Goal: Task Accomplishment & Management: Manage account settings

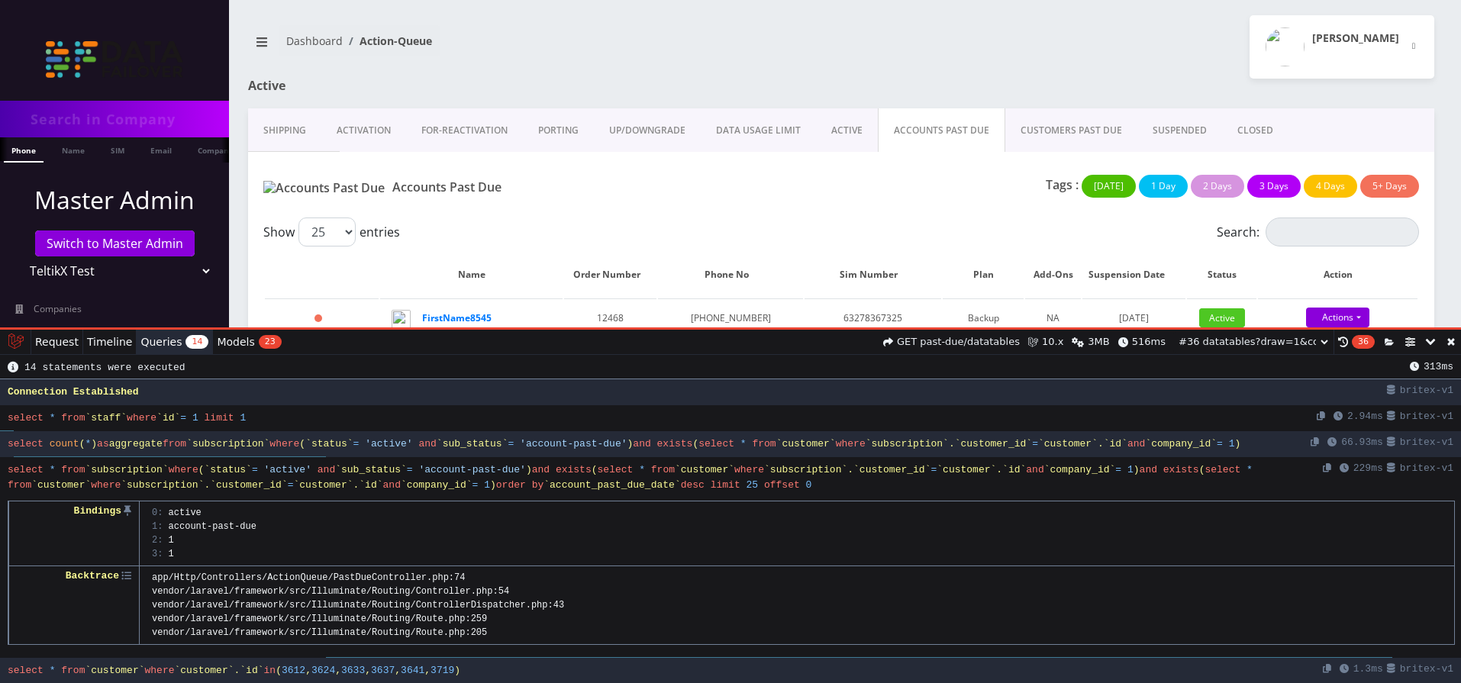
select select "01K76KCT0P2AJPN8N88ANN5DFJ"
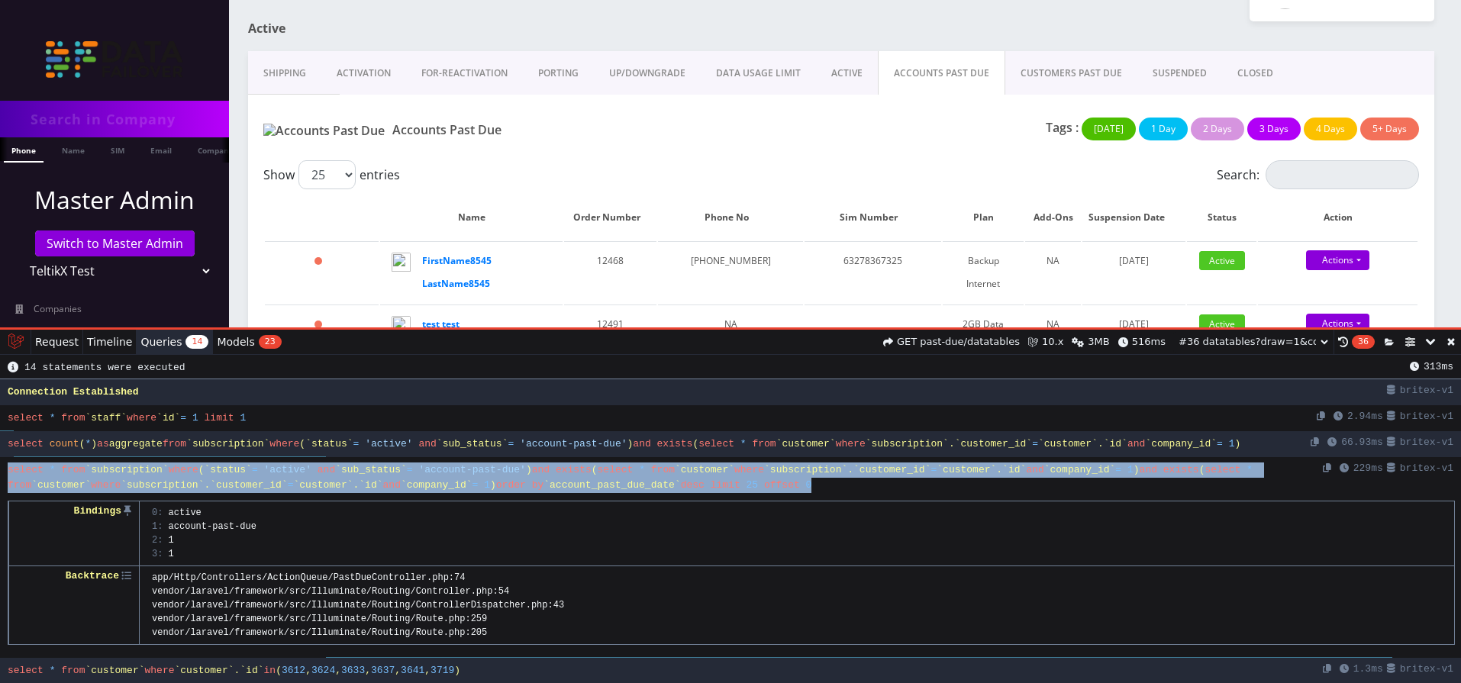
scroll to position [57, 0]
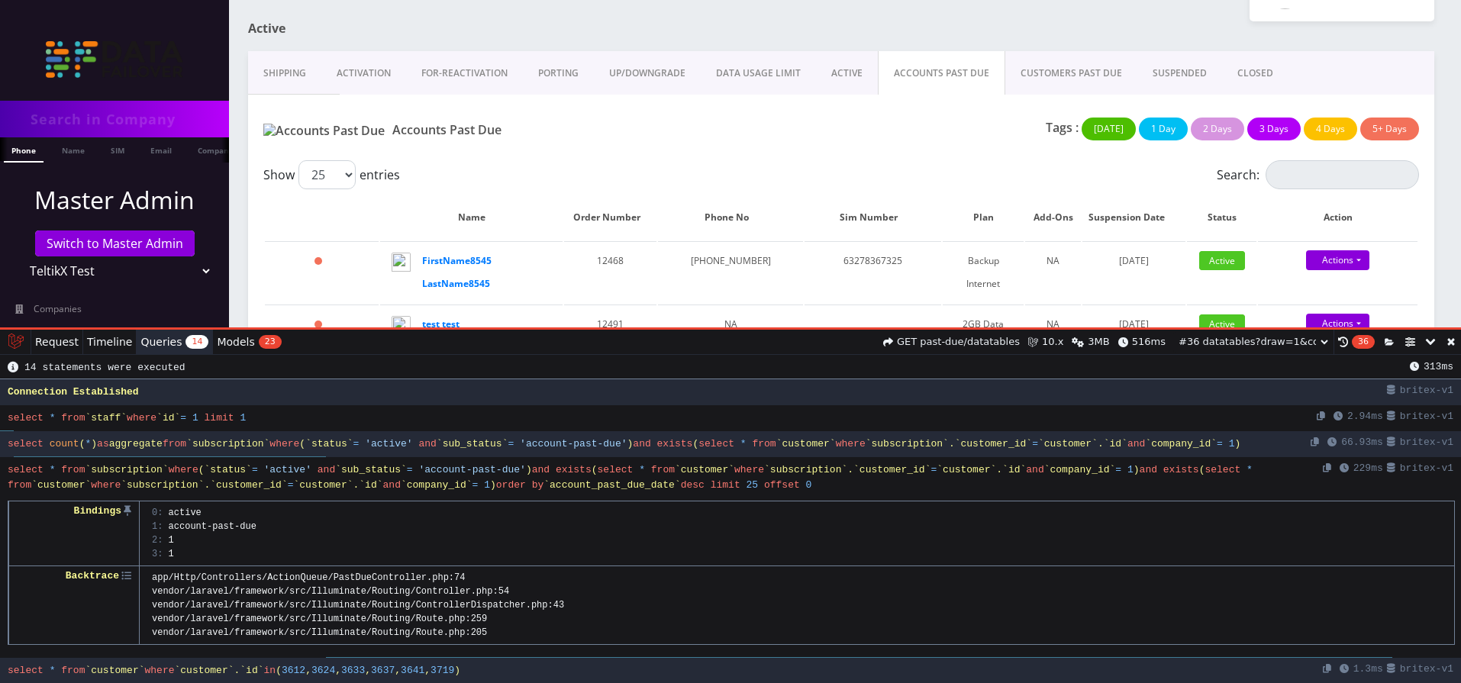
click at [1450, 340] on link at bounding box center [1451, 342] width 20 height 24
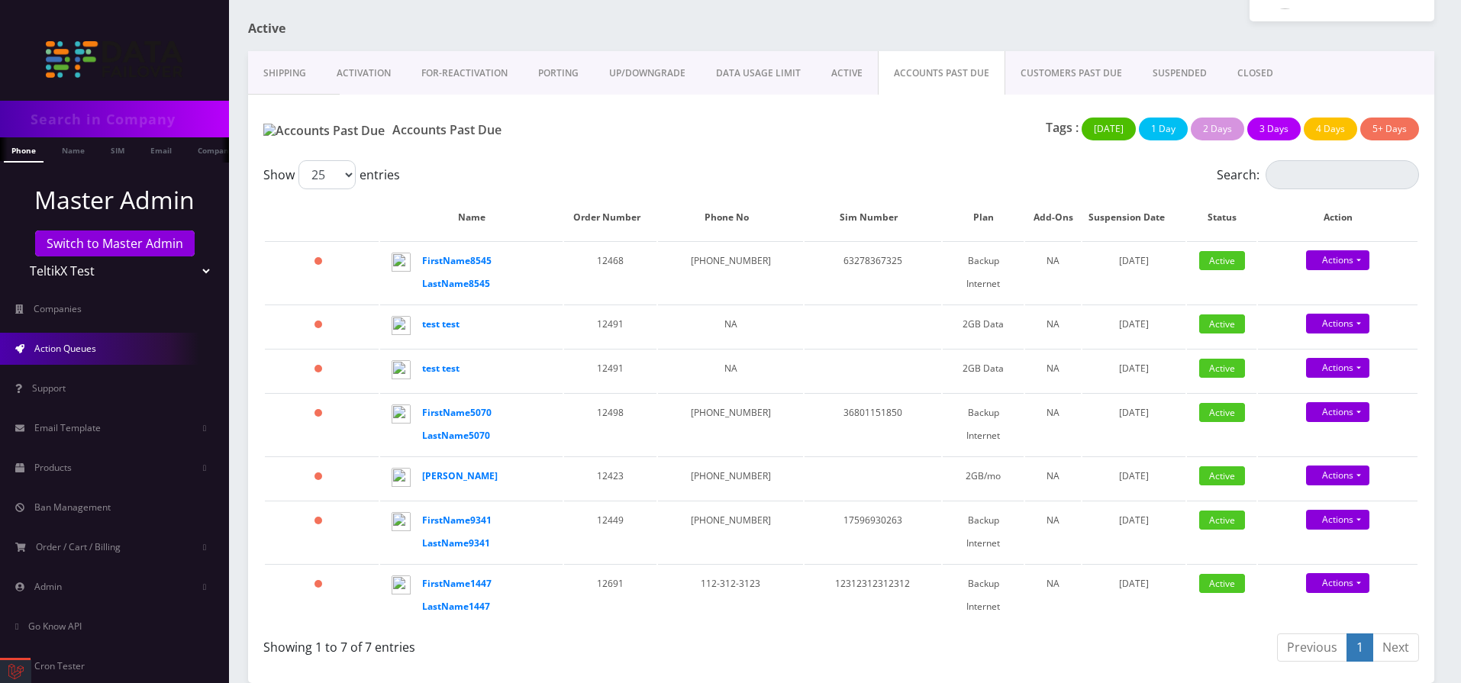
click at [1043, 79] on link "CUSTOMERS PAST DUE" at bounding box center [1071, 73] width 132 height 44
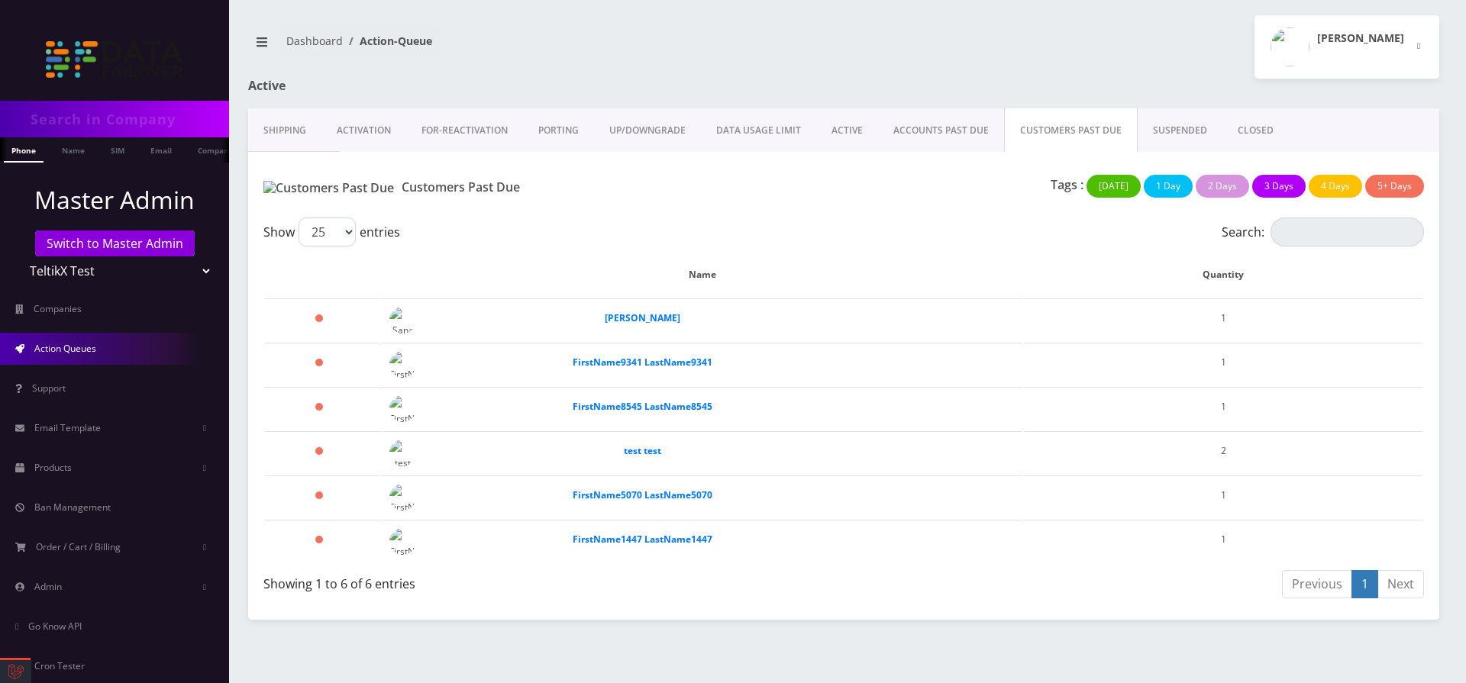
click at [938, 127] on link "ACCOUNTS PAST DUE" at bounding box center [941, 130] width 126 height 44
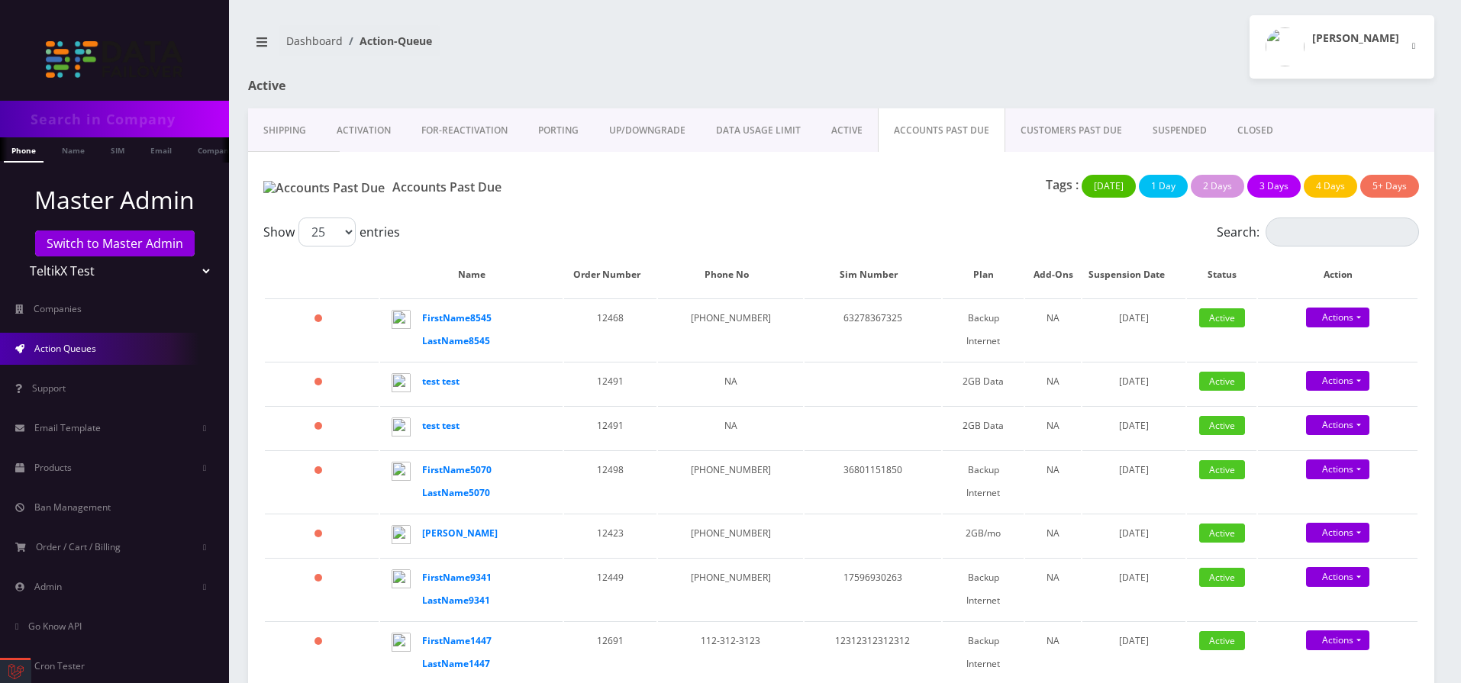
click at [278, 134] on link "Shipping" at bounding box center [284, 130] width 73 height 44
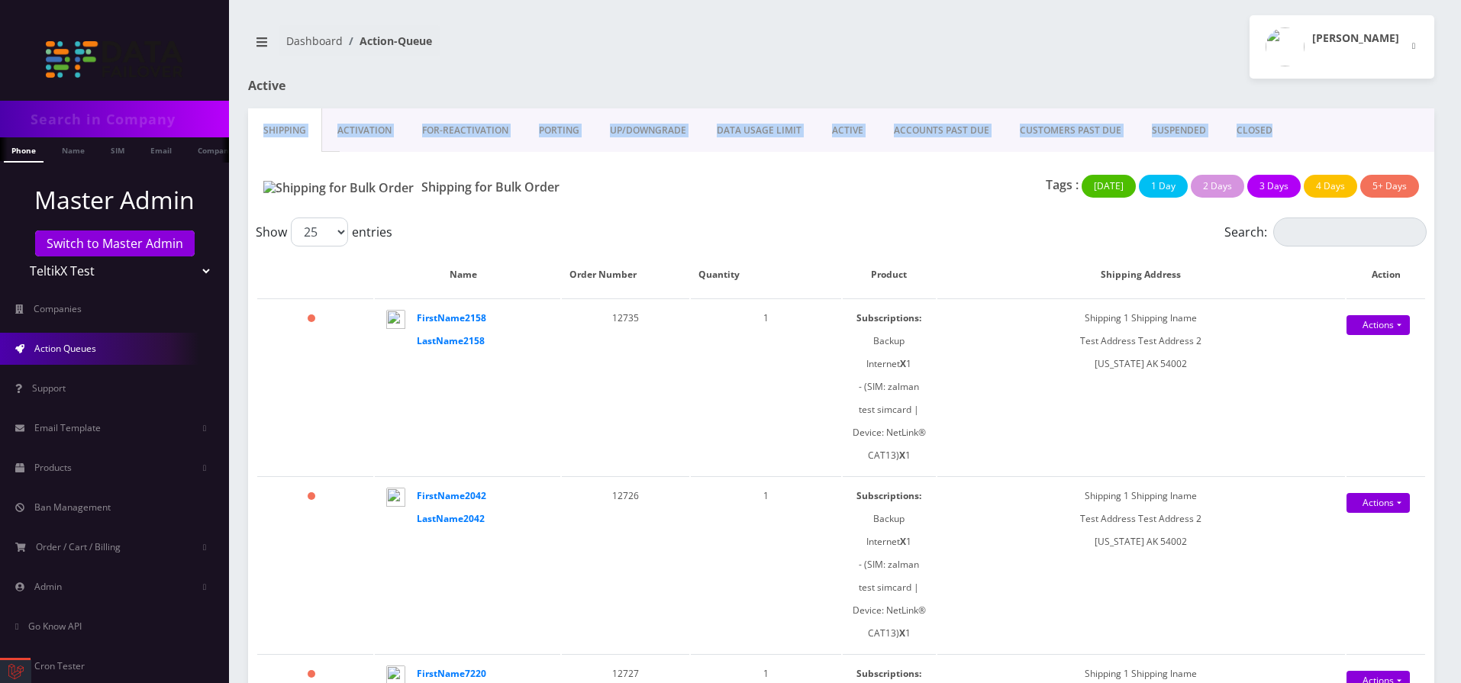
drag, startPoint x: 1286, startPoint y: 126, endPoint x: 264, endPoint y: 126, distance: 1022.2
click at [264, 126] on div "Shipping Activation FOR-REActivation [GEOGRAPHIC_DATA] UP/DOWNGRADE DATA USAGE …" at bounding box center [841, 130] width 1186 height 44
click at [1189, 86] on div at bounding box center [1043, 94] width 806 height 30
click at [1088, 315] on td "Shipping 1 Shipping lname Test Address Test Address [STREET_ADDRESS][US_STATE]" at bounding box center [1141, 386] width 408 height 176
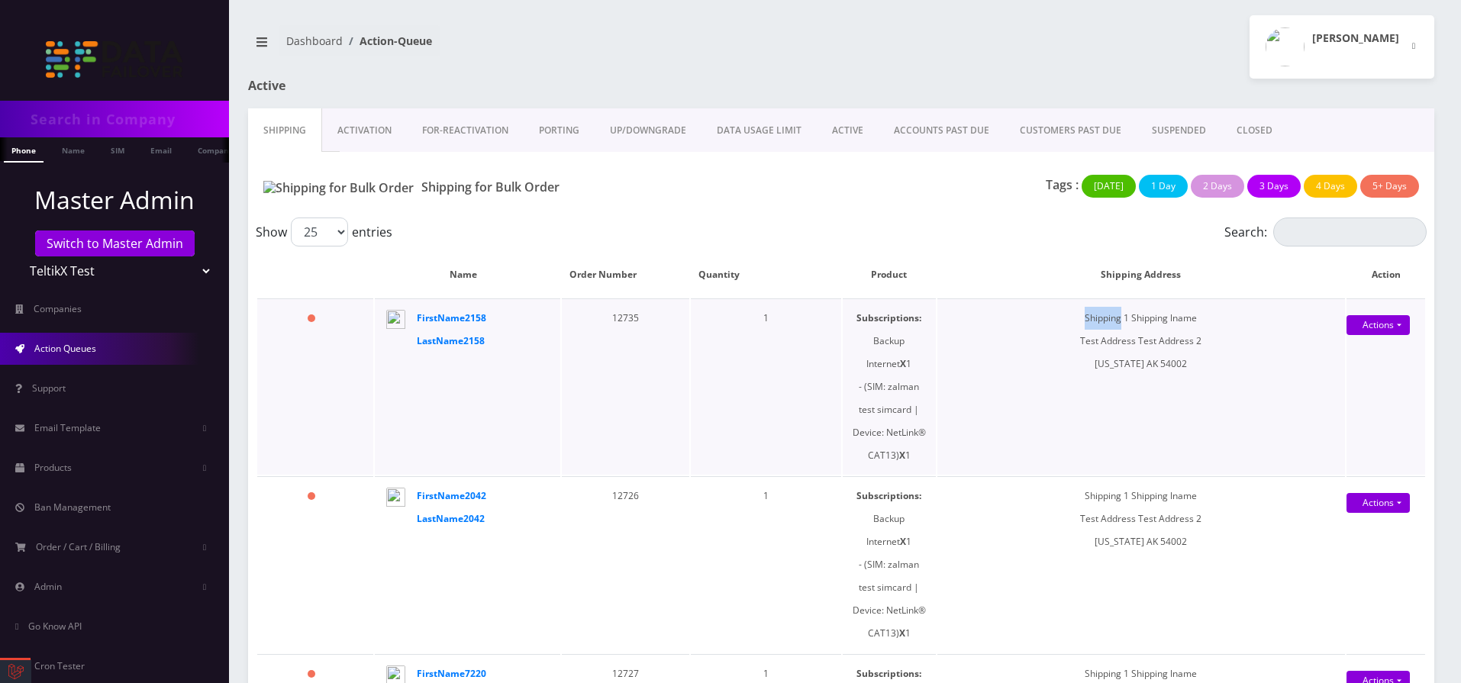
click at [1088, 315] on td "Shipping 1 Shipping lname Test Address Test Address [STREET_ADDRESS][US_STATE]" at bounding box center [1141, 386] width 408 height 176
click at [450, 317] on strong "FirstName2158 LastName2158" at bounding box center [451, 329] width 69 height 36
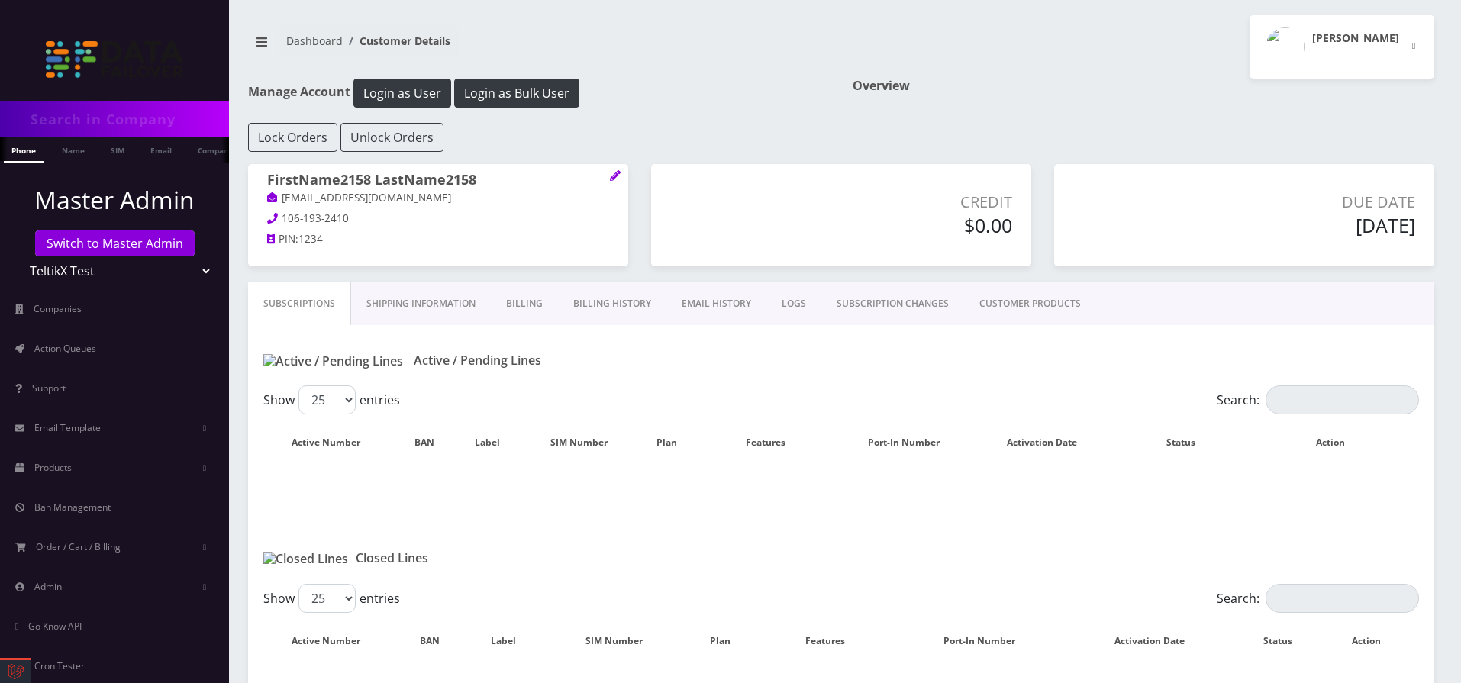
click at [318, 307] on body "Phone Name SIM Email Company Customer Master Admin Switch to Master Admin Telti…" at bounding box center [730, 382] width 1461 height 765
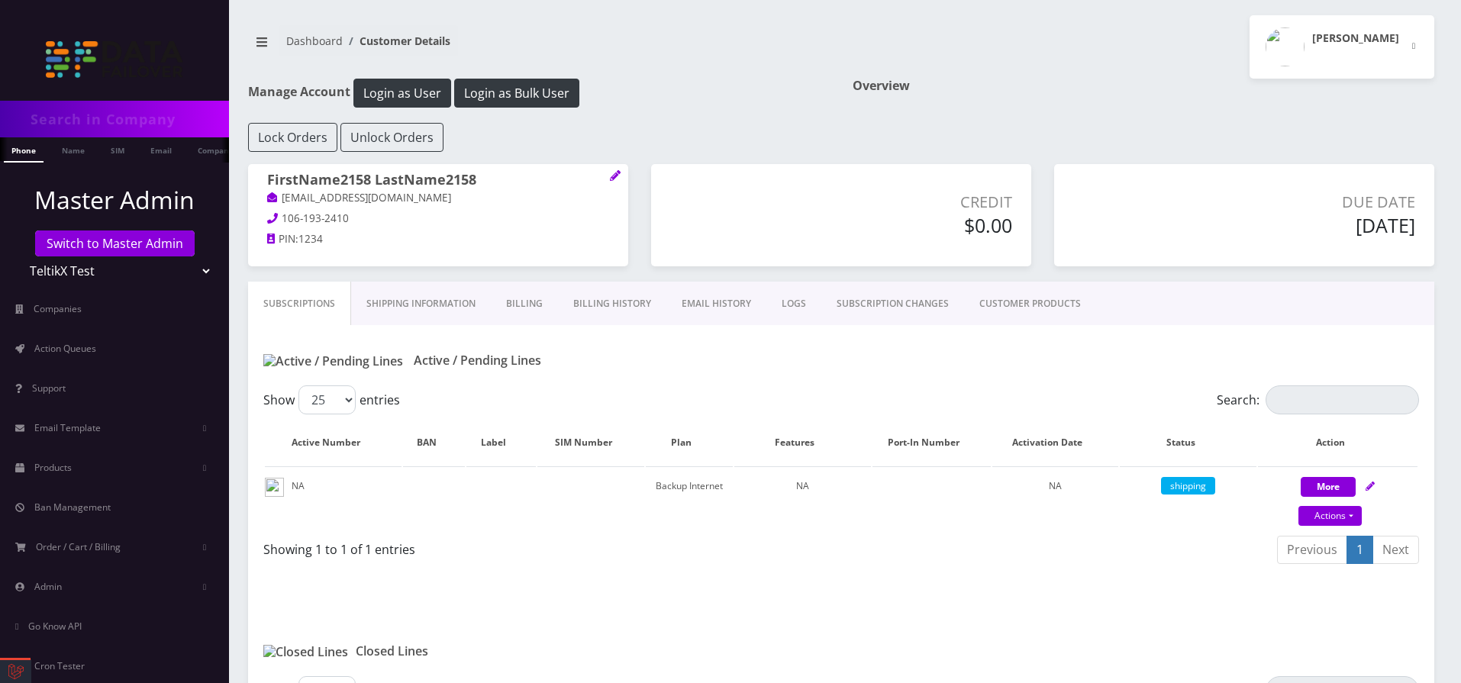
click at [1051, 313] on link "CUSTOMER PRODUCTS" at bounding box center [1030, 304] width 132 height 44
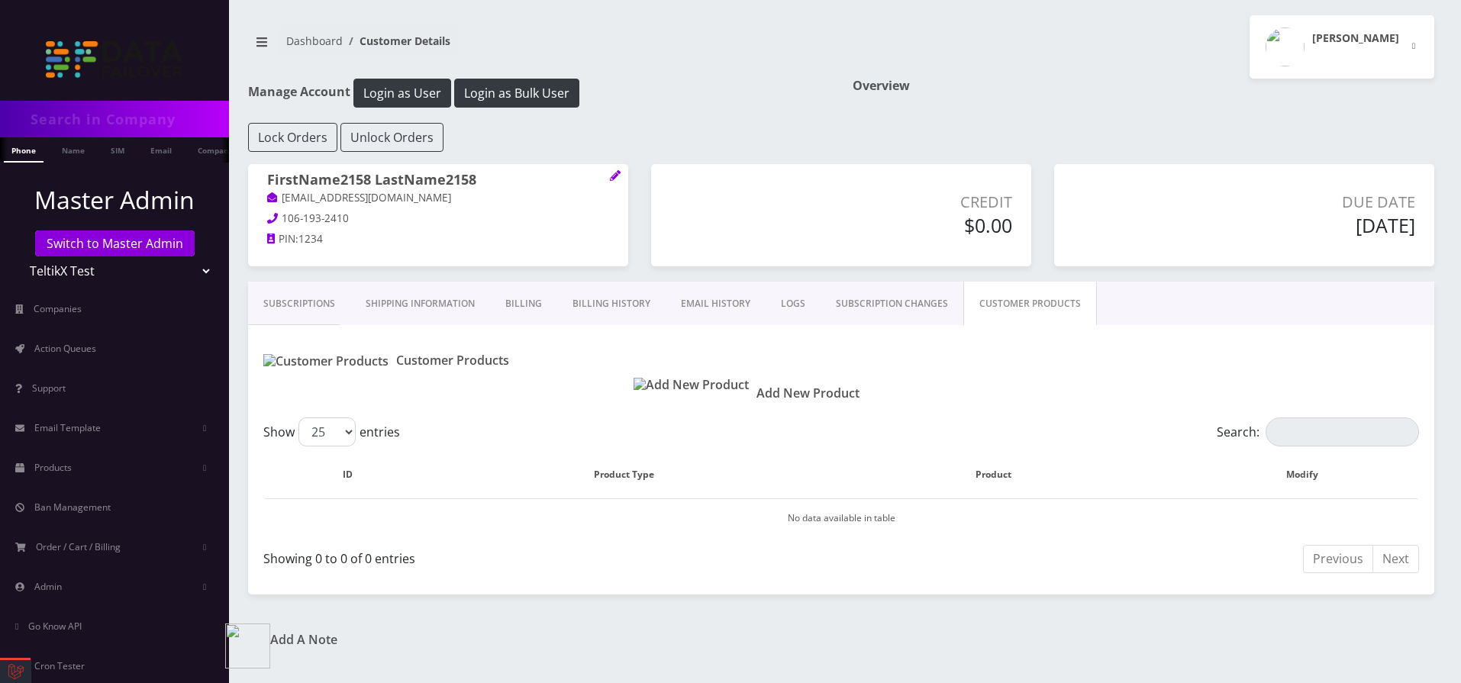
click at [660, 392] on img at bounding box center [691, 385] width 115 height 15
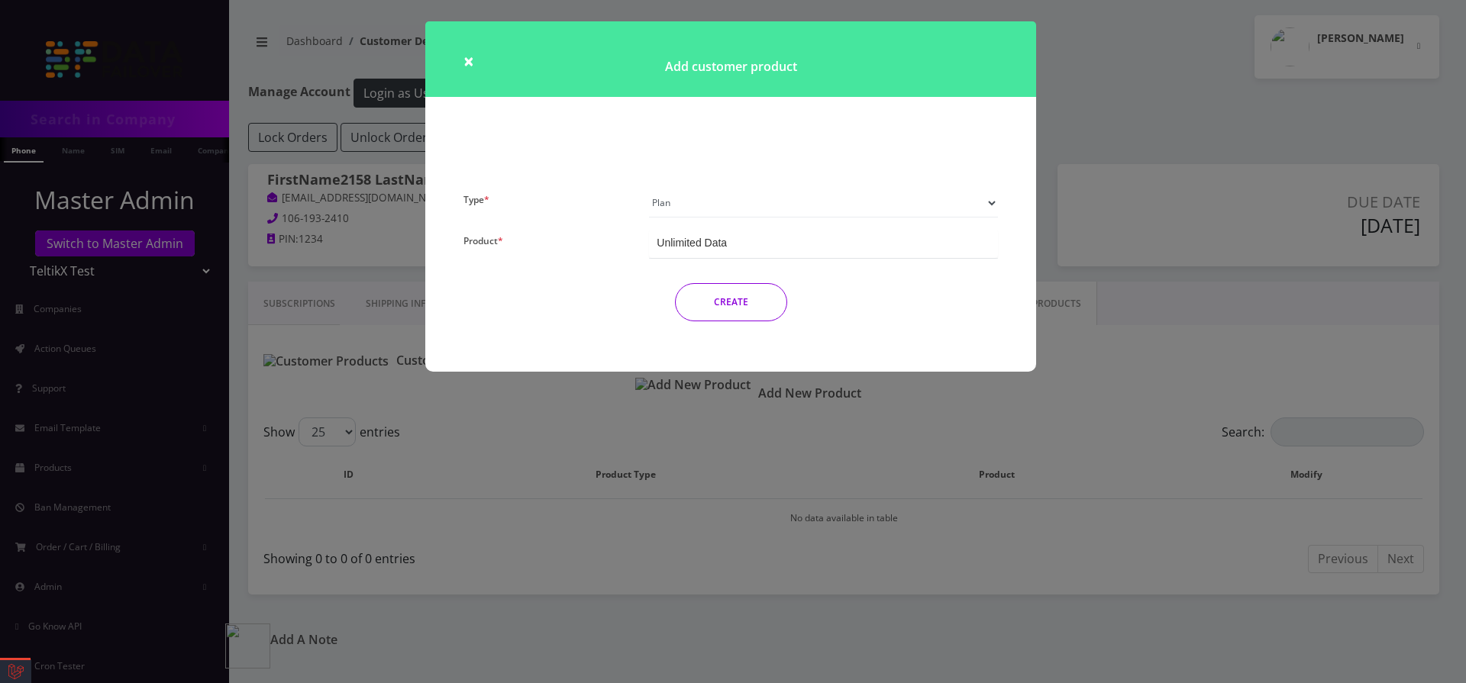
click at [649, 189] on select "Plan Device Sim Addon One-off" at bounding box center [823, 203] width 349 height 29
click at [702, 248] on div "Unlimited Data" at bounding box center [692, 242] width 70 height 15
click at [736, 301] on button "CREATE" at bounding box center [731, 302] width 112 height 38
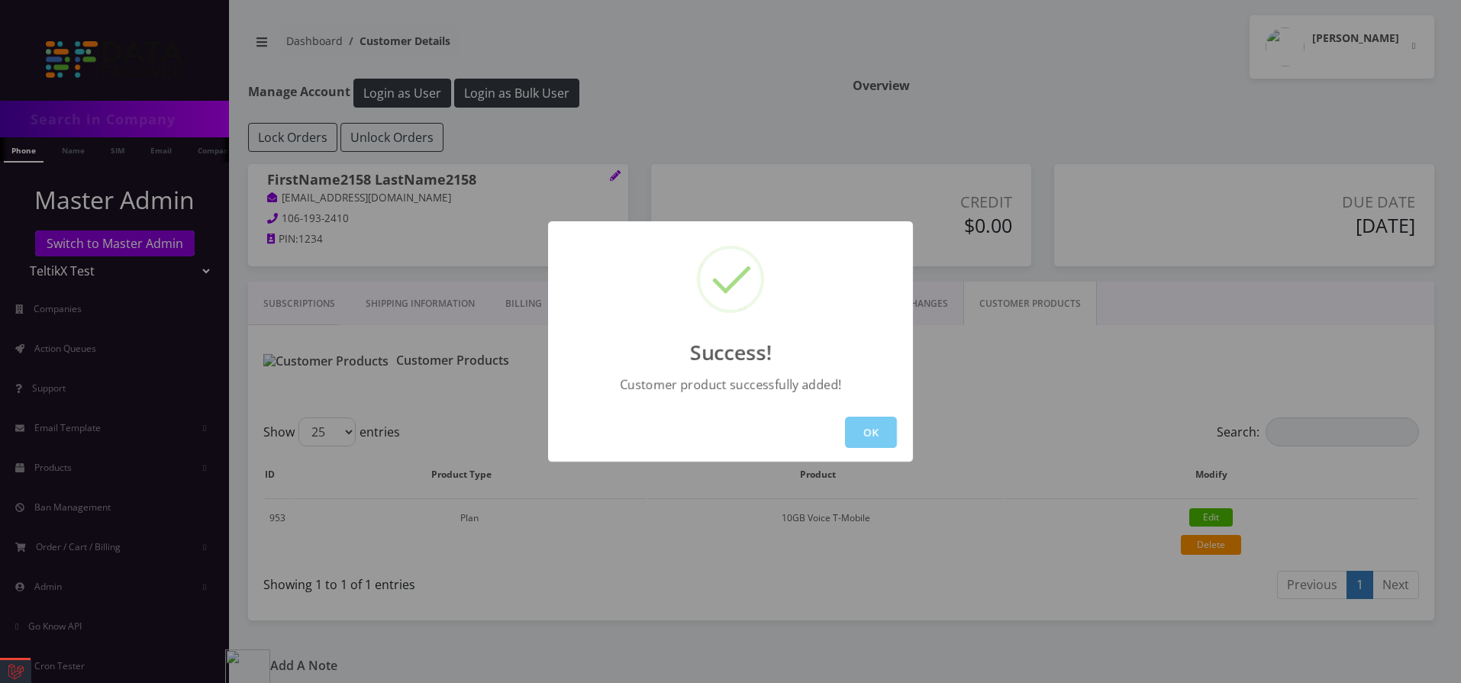
click at [855, 439] on button "OK" at bounding box center [871, 432] width 52 height 31
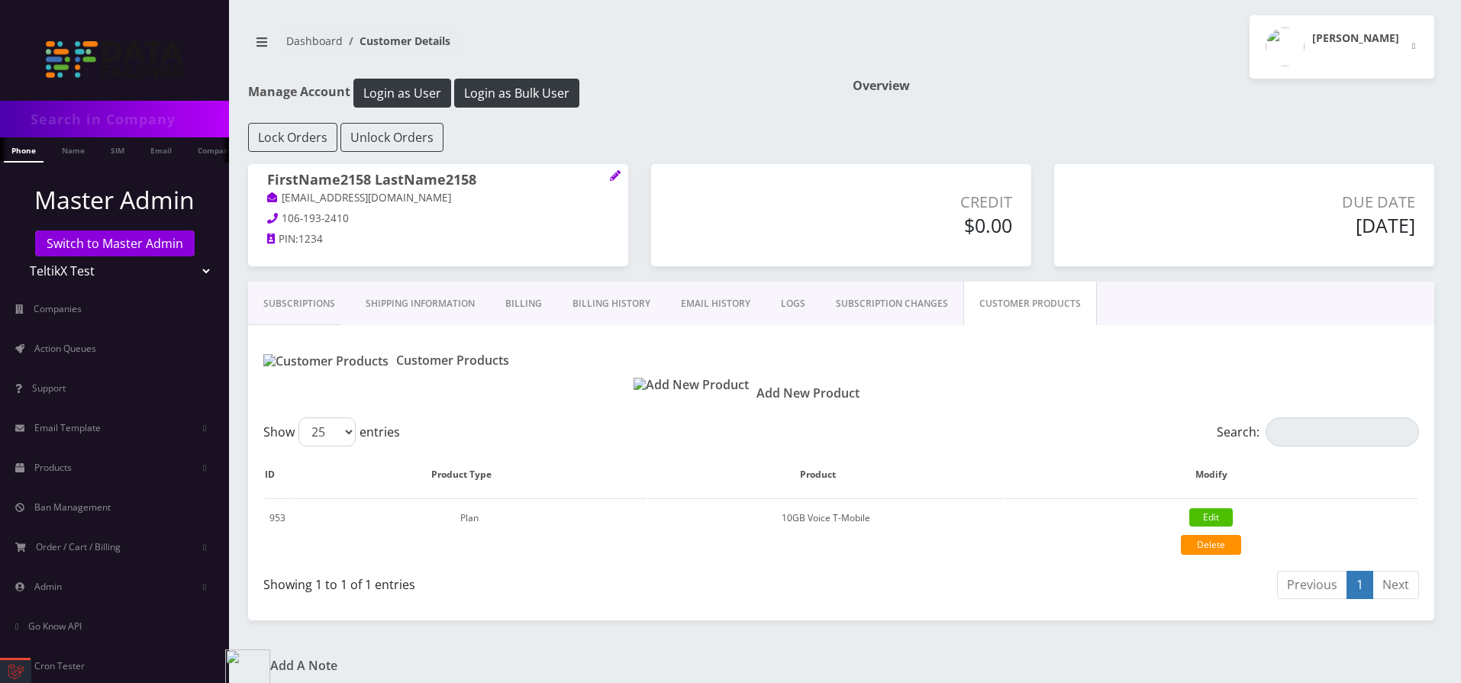
click at [655, 392] on img at bounding box center [691, 385] width 115 height 15
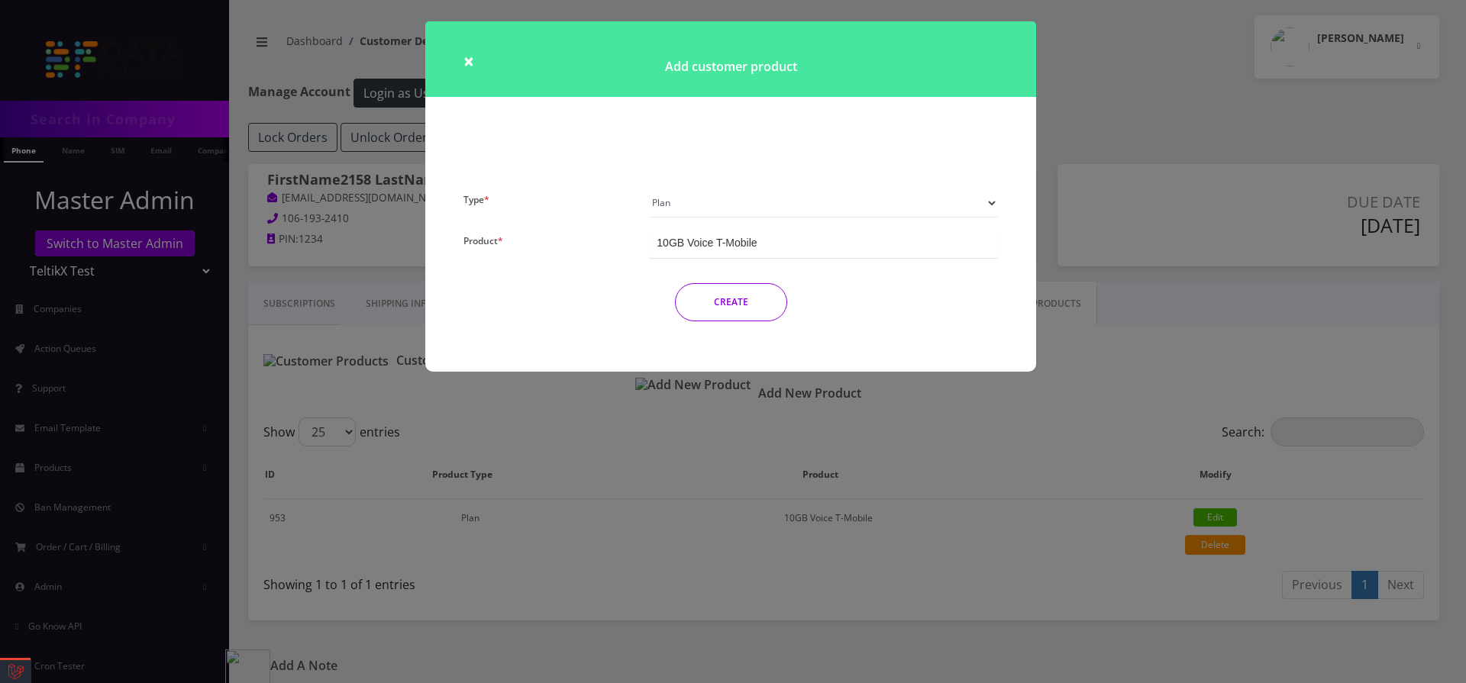
click at [649, 189] on select "Plan Device Sim Addon One-off" at bounding box center [823, 203] width 349 height 29
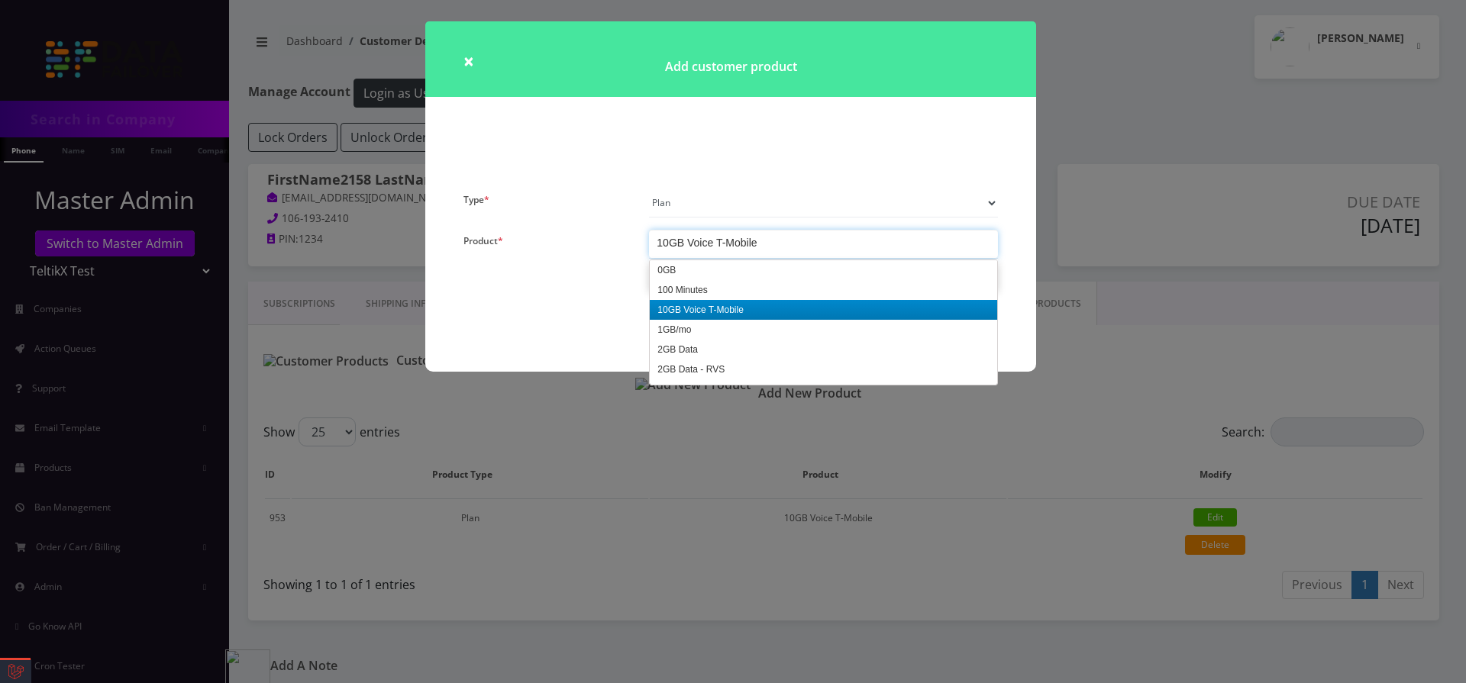
click at [694, 244] on div "10GB Voice T-Mobile" at bounding box center [707, 242] width 100 height 15
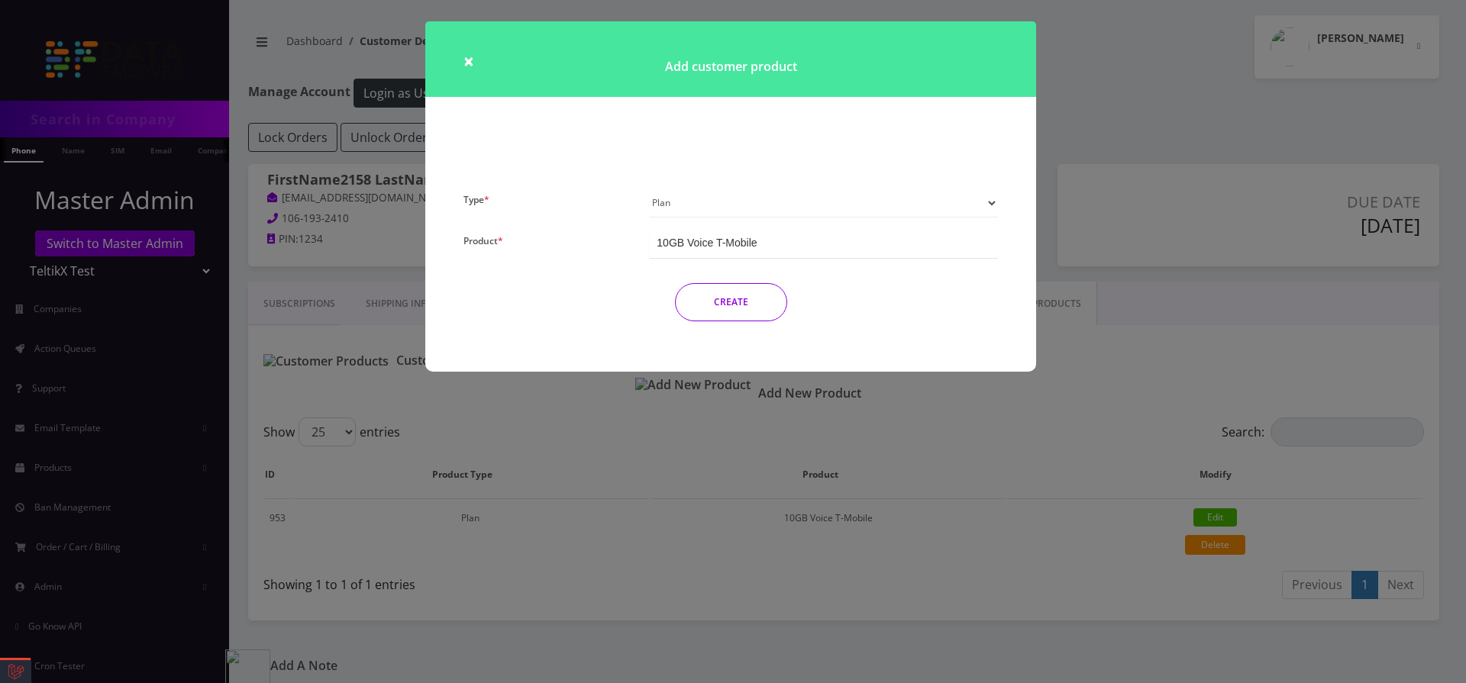
click at [695, 308] on div "Type * Plan Device Sim Addon One-off Product * 10GB Voice T-Mobile 10GB Voice T…" at bounding box center [730, 261] width 557 height 145
click at [737, 297] on button "CREATE" at bounding box center [731, 302] width 112 height 38
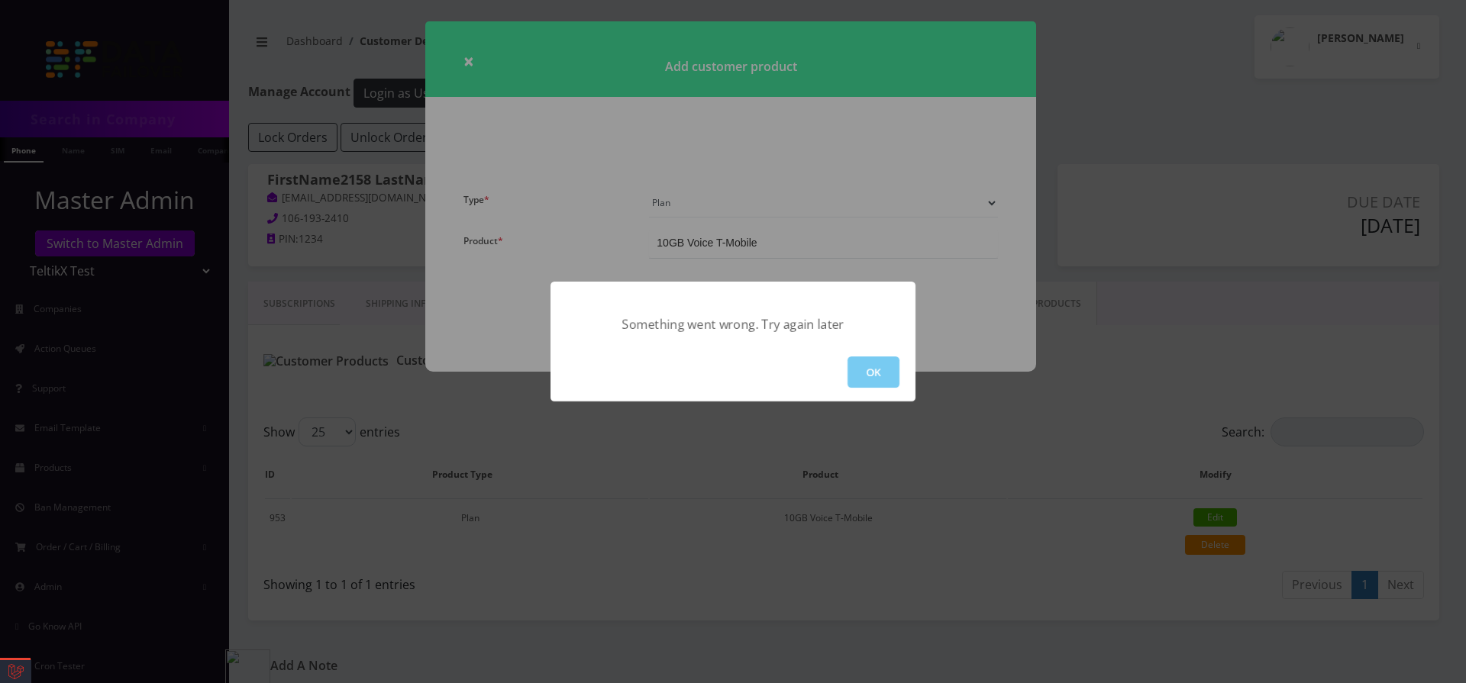
click at [869, 383] on button "OK" at bounding box center [873, 372] width 52 height 31
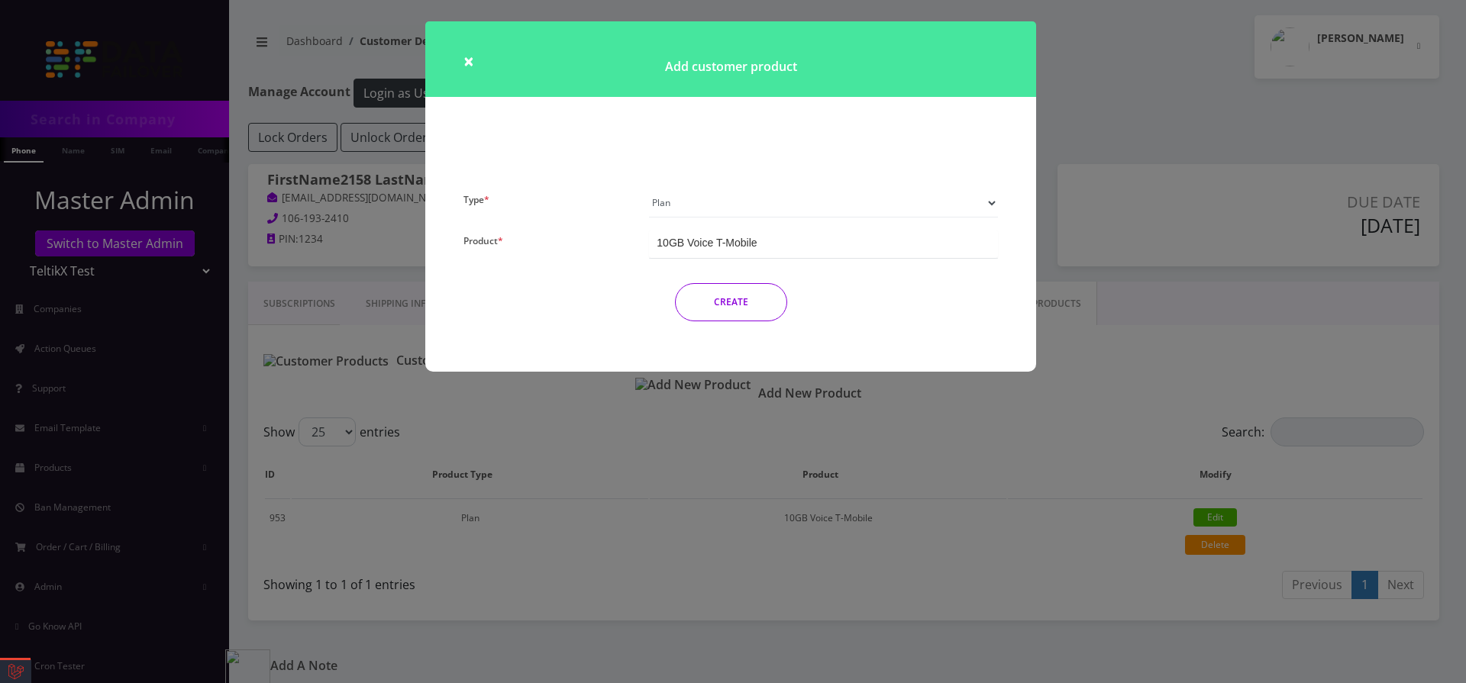
click at [742, 245] on div "10GB Voice T-Mobile" at bounding box center [707, 242] width 100 height 15
click at [727, 296] on button "CREATE" at bounding box center [731, 302] width 112 height 38
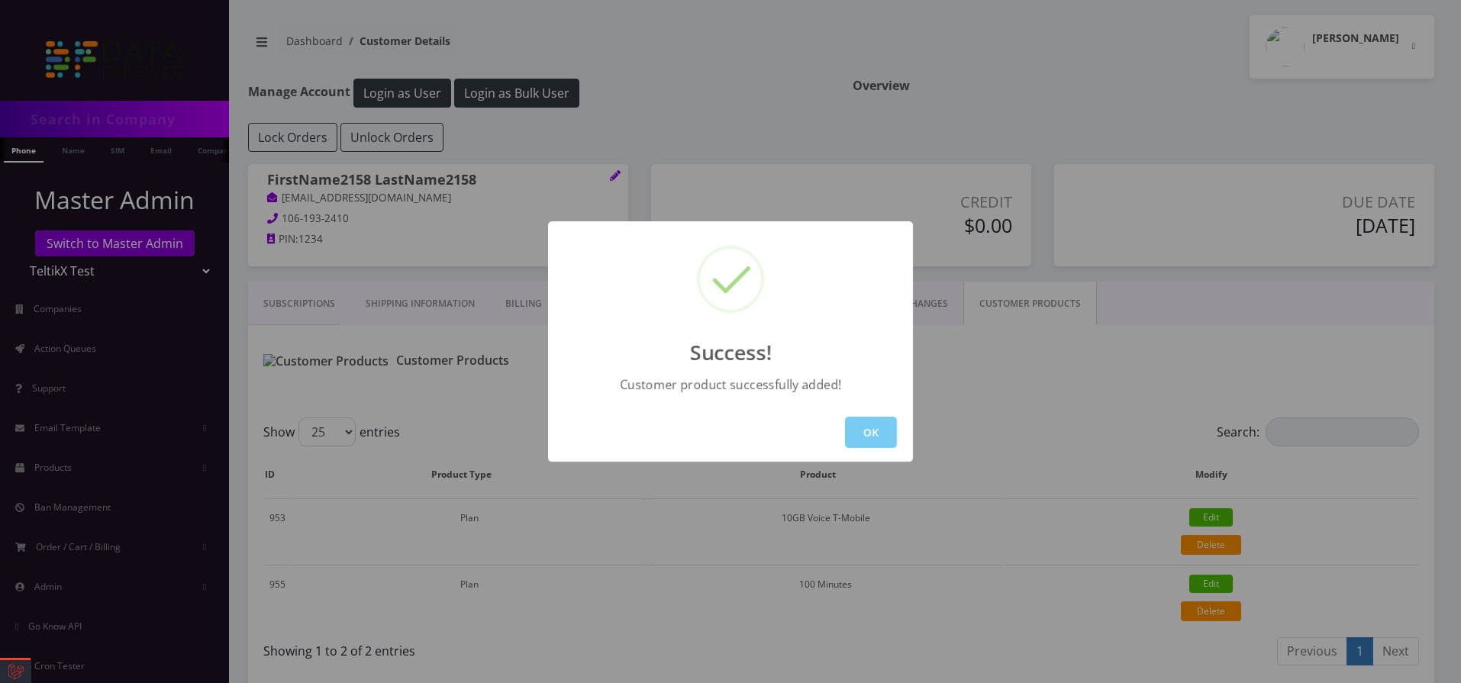
click at [876, 433] on button "OK" at bounding box center [871, 432] width 52 height 31
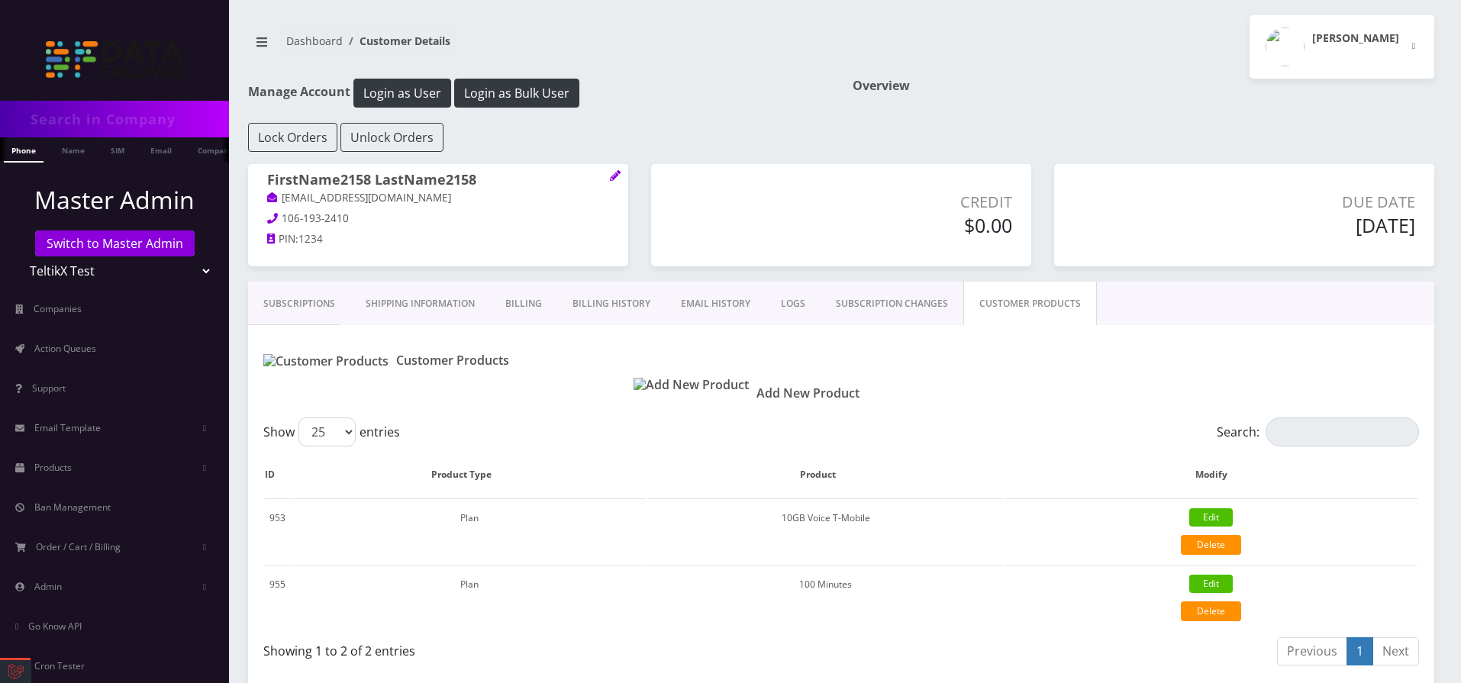
click at [655, 392] on img at bounding box center [691, 385] width 115 height 15
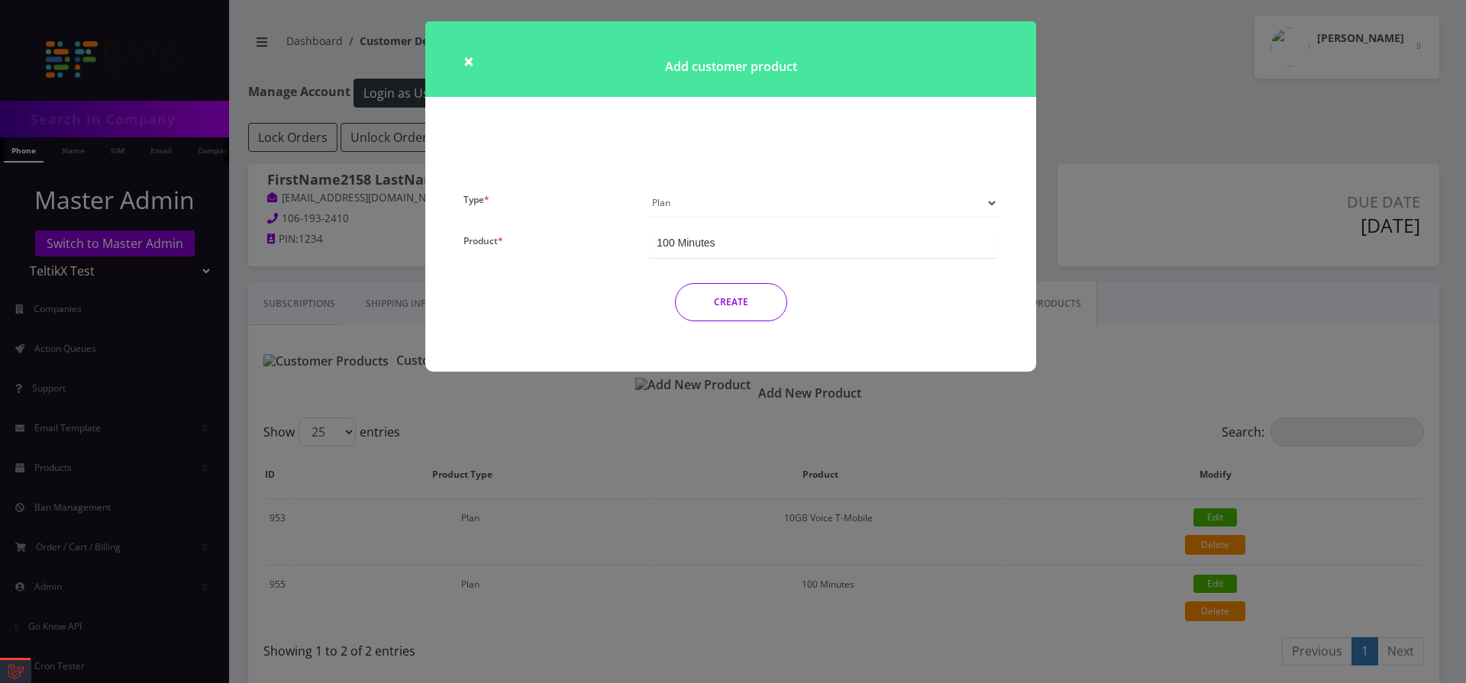
click at [692, 243] on div "100 Minutes" at bounding box center [686, 242] width 58 height 15
click at [732, 296] on button "CREATE" at bounding box center [731, 302] width 112 height 38
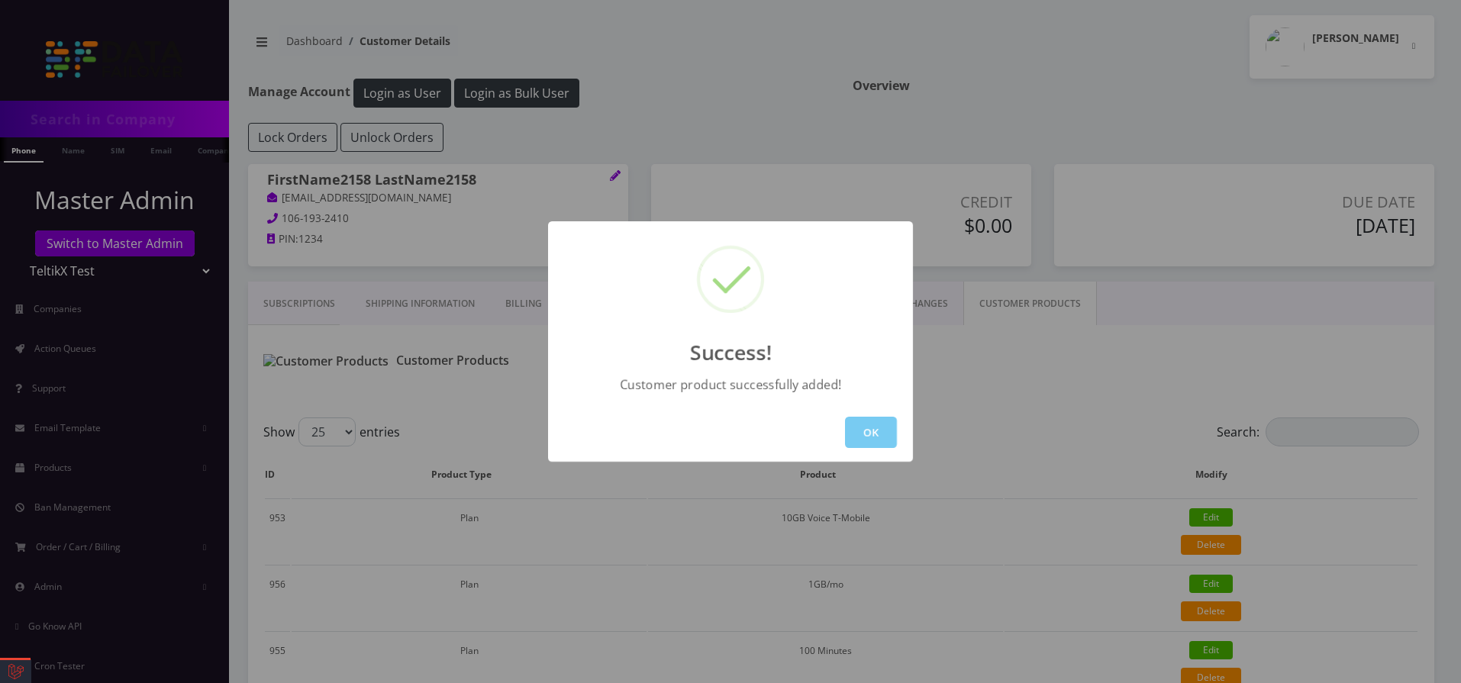
click at [868, 423] on button "OK" at bounding box center [871, 432] width 52 height 31
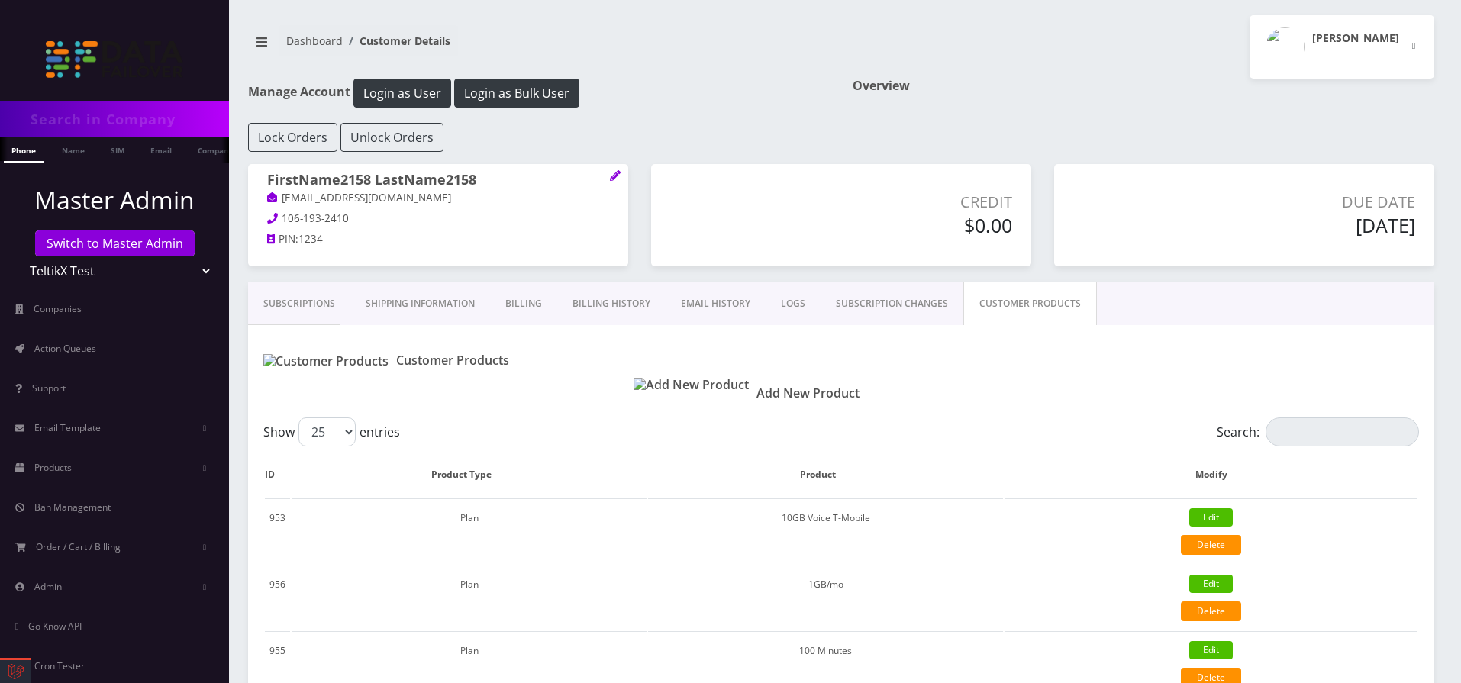
click at [652, 390] on img at bounding box center [691, 385] width 115 height 15
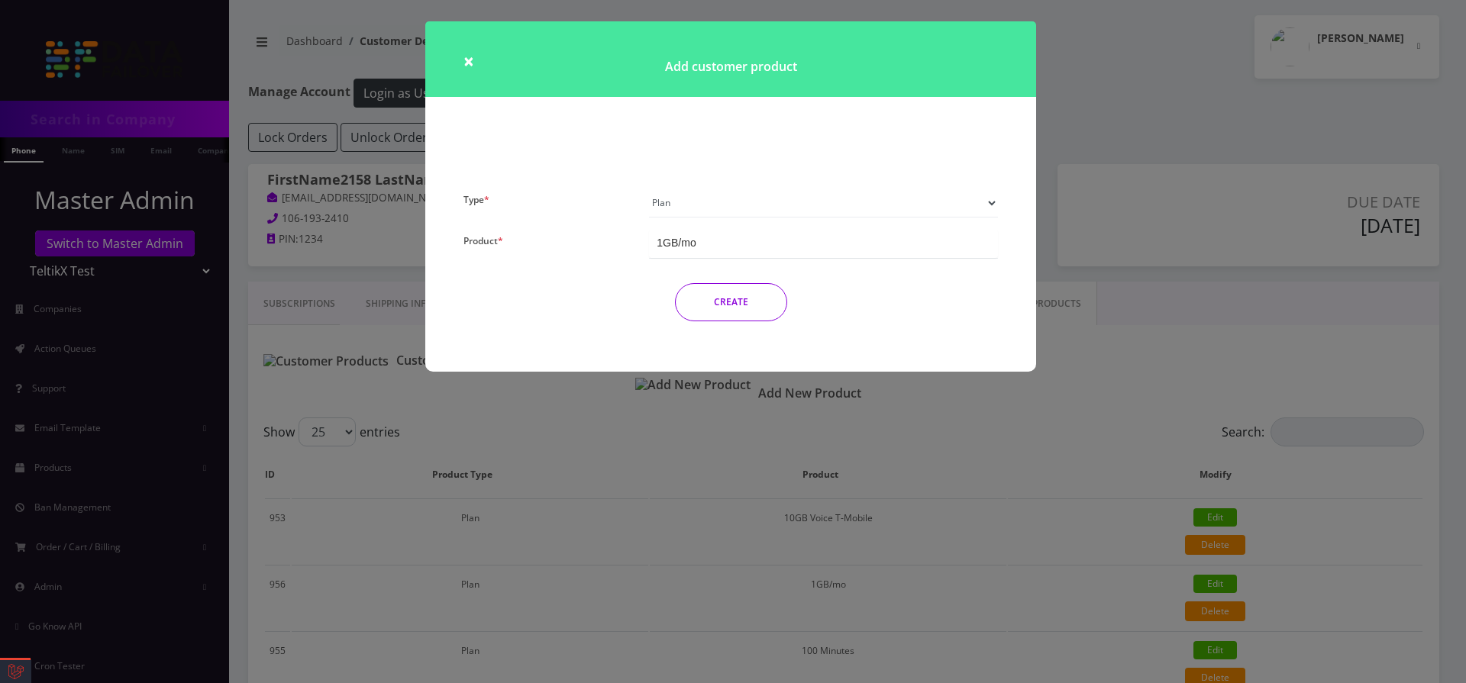
click at [695, 249] on div "1GB/mo" at bounding box center [676, 242] width 39 height 15
click at [706, 299] on button "CREATE" at bounding box center [731, 302] width 112 height 38
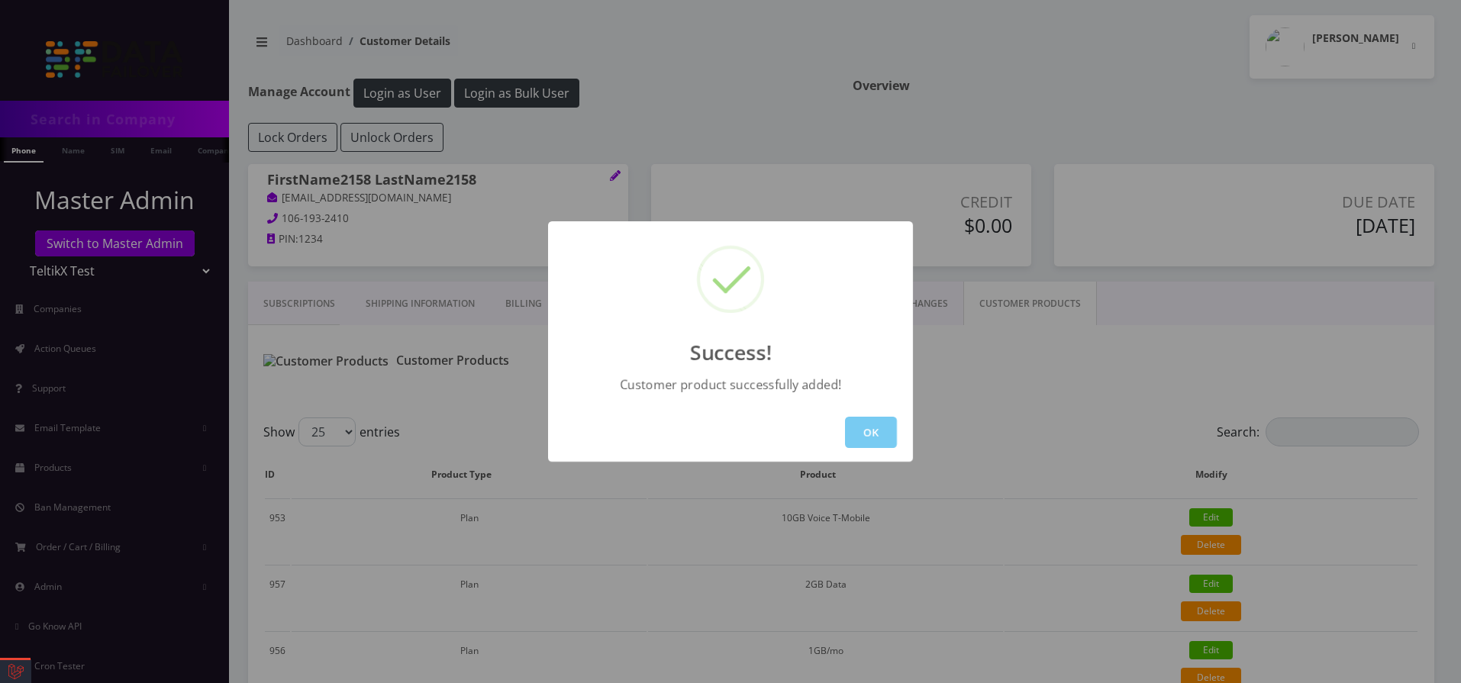
click at [875, 438] on button "OK" at bounding box center [871, 432] width 52 height 31
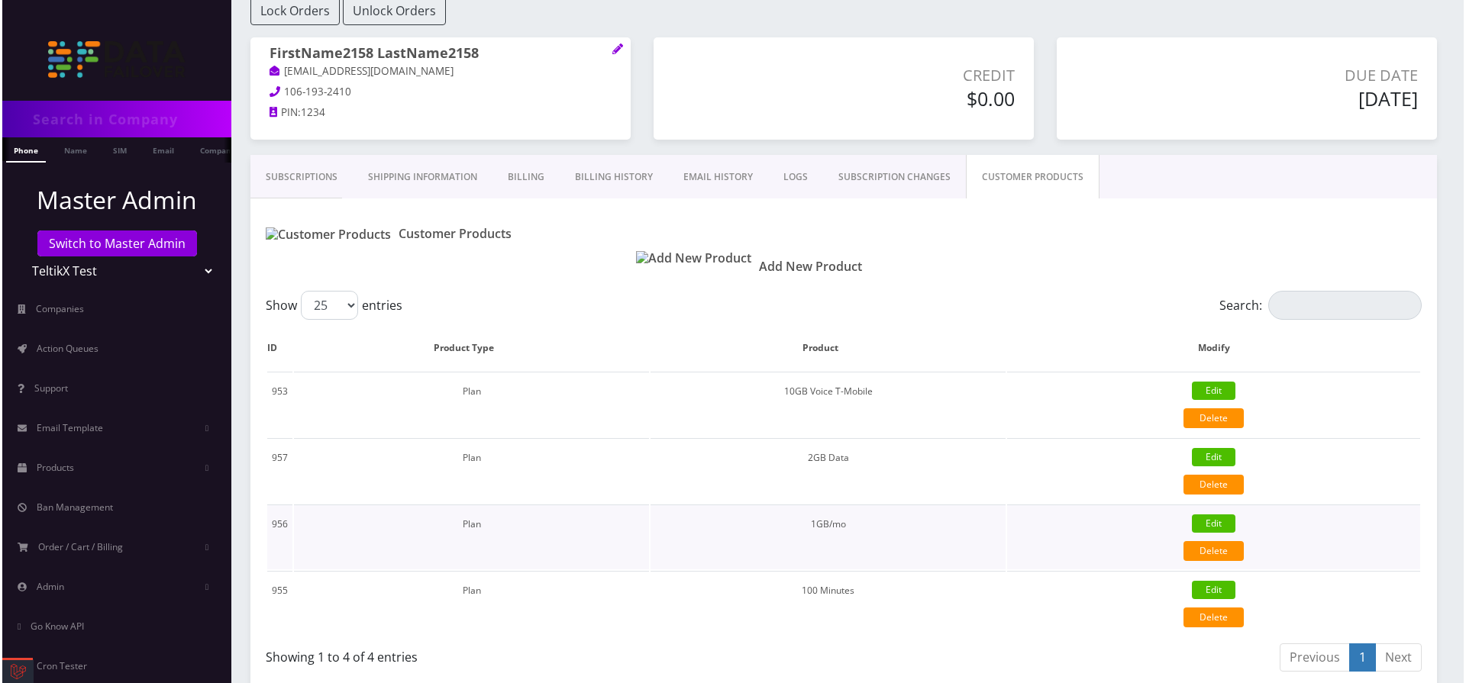
scroll to position [227, 0]
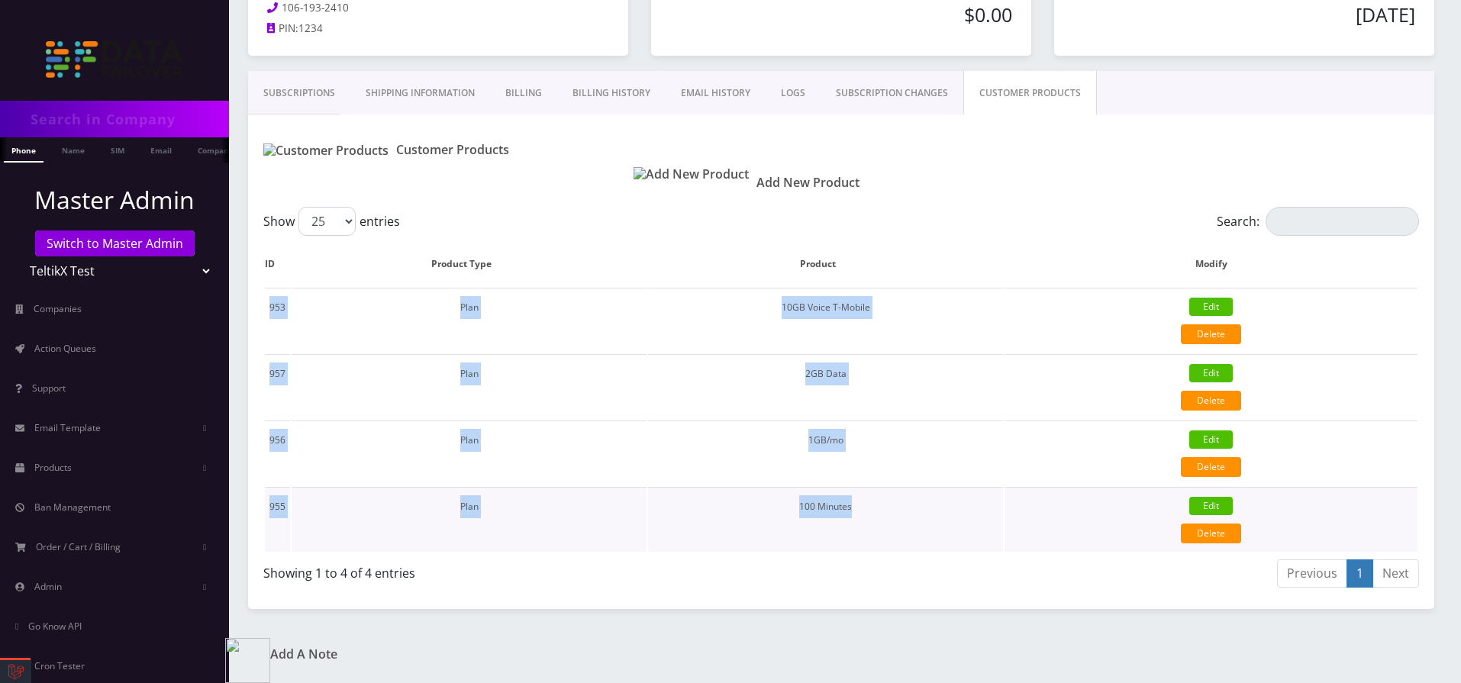
drag, startPoint x: 279, startPoint y: 308, endPoint x: 954, endPoint y: 521, distance: 707.9
click at [954, 521] on tbody "953 Plan 10GB Voice T-Mobile Edit Delete {"id":953,"customer_id":3745,"product_…" at bounding box center [841, 420] width 1153 height 264
click at [653, 169] on img at bounding box center [691, 174] width 115 height 15
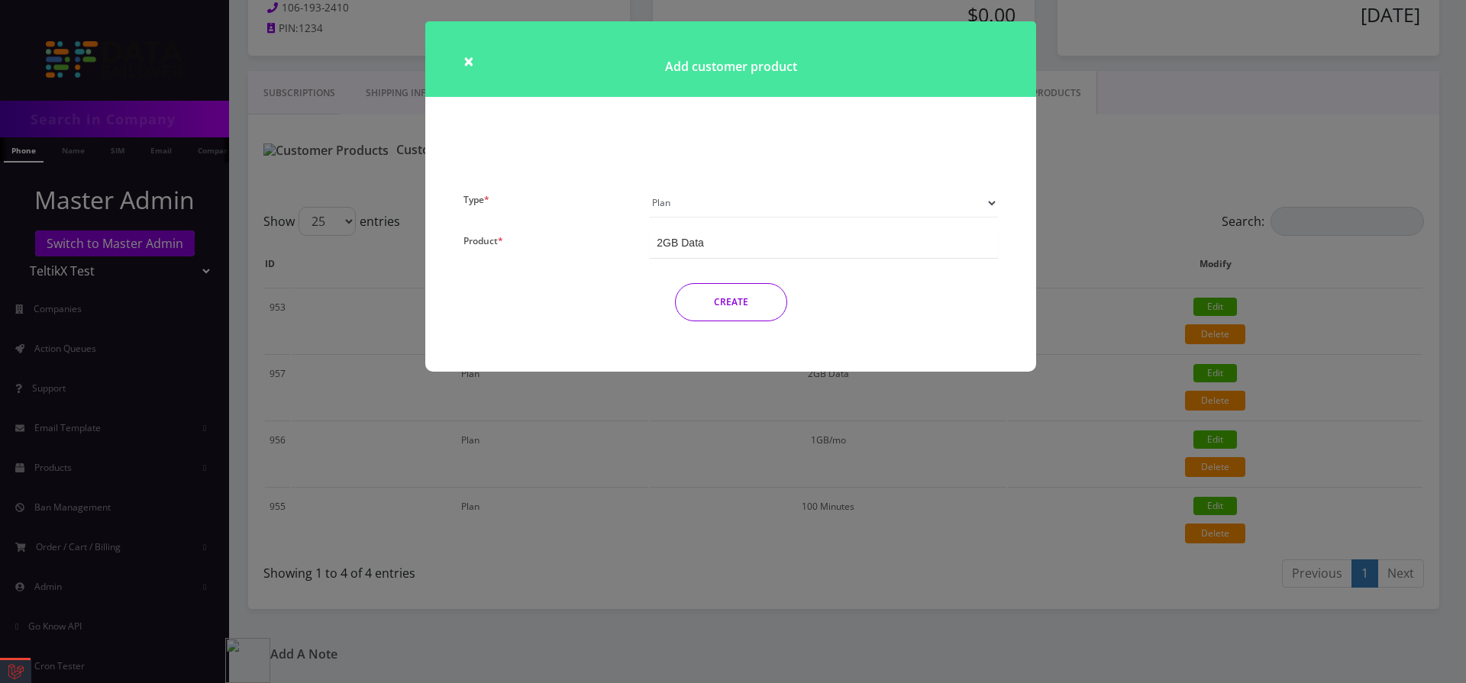
click at [695, 236] on div "2GB Data" at bounding box center [680, 242] width 47 height 15
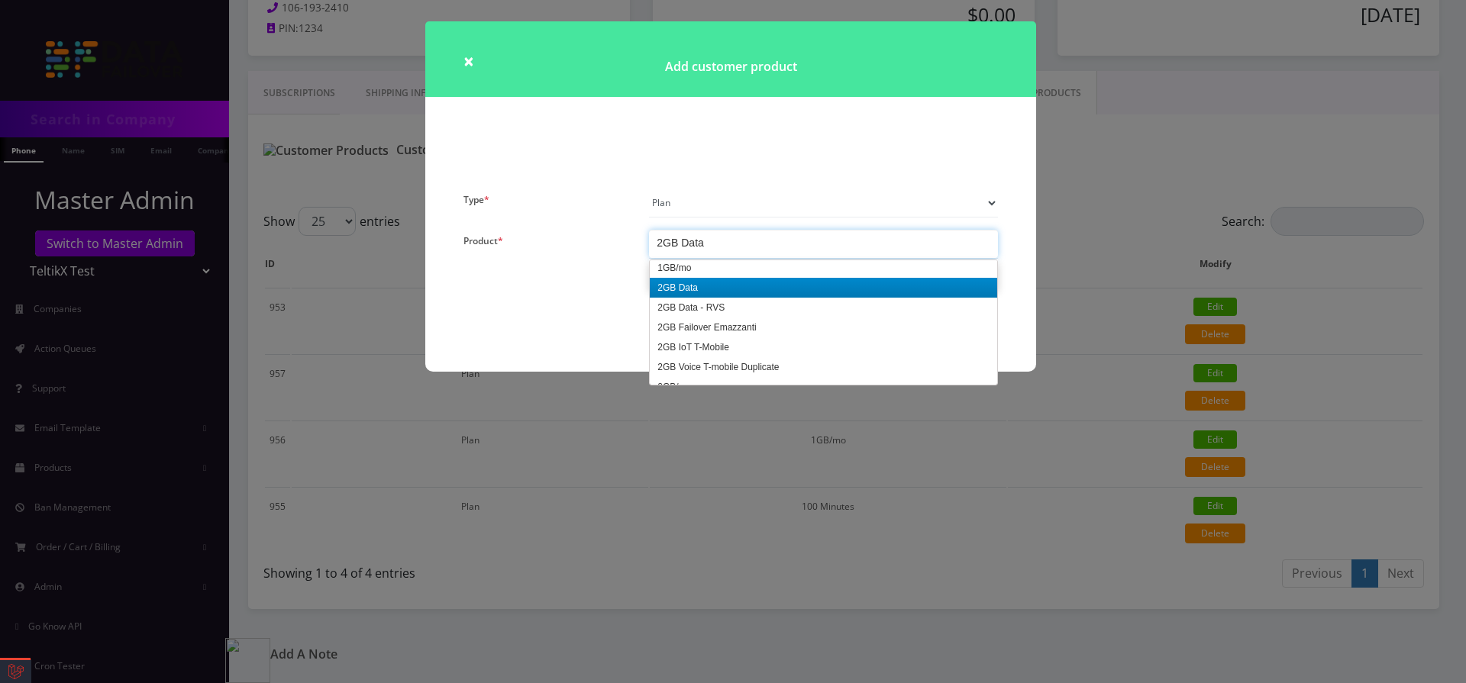
scroll to position [366, 0]
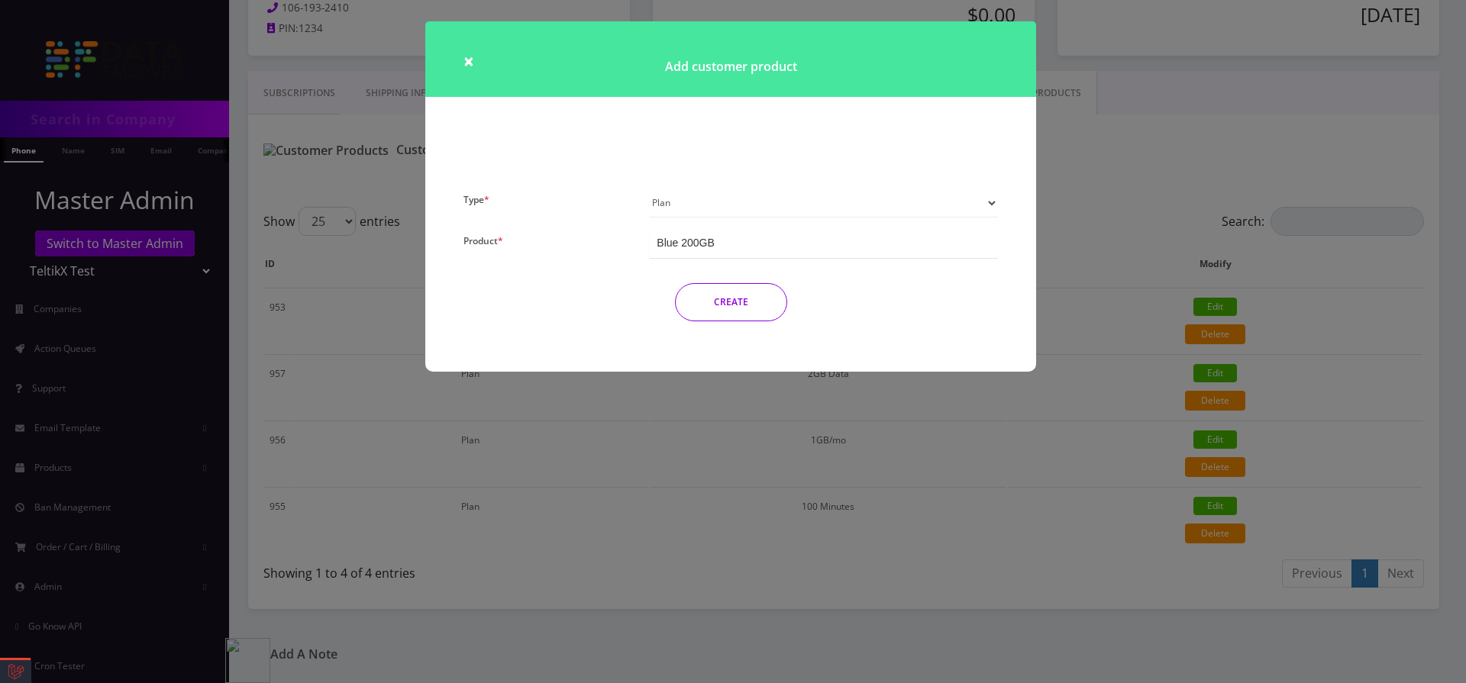
click at [732, 296] on button "CREATE" at bounding box center [731, 302] width 112 height 38
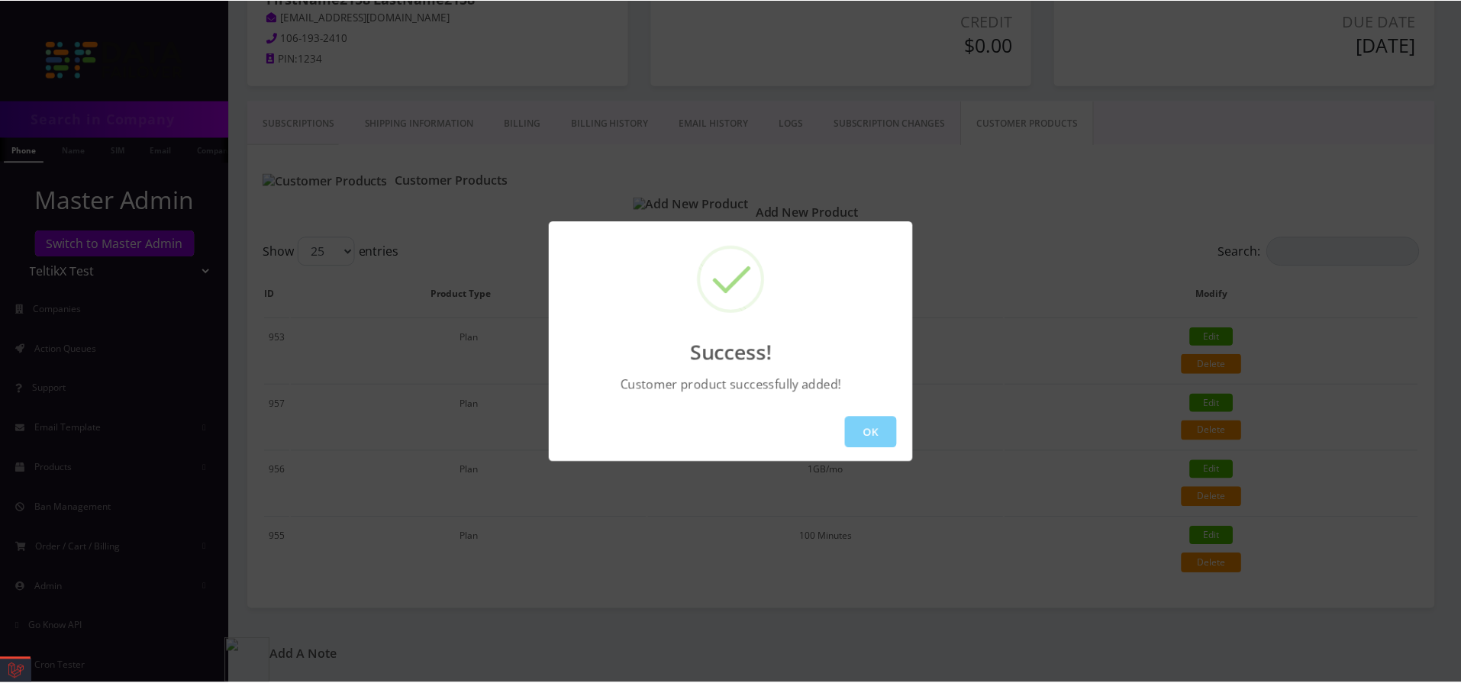
scroll to position [197, 0]
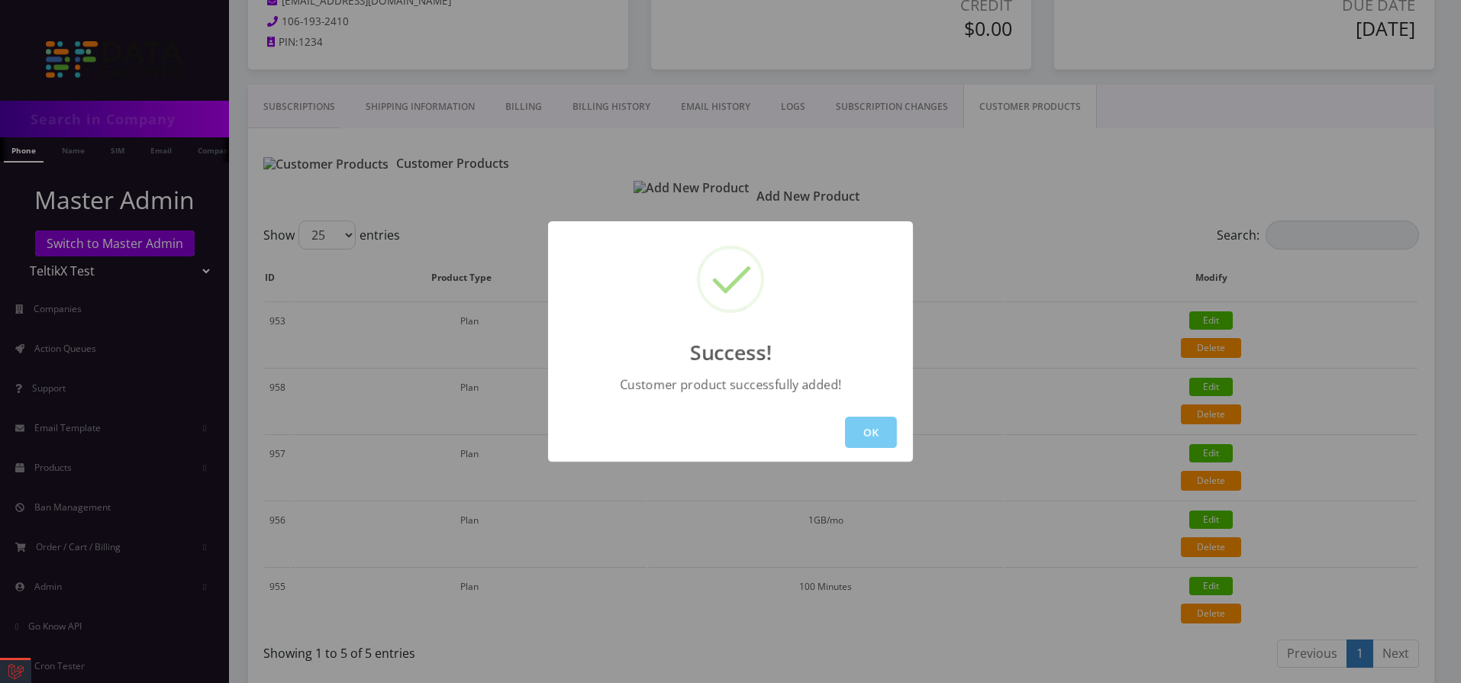
click at [872, 418] on button "OK" at bounding box center [871, 432] width 52 height 31
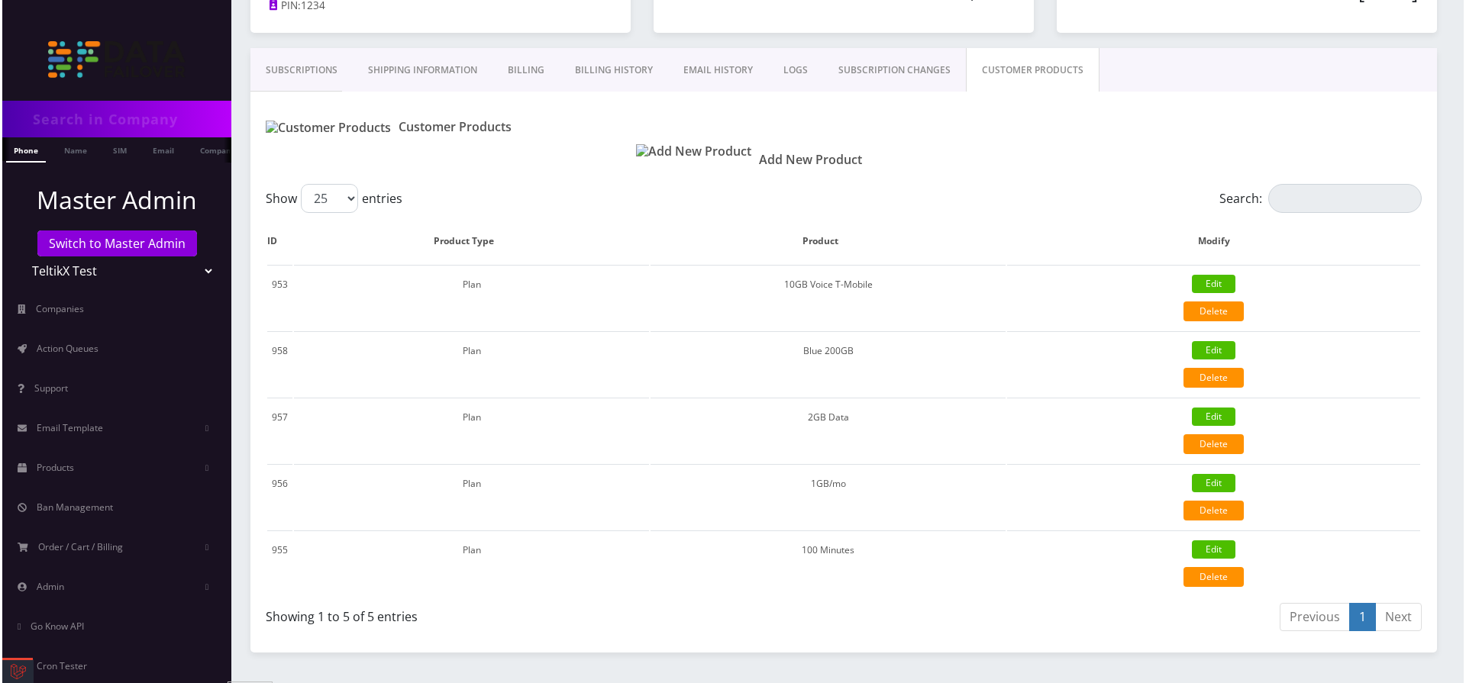
scroll to position [202, 0]
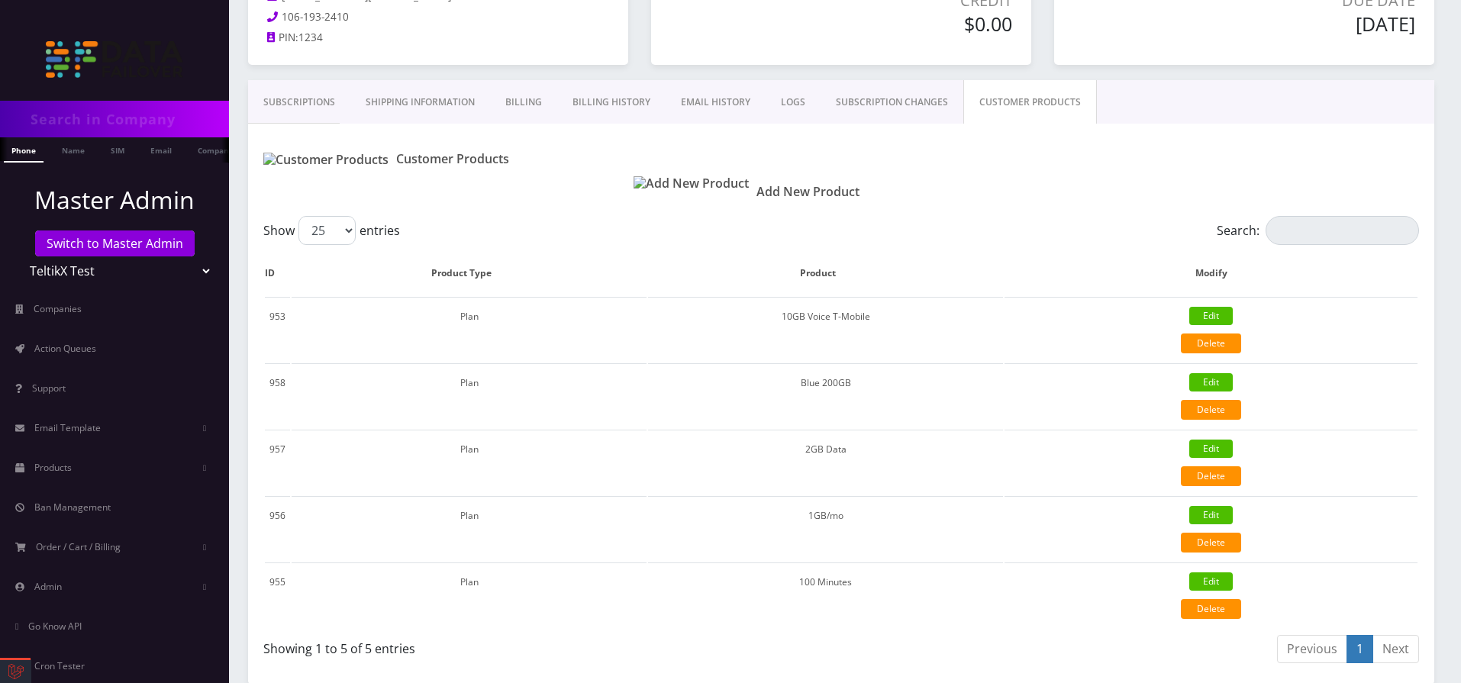
click at [644, 190] on img at bounding box center [691, 183] width 115 height 15
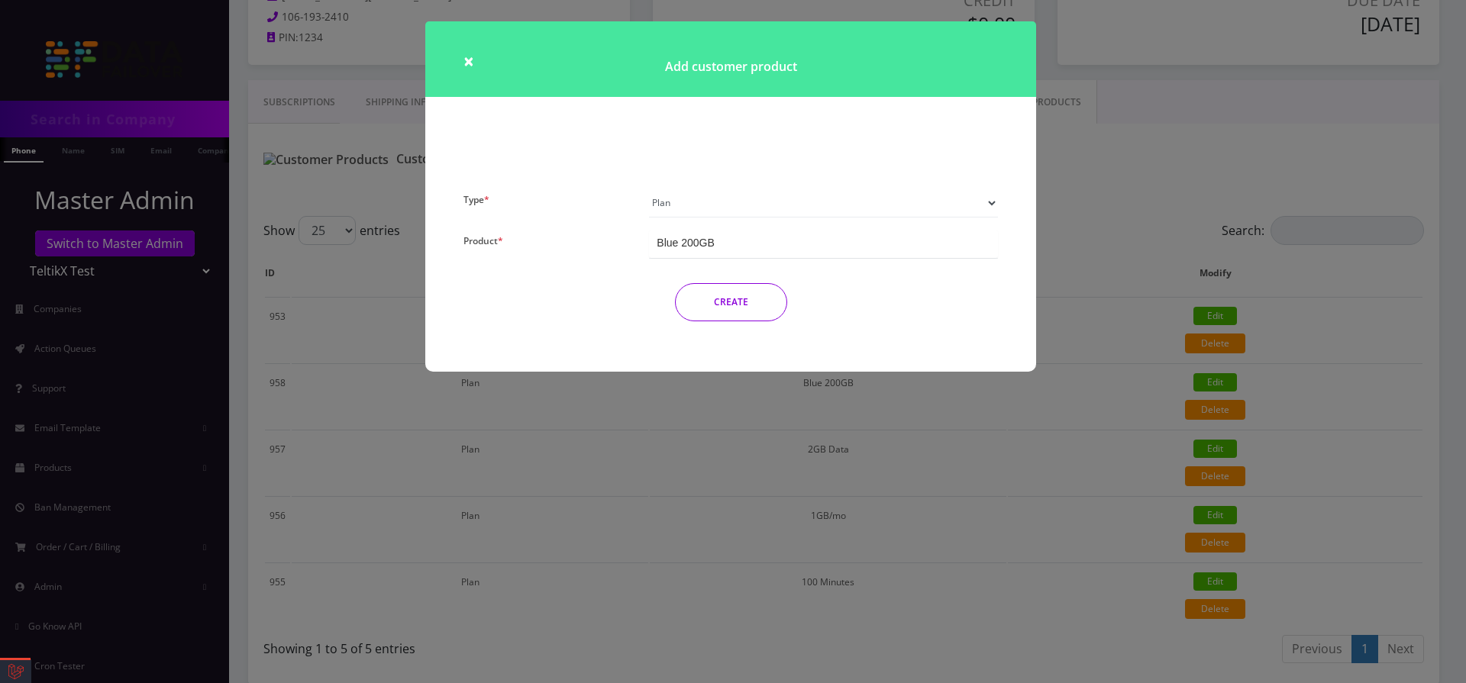
click at [677, 250] on div "Blue 200GB" at bounding box center [823, 244] width 349 height 28
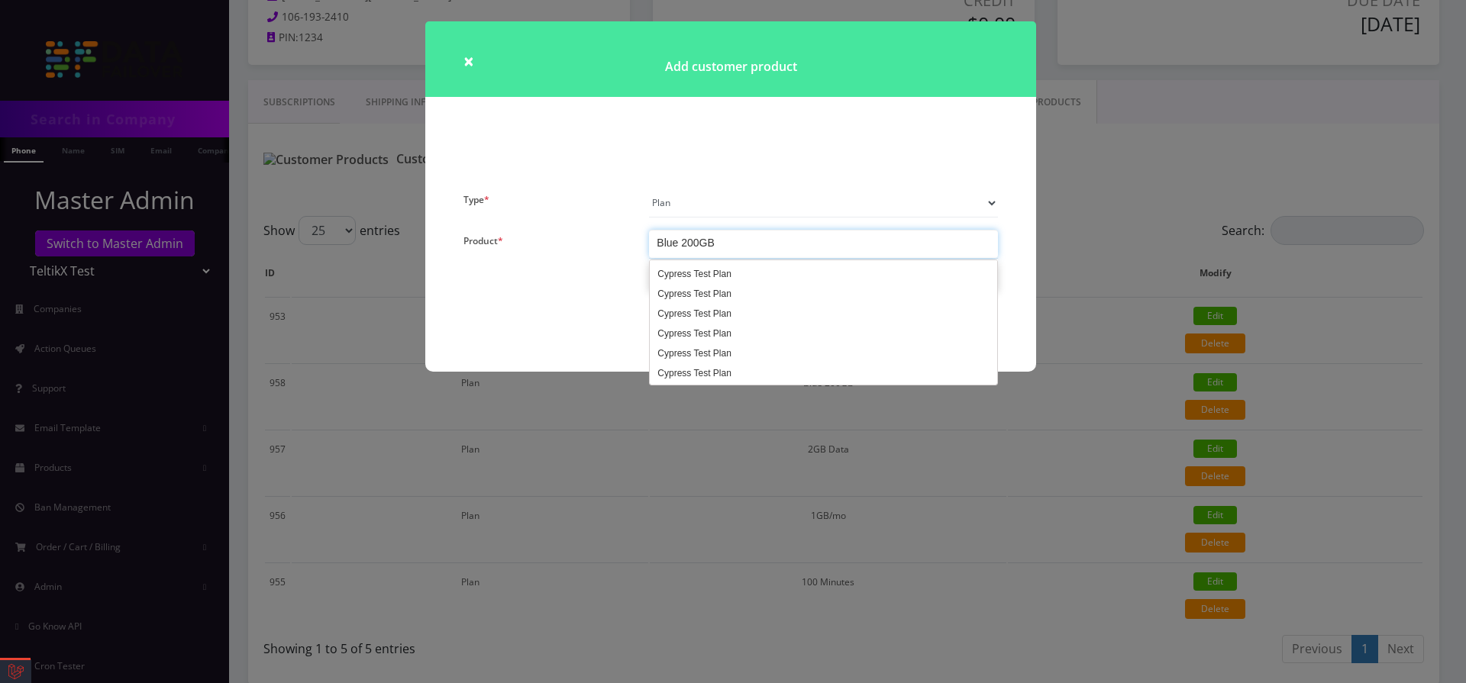
scroll to position [733, 0]
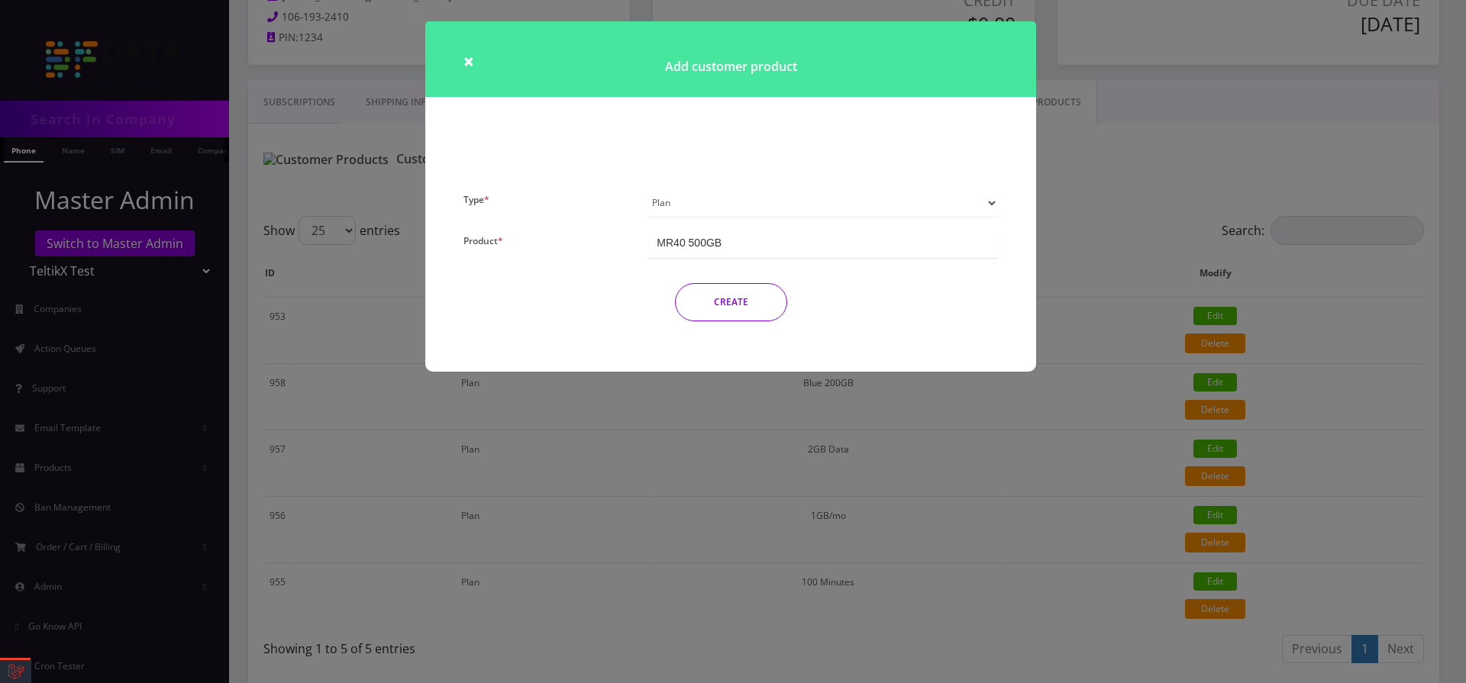
click at [750, 302] on button "CREATE" at bounding box center [731, 302] width 112 height 38
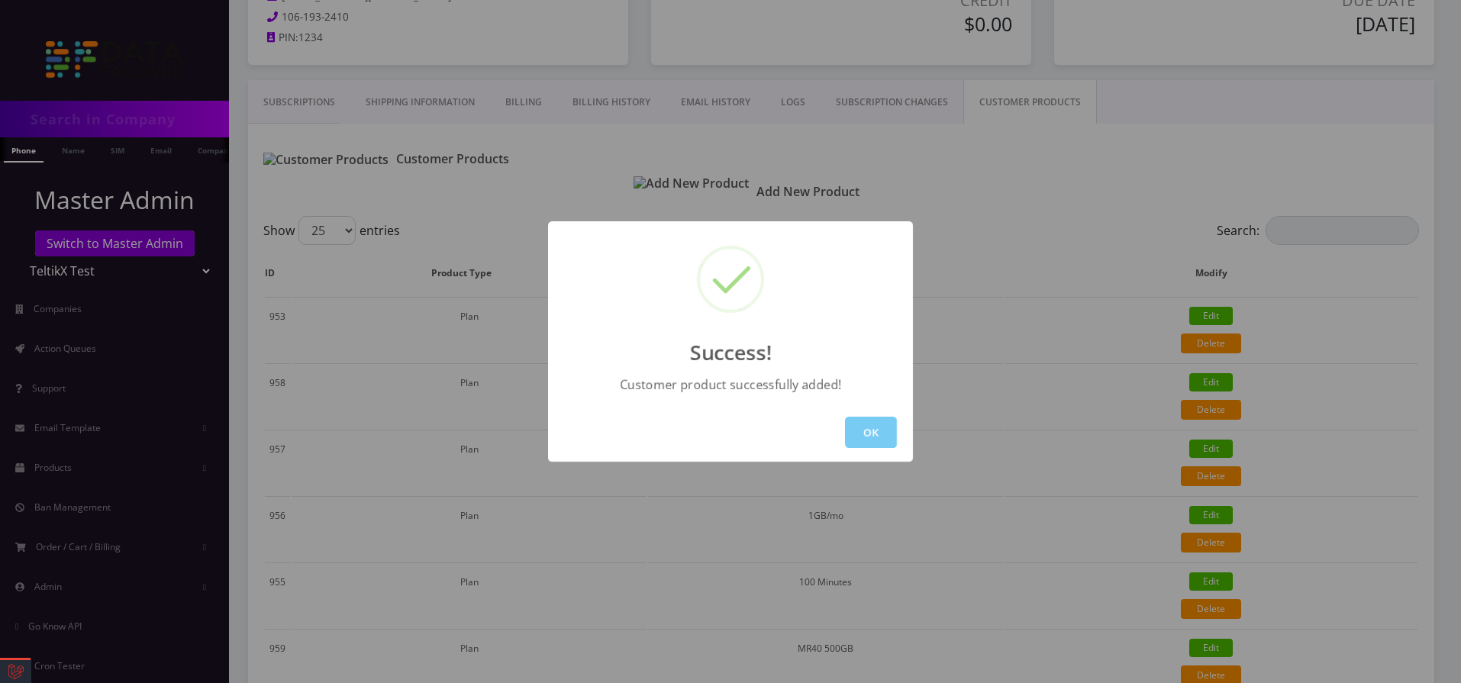
click at [874, 428] on button "OK" at bounding box center [871, 432] width 52 height 31
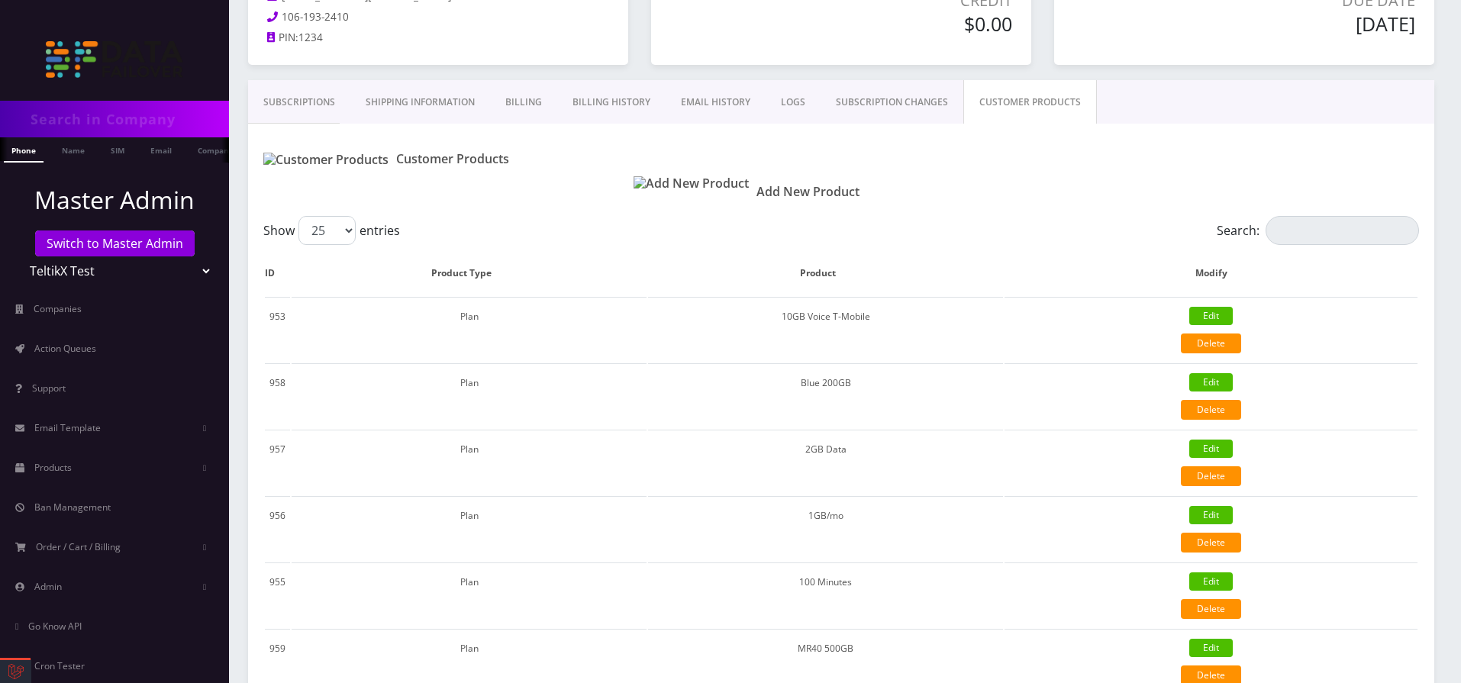
click at [641, 191] on img at bounding box center [691, 183] width 115 height 15
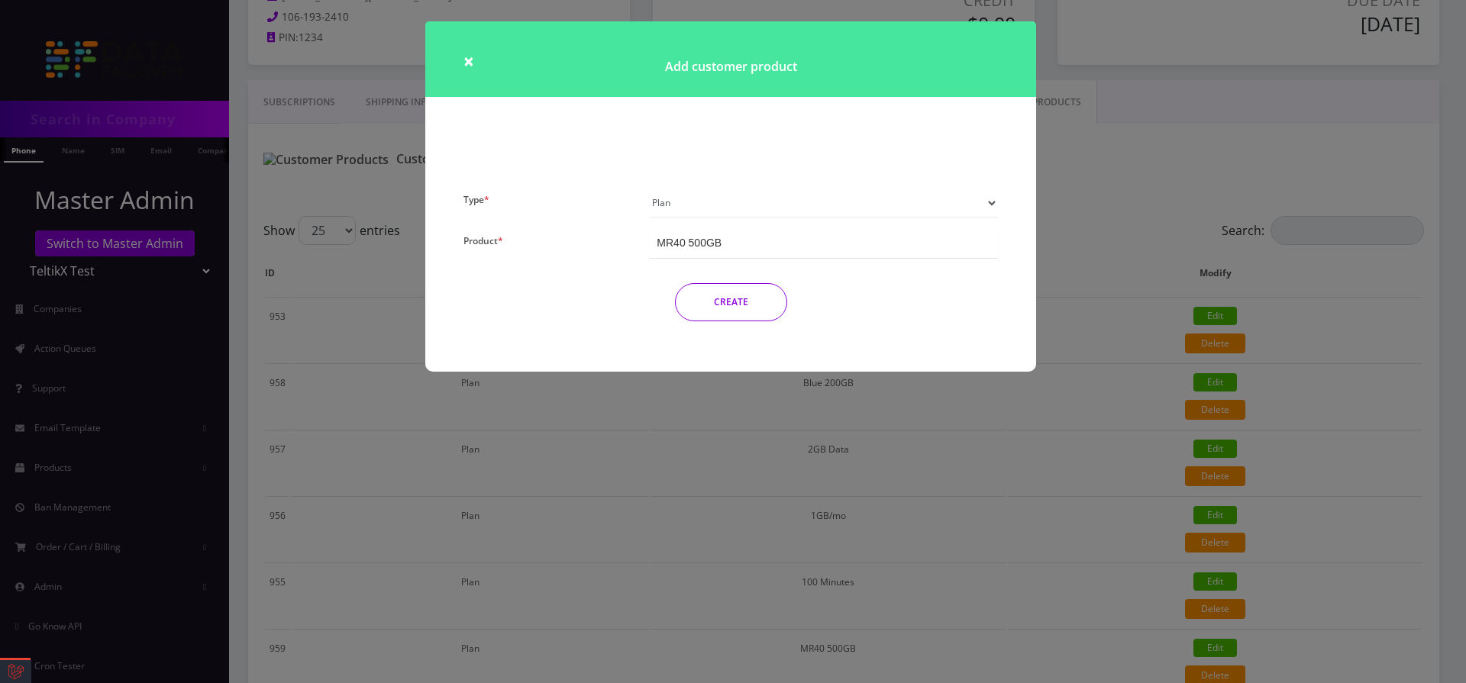
click at [685, 234] on div "MR40 500GB" at bounding box center [823, 244] width 349 height 28
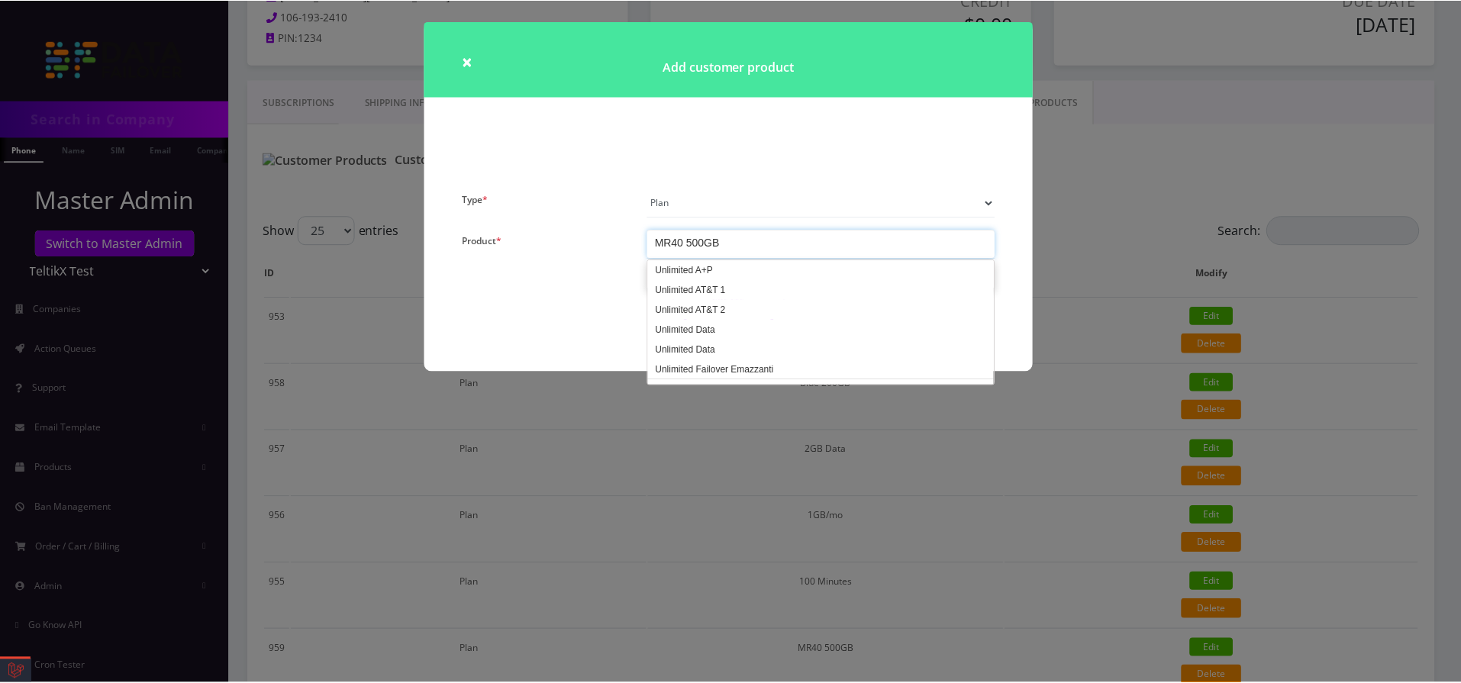
scroll to position [1265, 0]
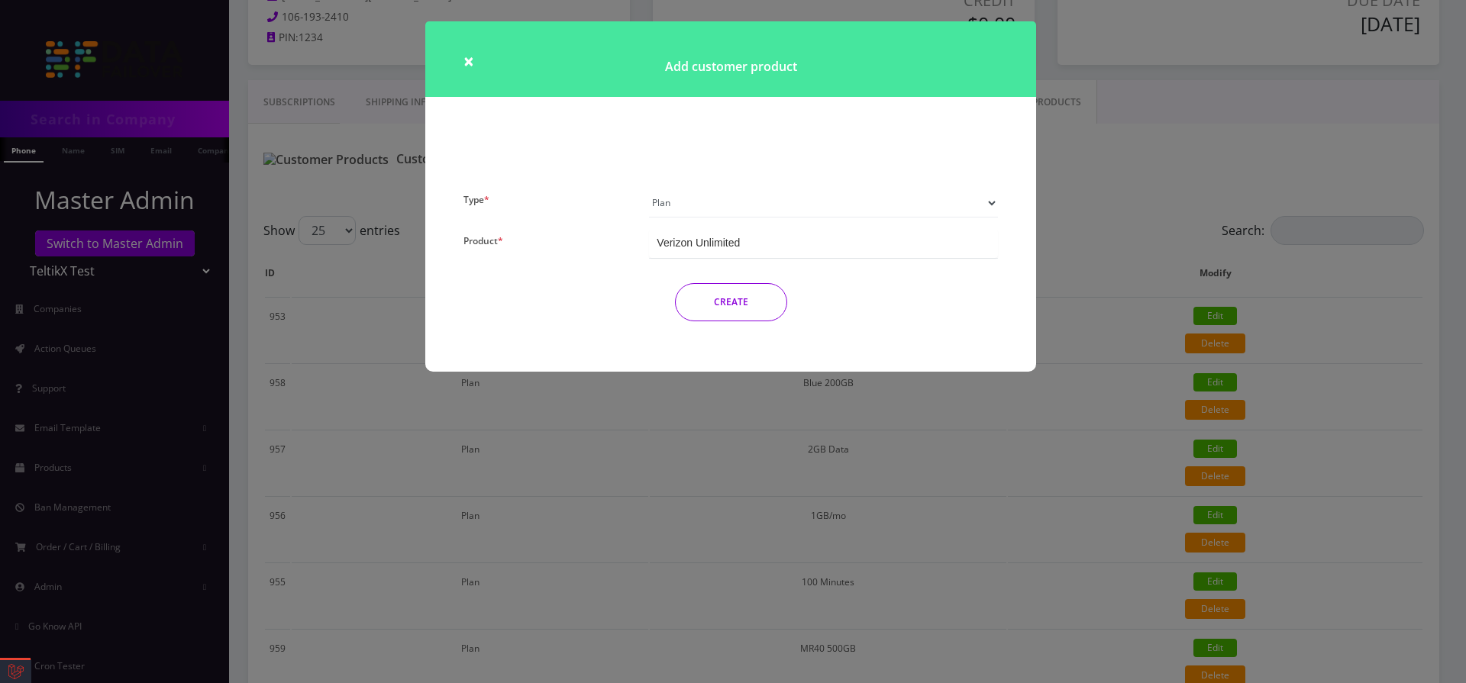
click at [744, 310] on button "CREATE" at bounding box center [731, 302] width 112 height 38
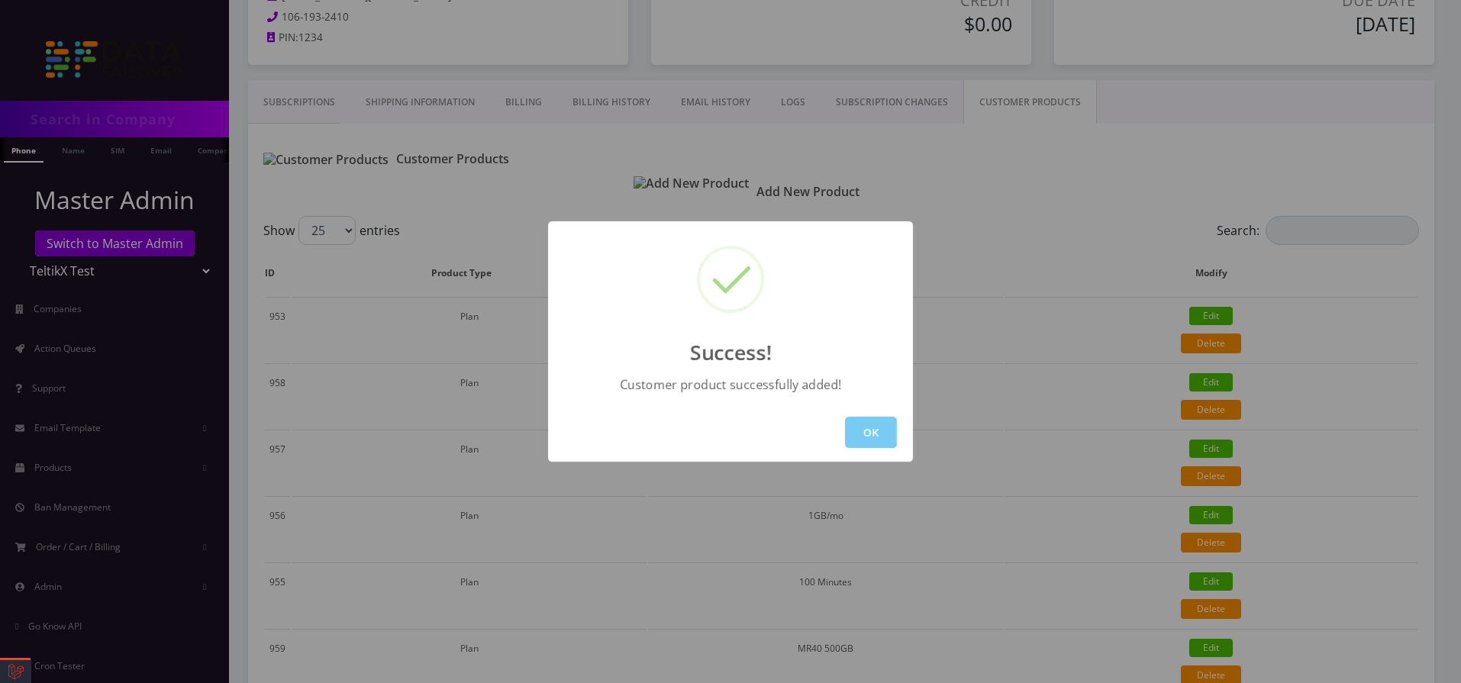
click at [868, 424] on button "OK" at bounding box center [871, 432] width 52 height 31
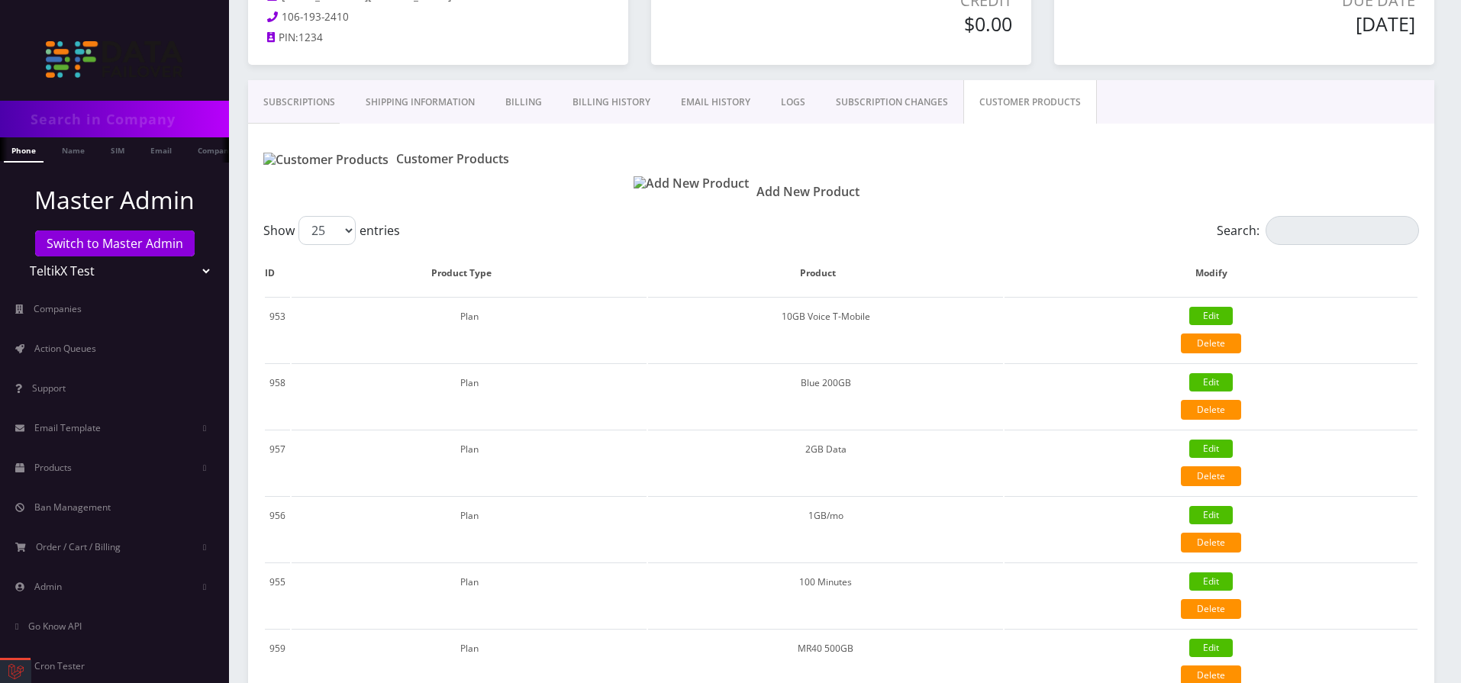
click at [659, 191] on img at bounding box center [691, 183] width 115 height 15
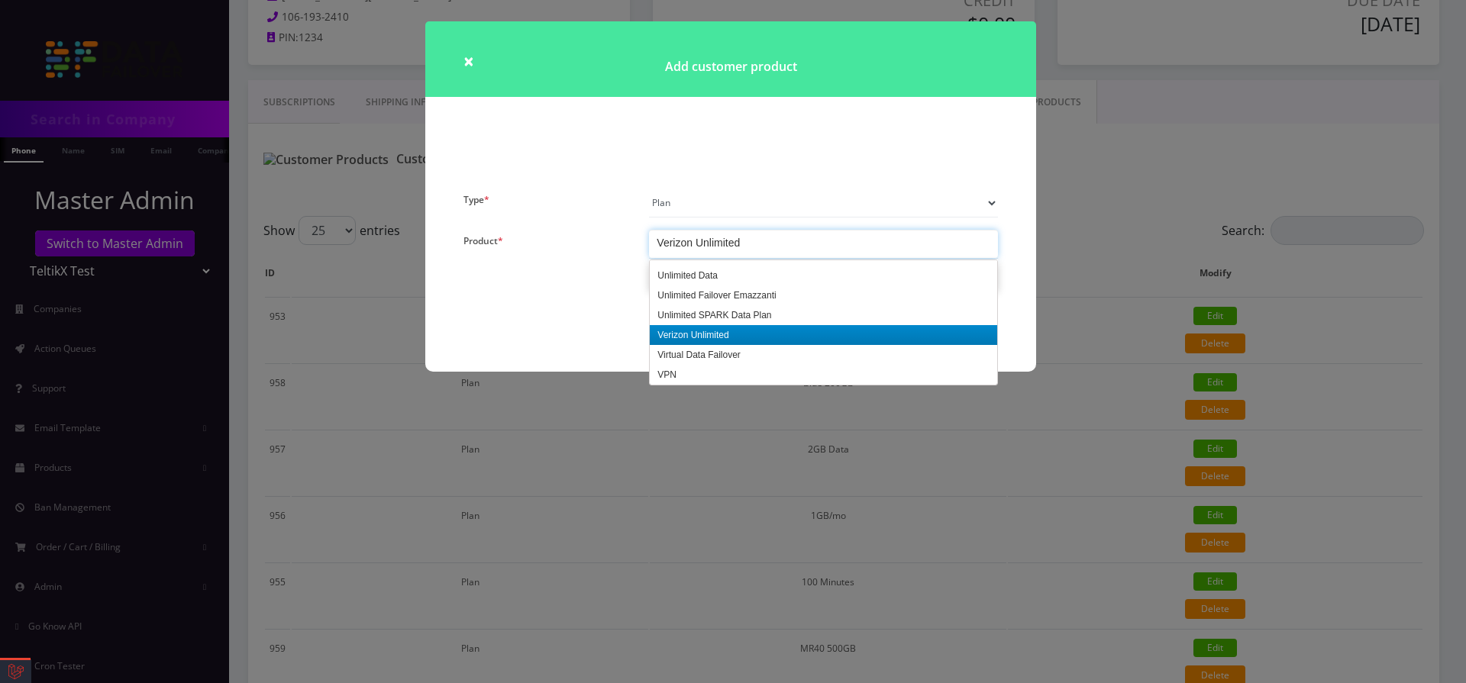
click at [743, 248] on div "Verizon Unlimited" at bounding box center [823, 244] width 349 height 28
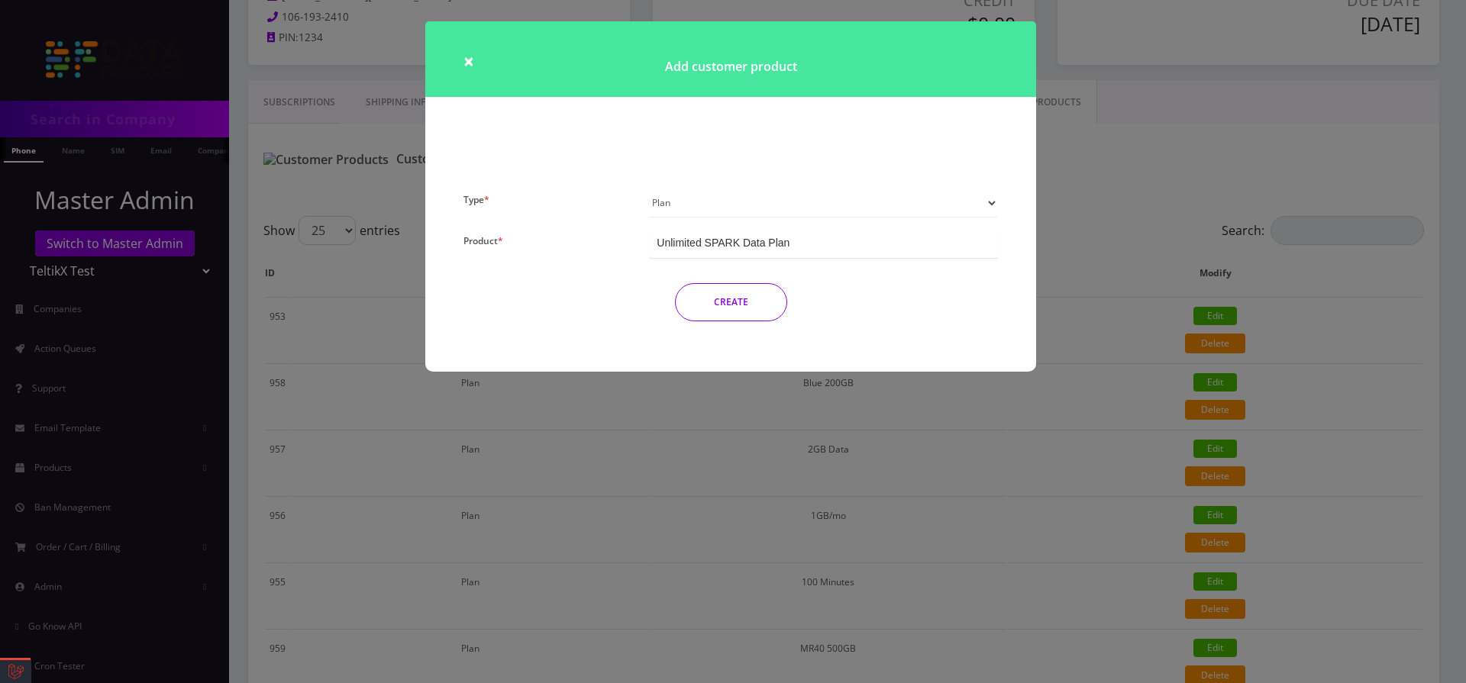
drag, startPoint x: 734, startPoint y: 276, endPoint x: 741, endPoint y: 299, distance: 23.7
click at [734, 278] on div "Type * Plan Device Sim Addon One-off Product * Unlimited SPARK Data Plan Unlimi…" at bounding box center [730, 261] width 557 height 145
click at [741, 299] on button "CREATE" at bounding box center [731, 302] width 112 height 38
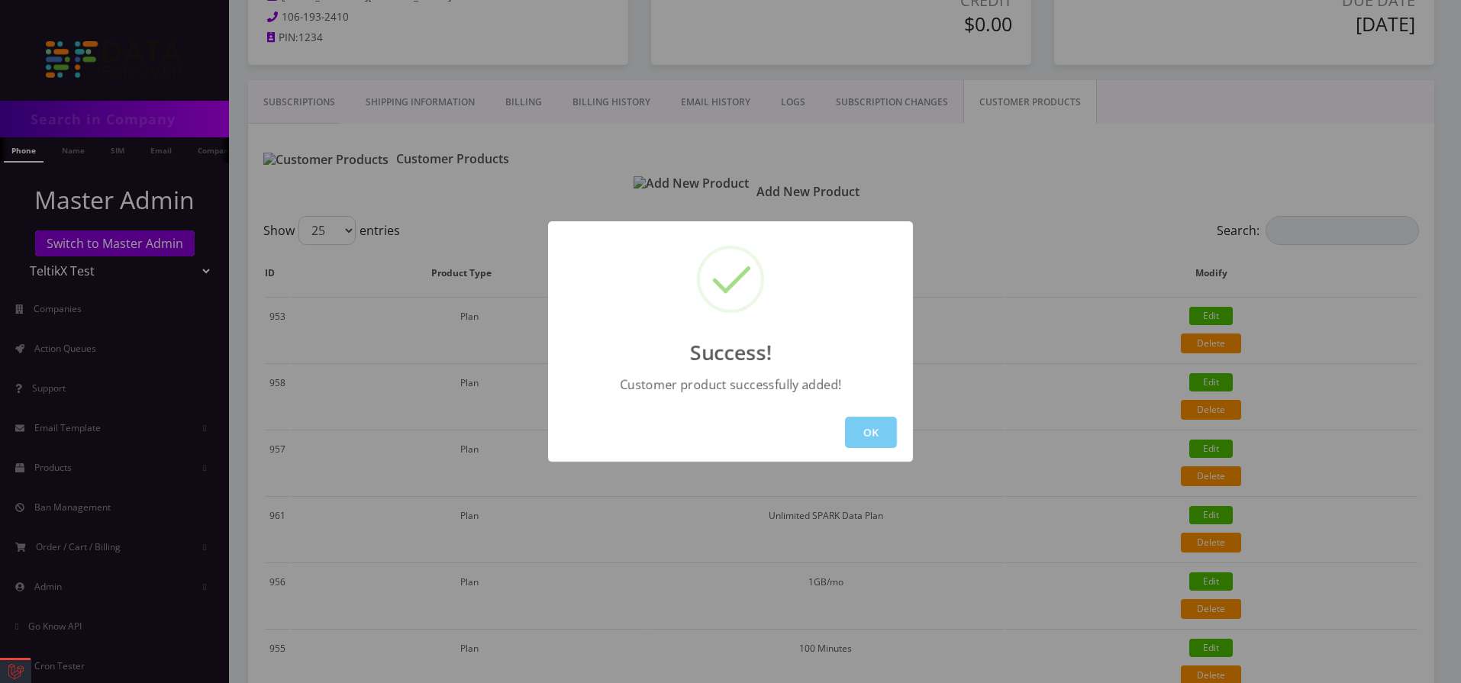
click at [864, 437] on button "OK" at bounding box center [871, 432] width 52 height 31
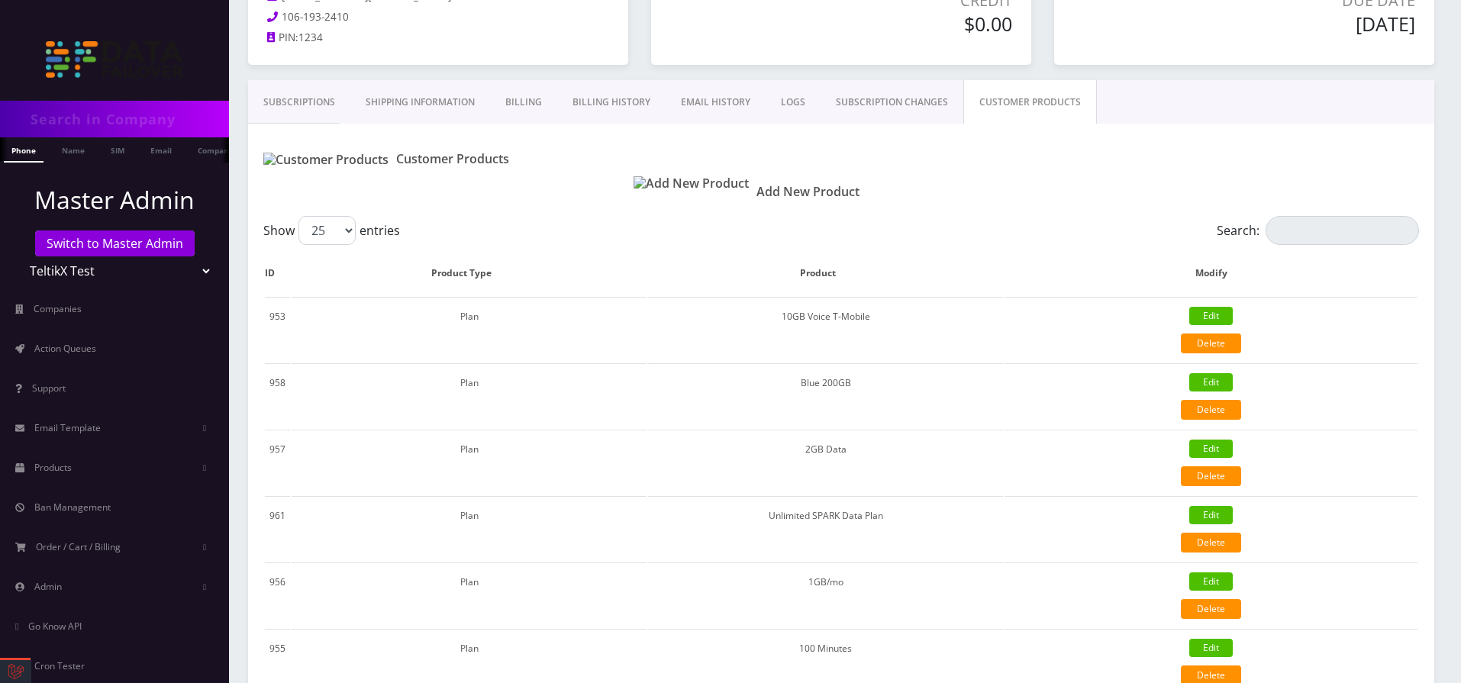
click at [321, 108] on link "Subscriptions" at bounding box center [299, 102] width 102 height 44
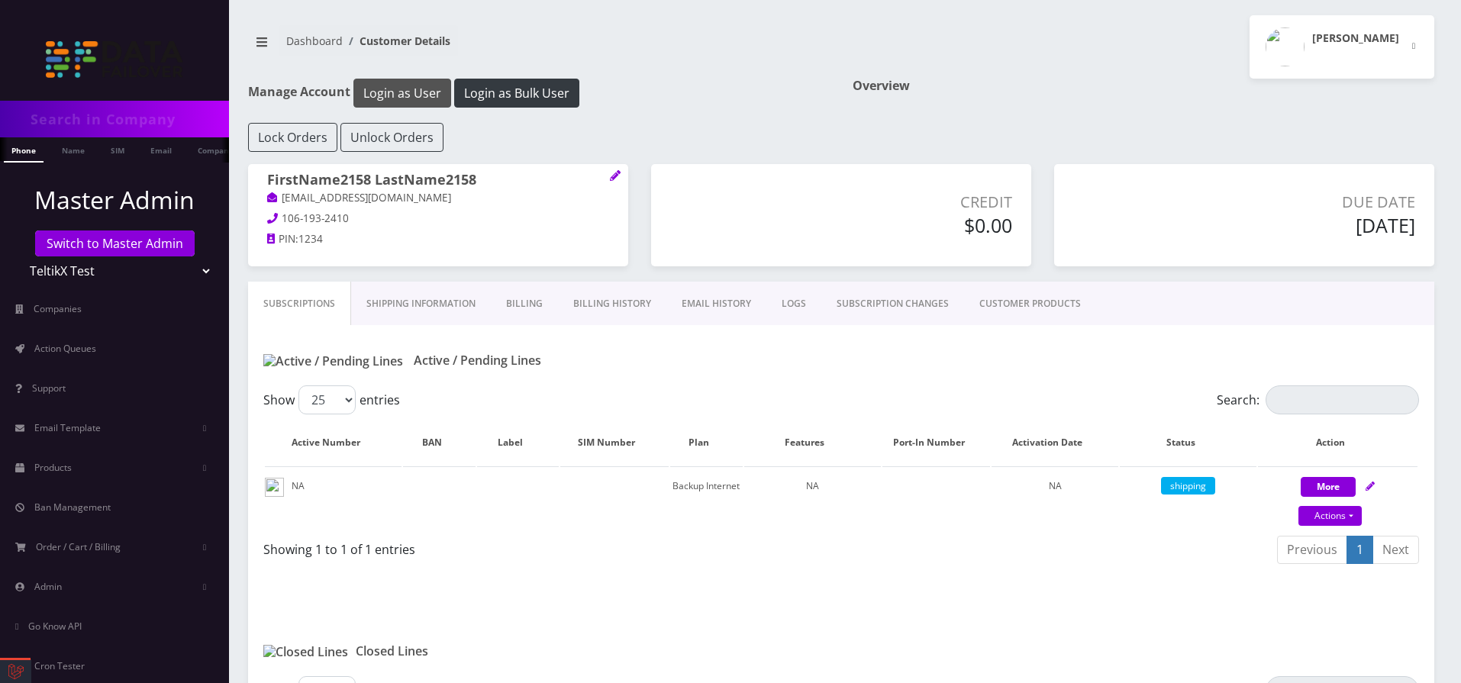
click at [407, 91] on button "Login as User" at bounding box center [402, 93] width 98 height 29
click at [536, 133] on div "Lock Orders Unlock Orders" at bounding box center [841, 137] width 1209 height 29
click at [912, 306] on link "SUBSCRIPTION CHANGES" at bounding box center [892, 304] width 143 height 44
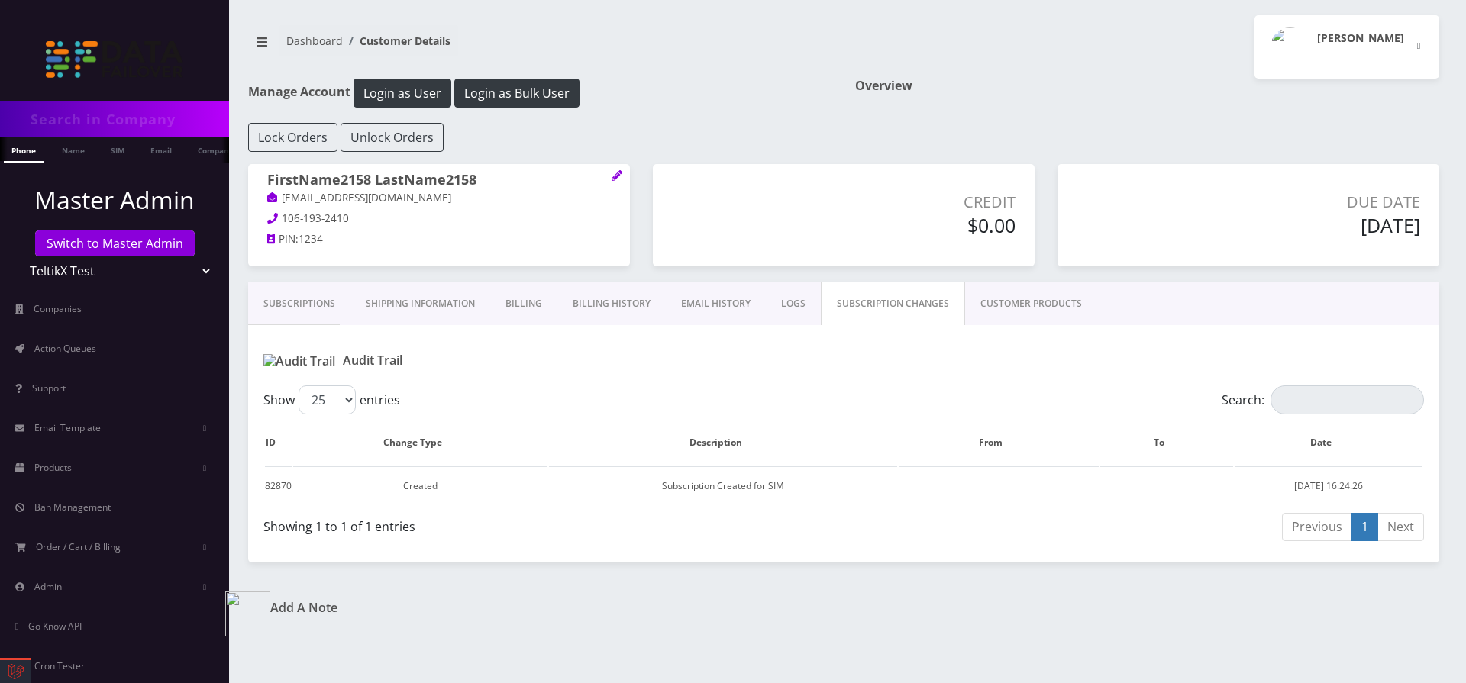
click at [812, 302] on link "LOGS" at bounding box center [793, 304] width 55 height 44
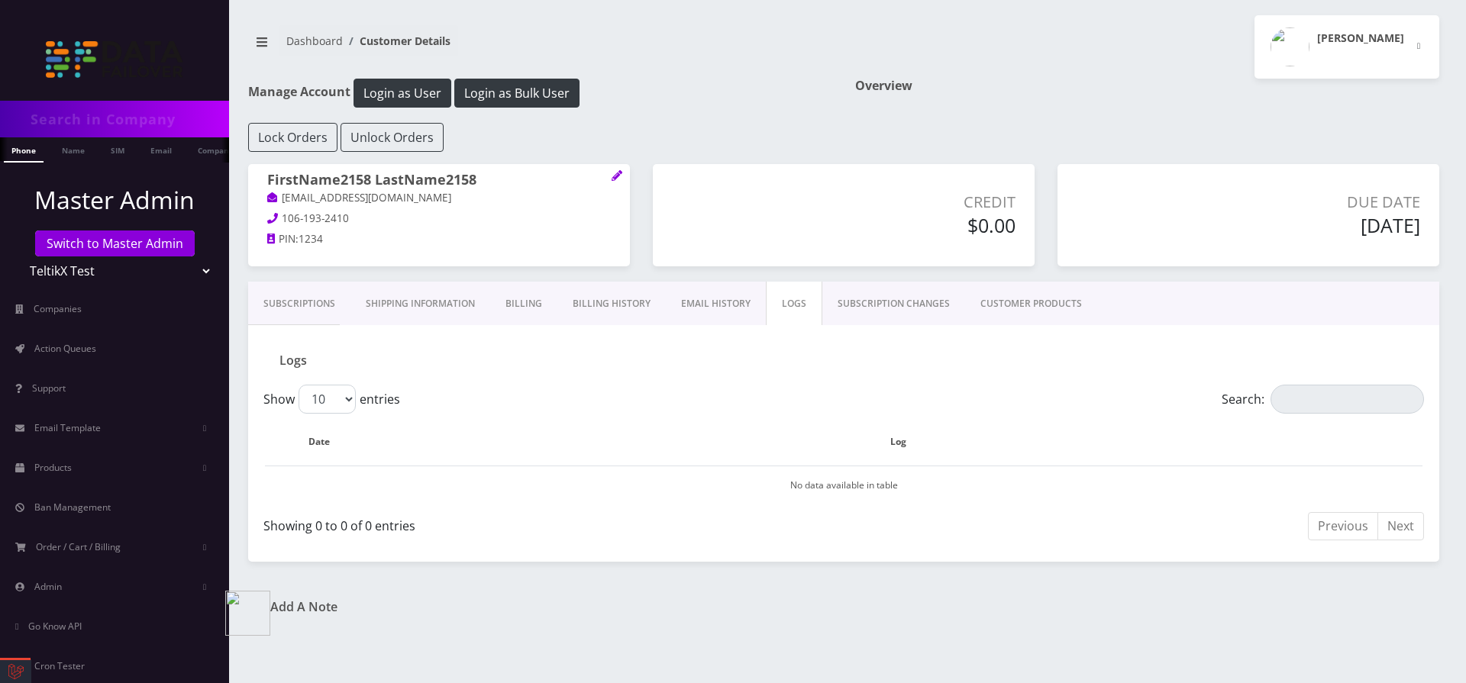
click at [728, 312] on link "EMAIL HISTORY" at bounding box center [716, 304] width 100 height 44
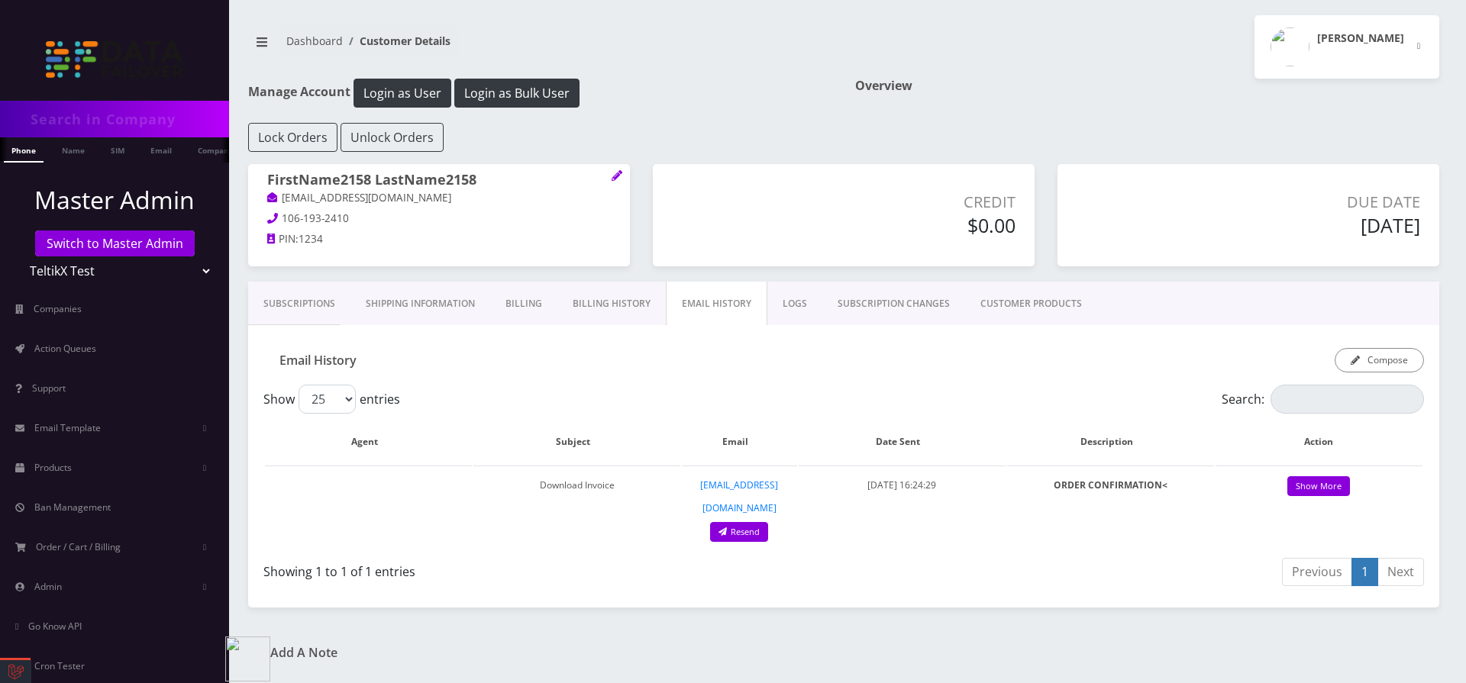
click at [588, 316] on link "Billing History" at bounding box center [611, 304] width 108 height 44
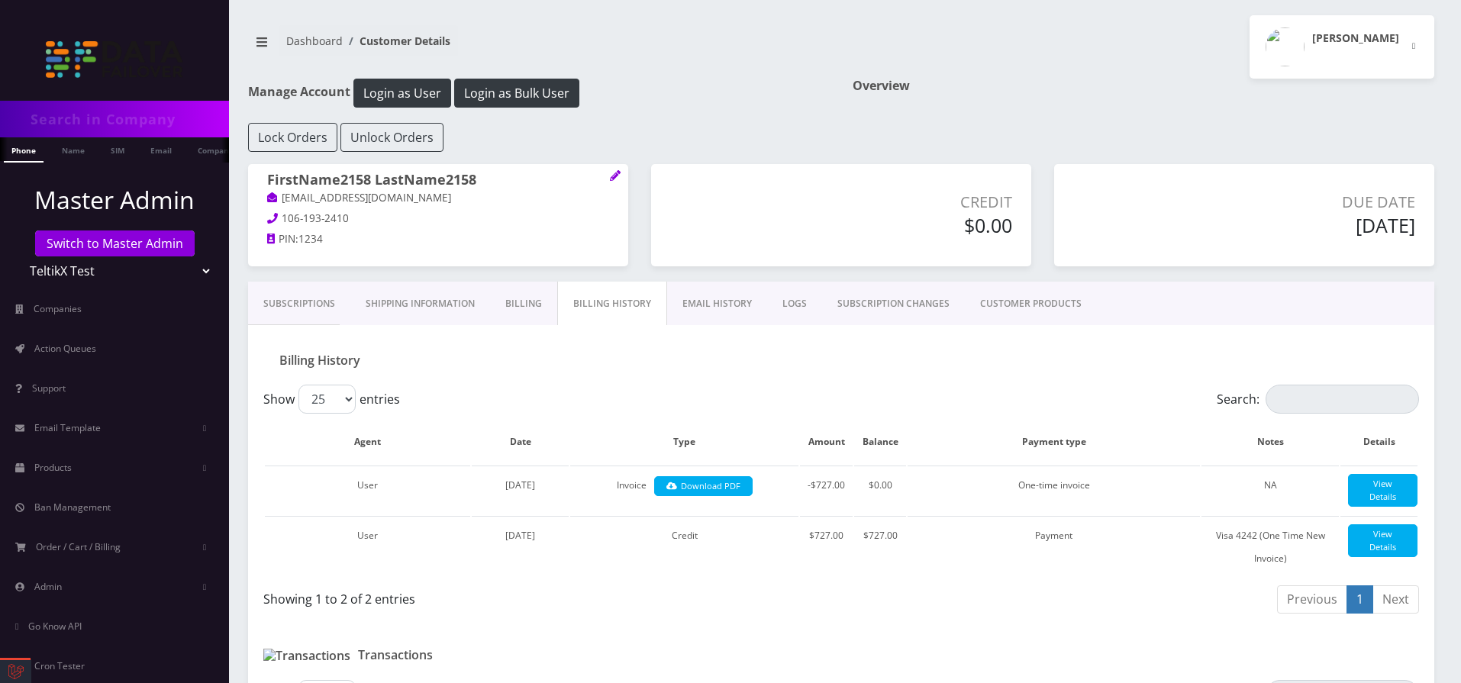
click at [520, 308] on link "Billing" at bounding box center [523, 304] width 67 height 44
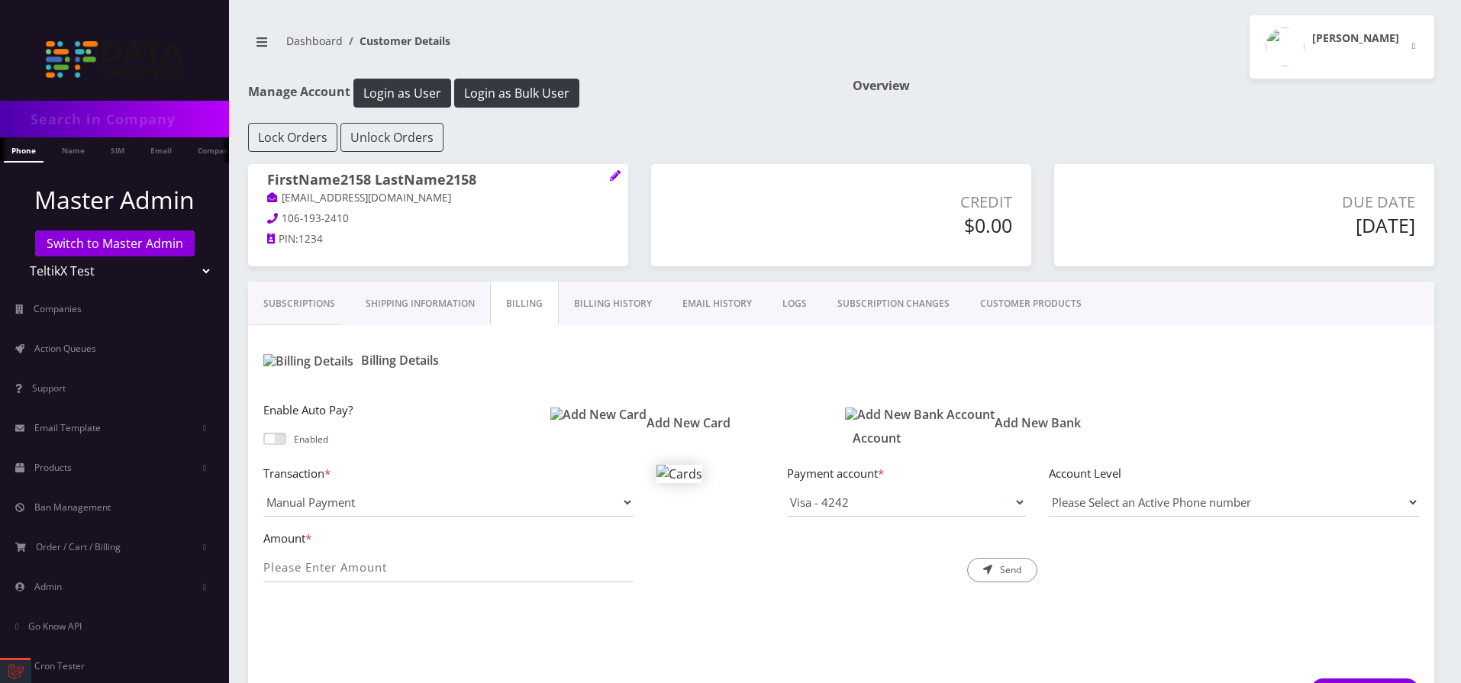
click at [428, 311] on link "Shipping Information" at bounding box center [420, 304] width 140 height 44
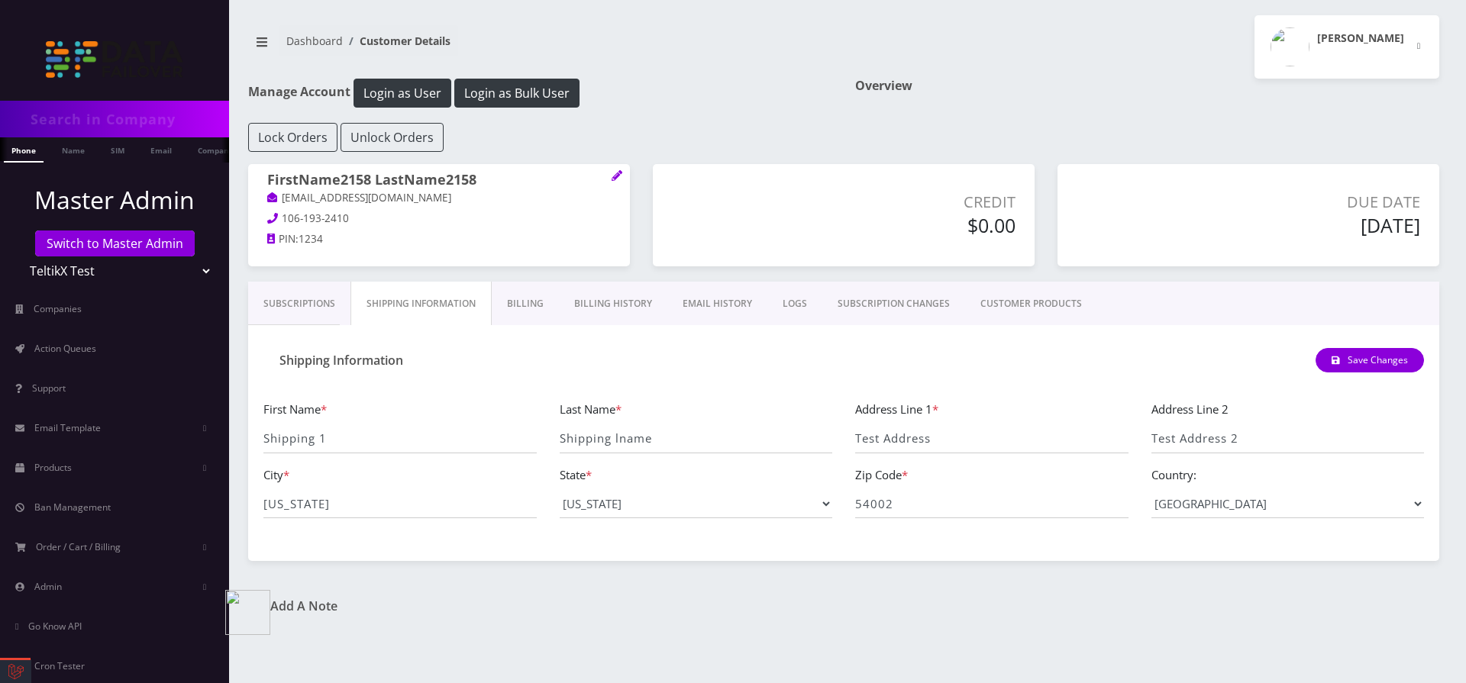
click at [287, 307] on link "Subscriptions" at bounding box center [299, 304] width 102 height 44
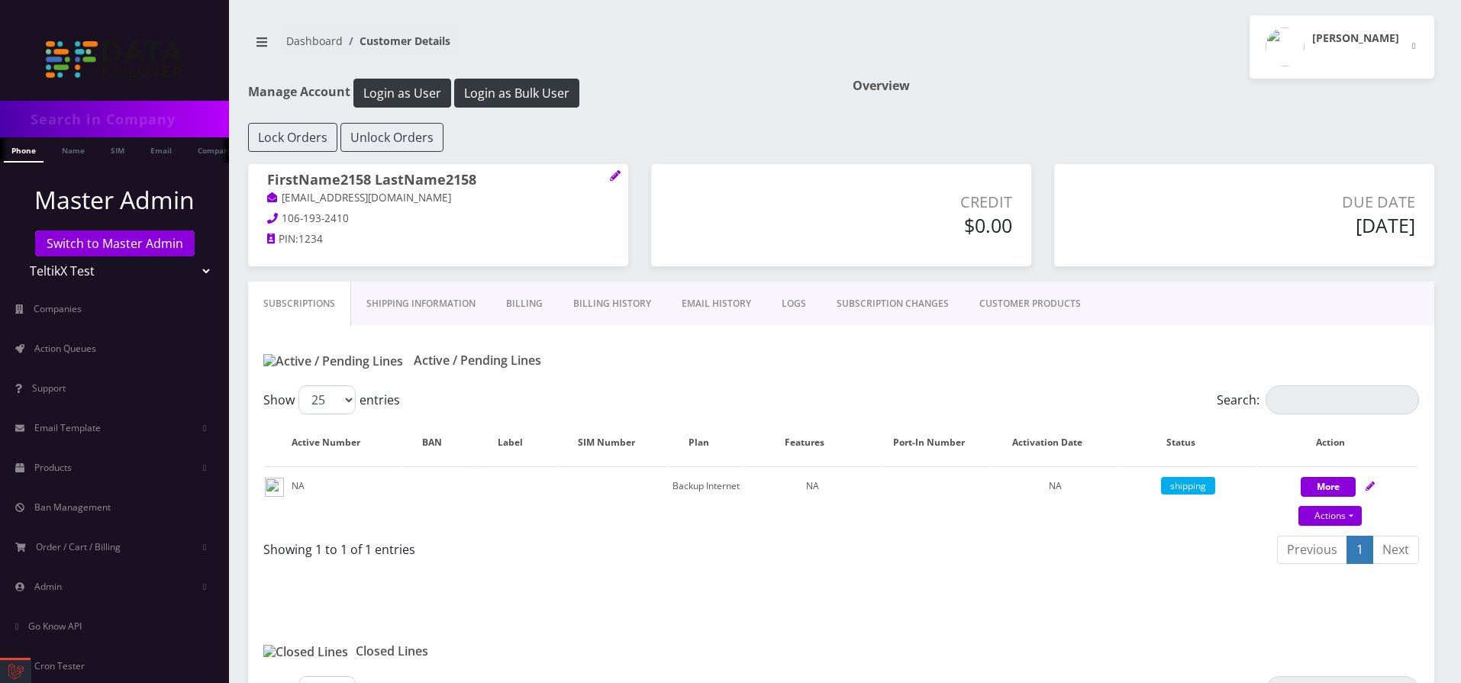
scroll to position [243, 0]
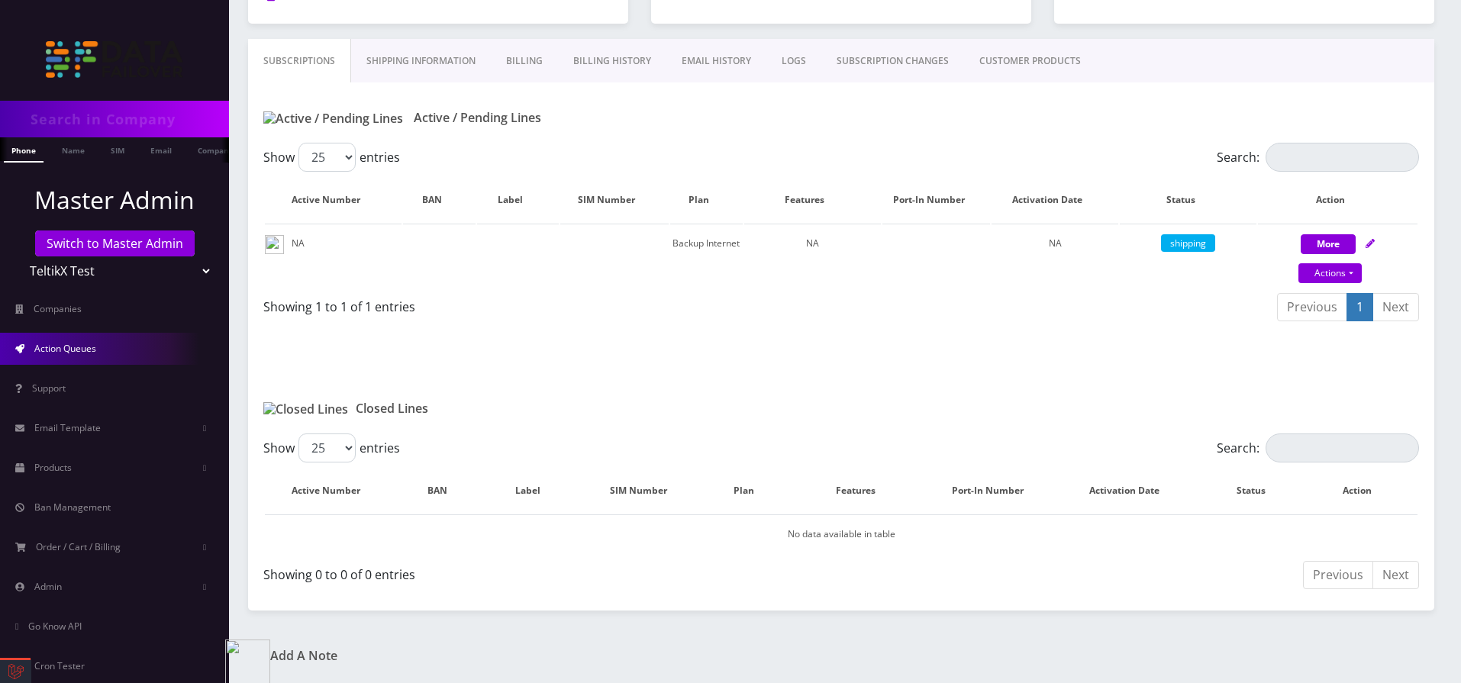
click at [94, 350] on span "Action Queues" at bounding box center [65, 348] width 62 height 13
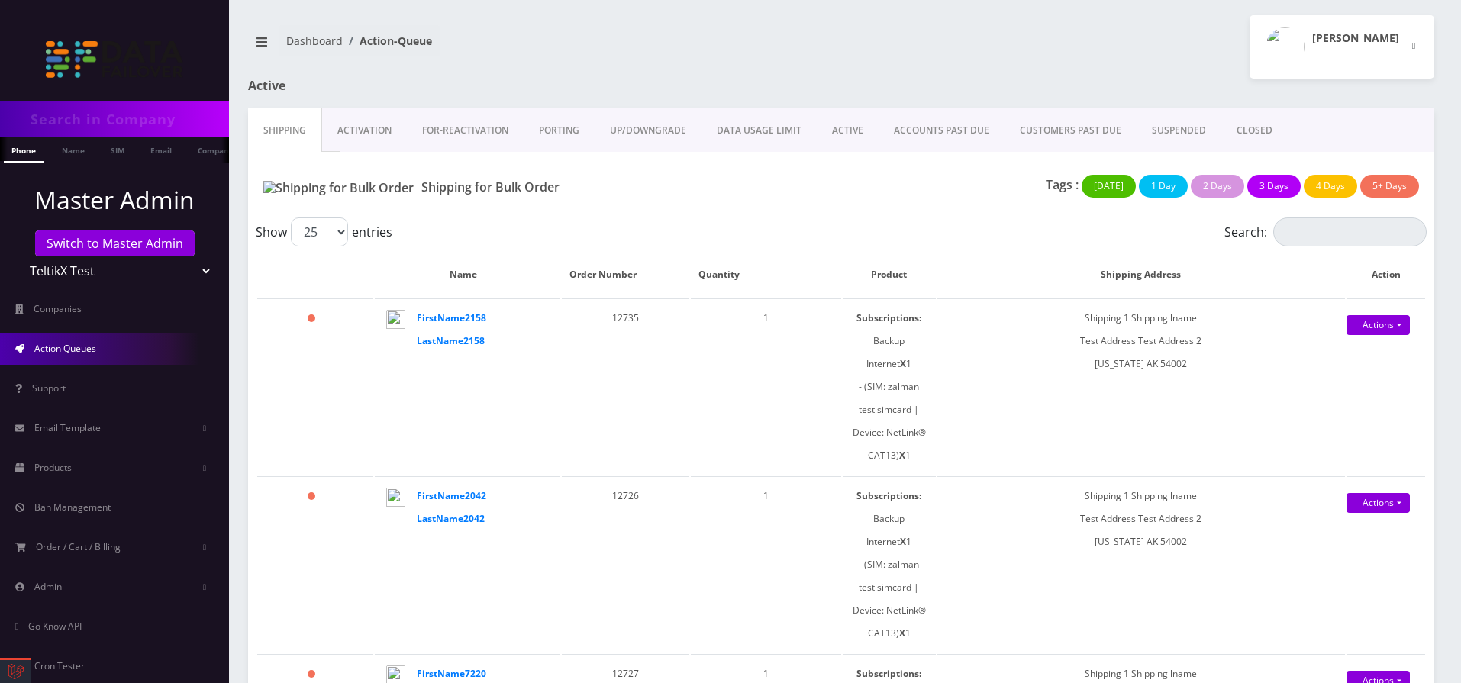
click at [945, 137] on link "ACCOUNTS PAST DUE" at bounding box center [942, 130] width 126 height 44
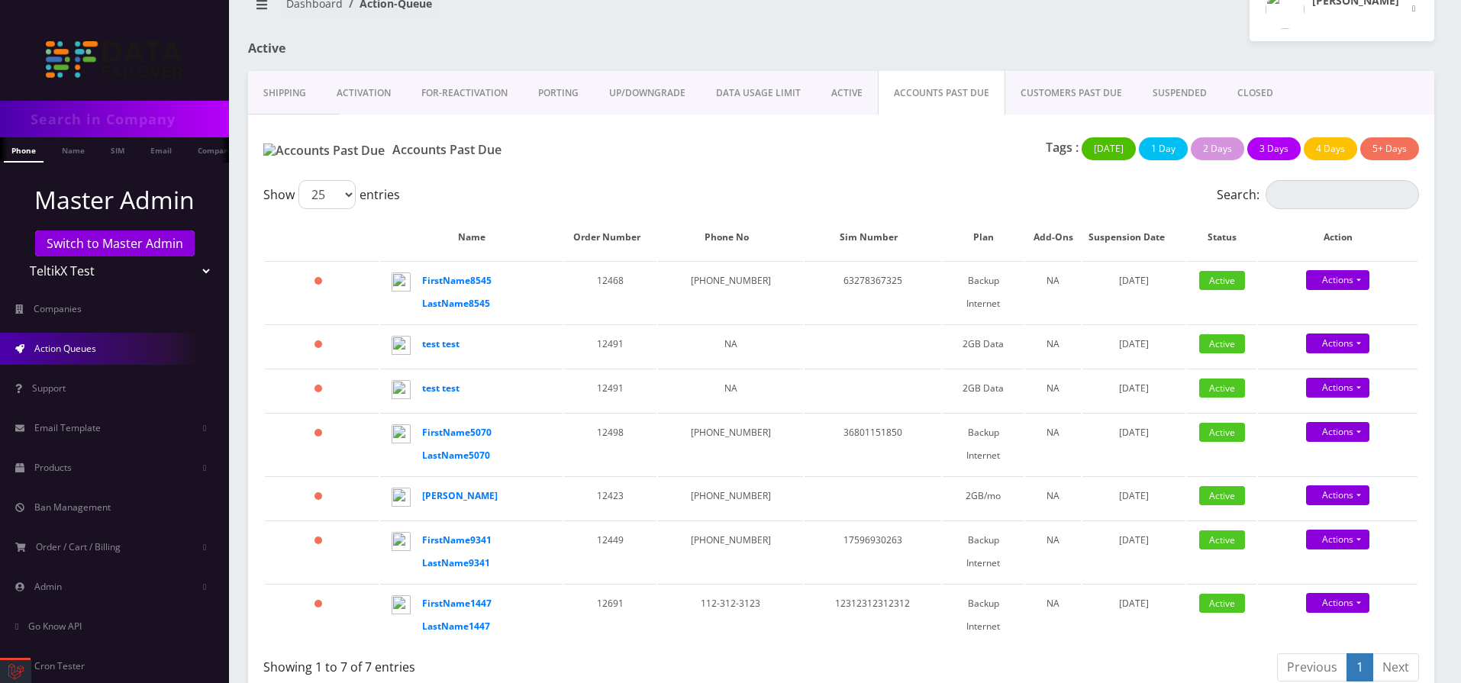
scroll to position [57, 0]
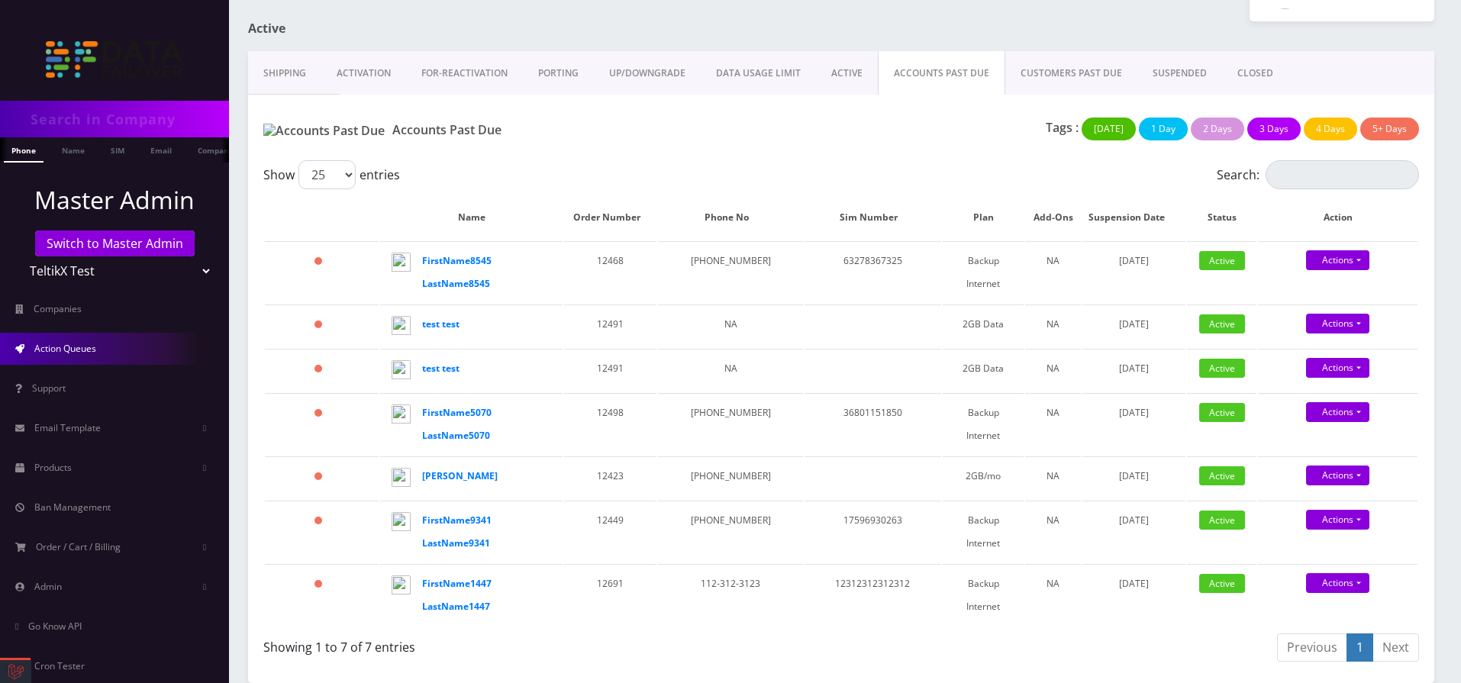
click at [1049, 78] on link "CUSTOMERS PAST DUE" at bounding box center [1071, 73] width 132 height 44
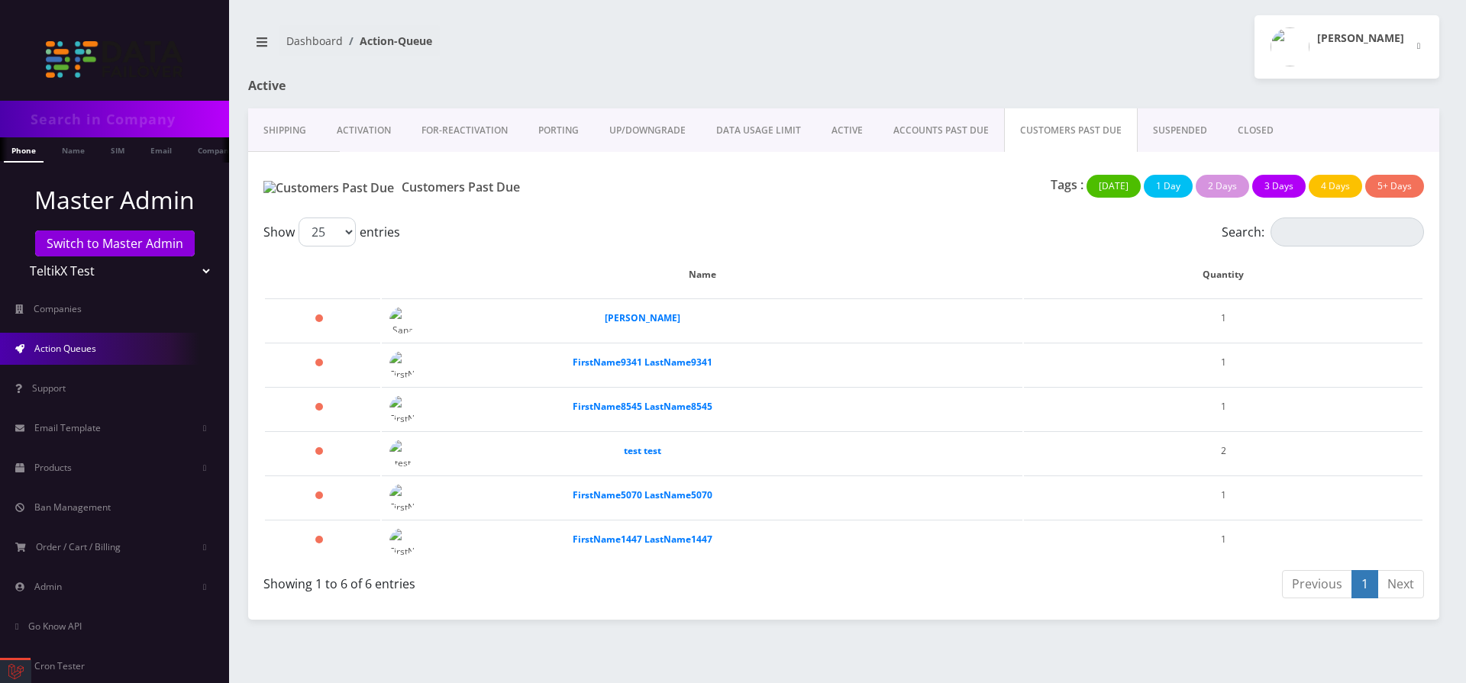
click at [1171, 115] on link "SUSPENDED" at bounding box center [1179, 130] width 85 height 44
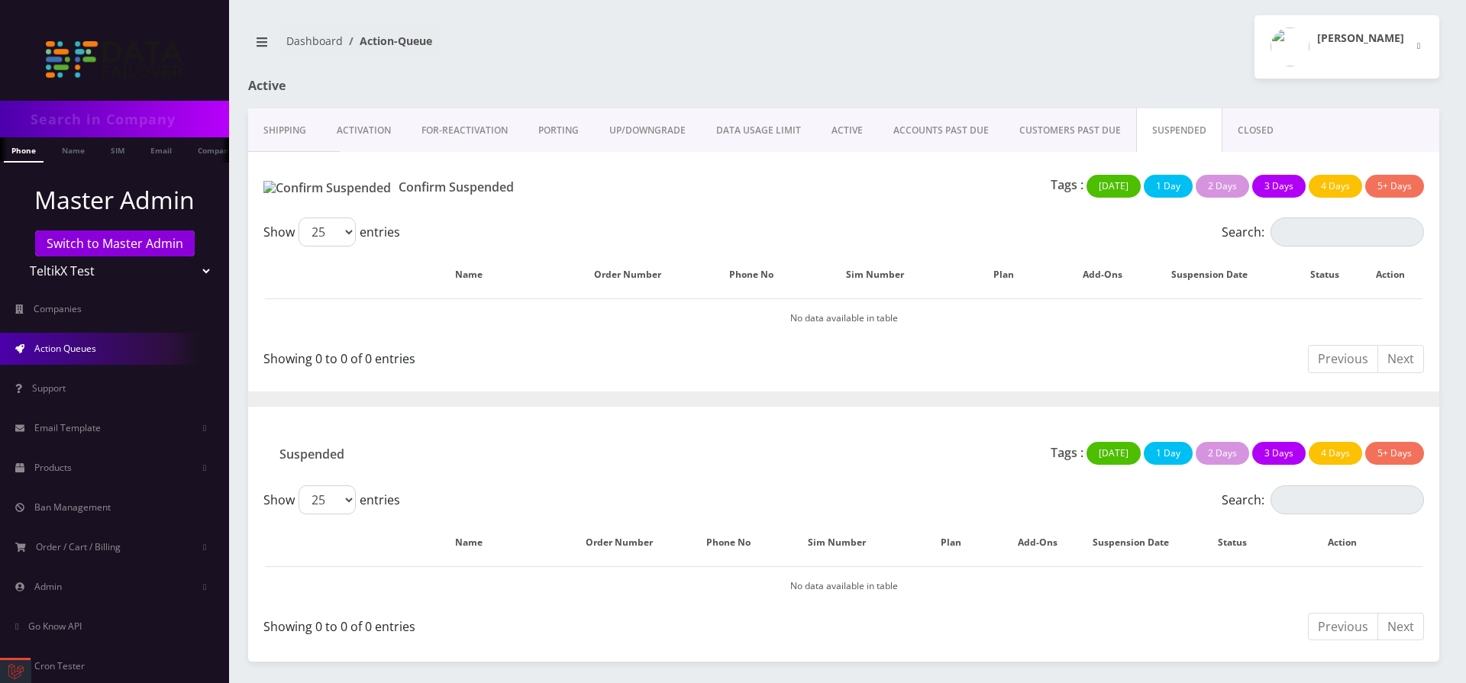
click at [1241, 121] on link "CLOSED" at bounding box center [1255, 130] width 66 height 44
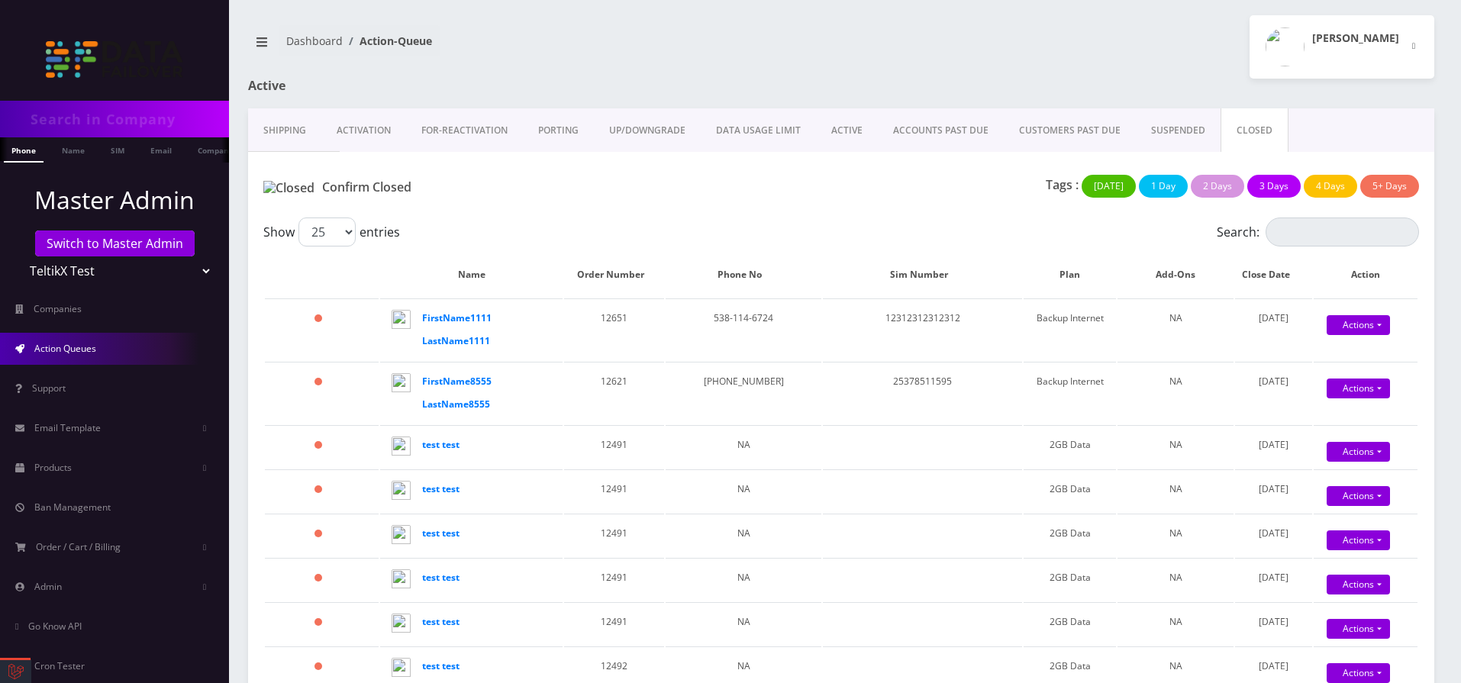
click at [941, 144] on link "ACCOUNTS PAST DUE" at bounding box center [941, 130] width 126 height 44
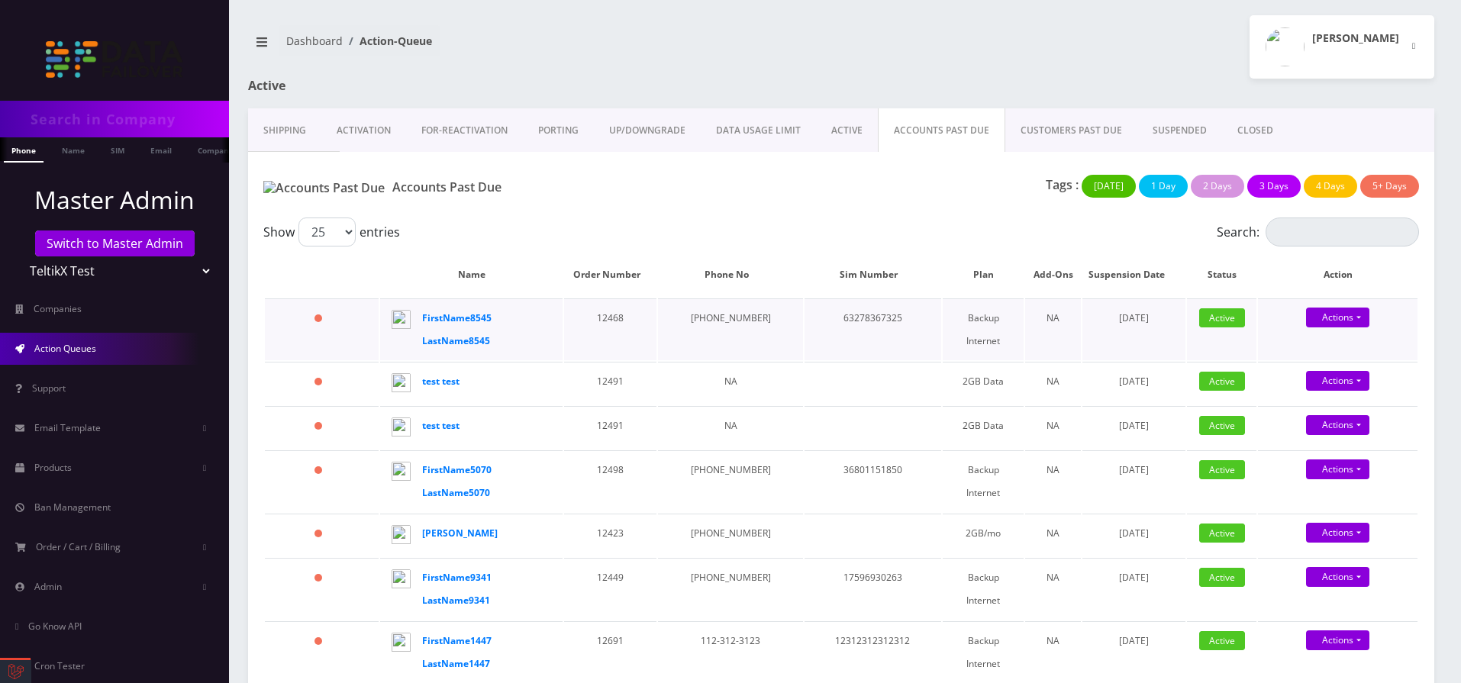
click at [1117, 318] on td "[DATE]" at bounding box center [1134, 329] width 103 height 62
click at [1330, 321] on link "Actions" at bounding box center [1337, 318] width 63 height 20
click at [1033, 328] on div "NA" at bounding box center [1053, 318] width 40 height 23
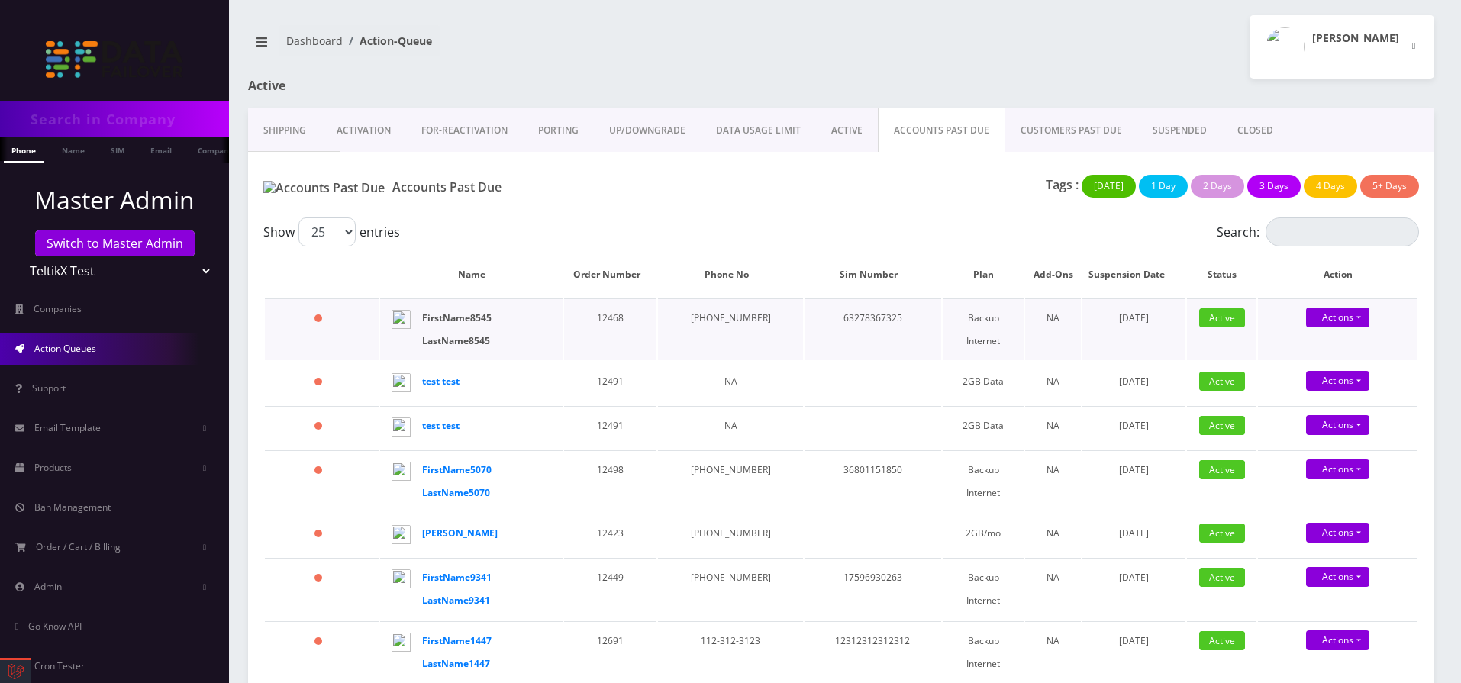
click at [448, 318] on strong "FirstName8545 LastName8545" at bounding box center [456, 329] width 69 height 36
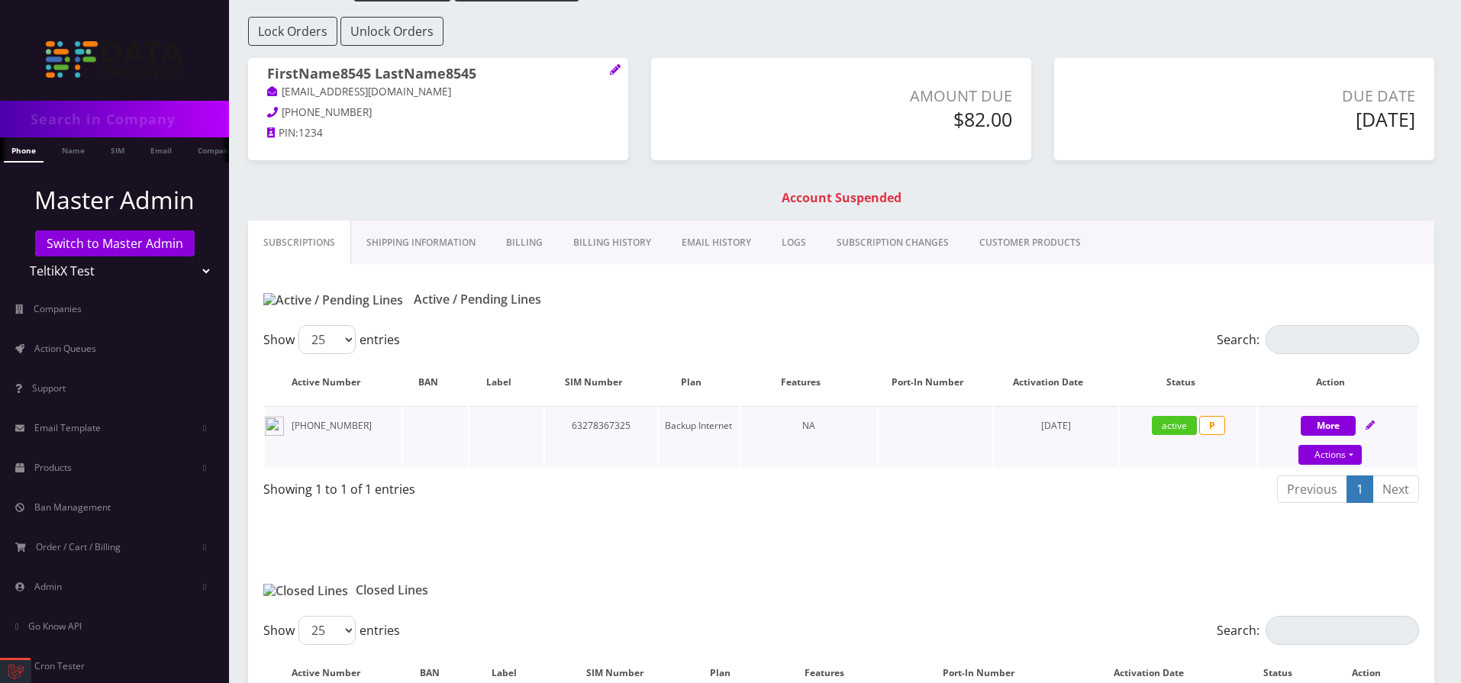
scroll to position [105, 0]
click at [439, 260] on link "Shipping Information" at bounding box center [421, 244] width 140 height 44
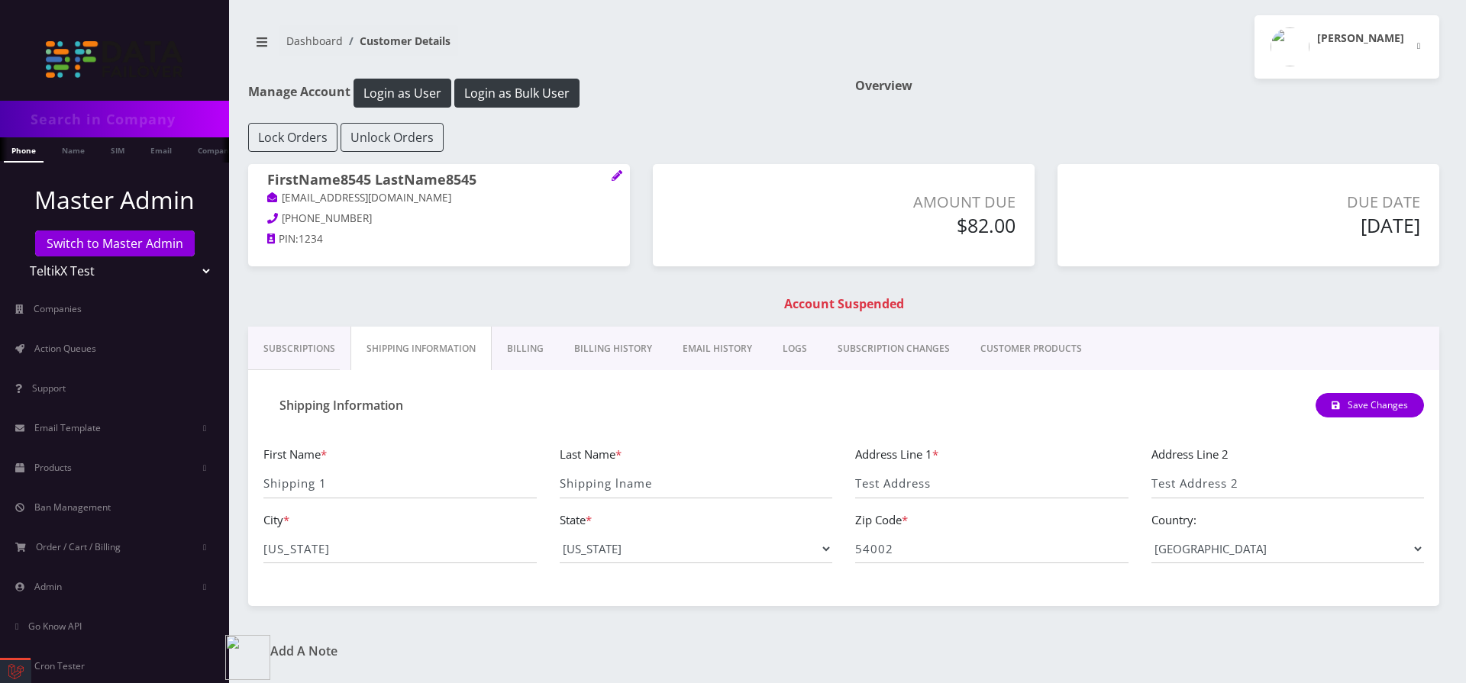
click at [606, 347] on link "Billing History" at bounding box center [613, 349] width 108 height 44
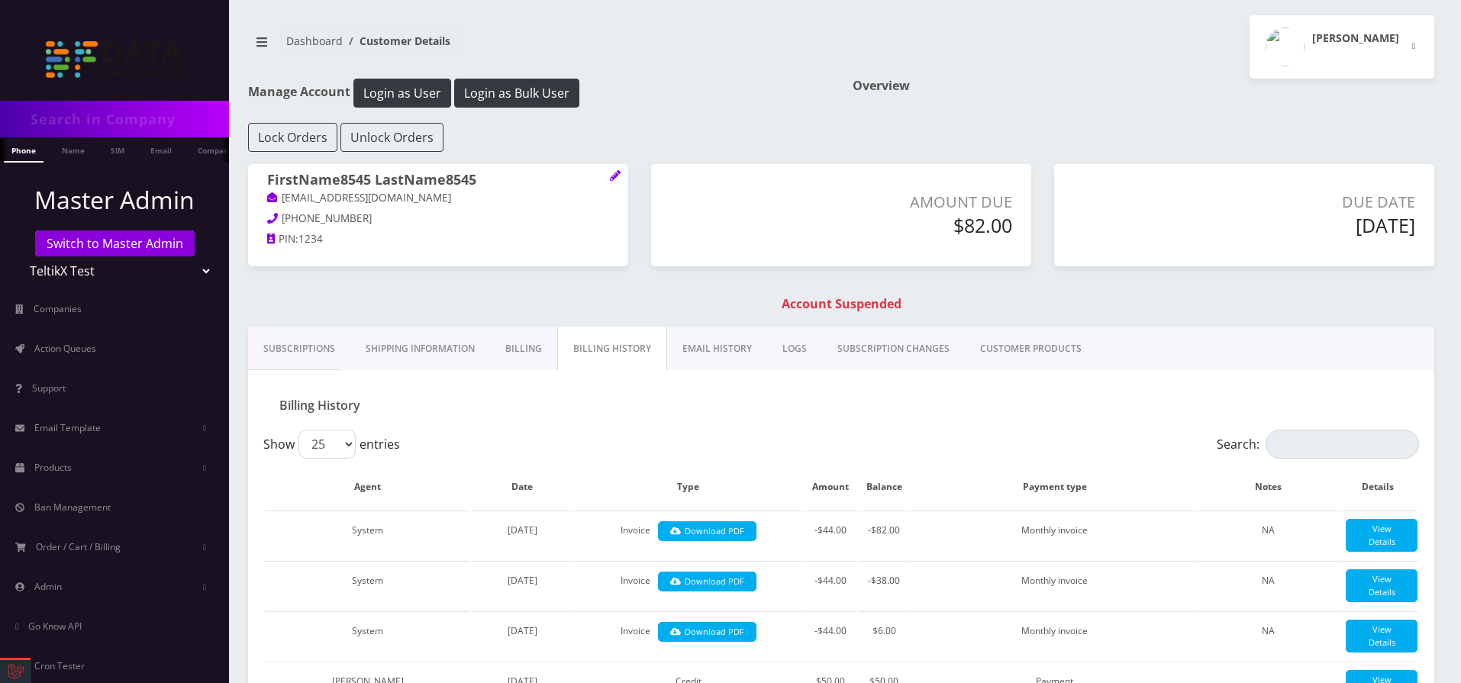
click at [695, 350] on link "EMAIL HISTORY" at bounding box center [717, 349] width 100 height 44
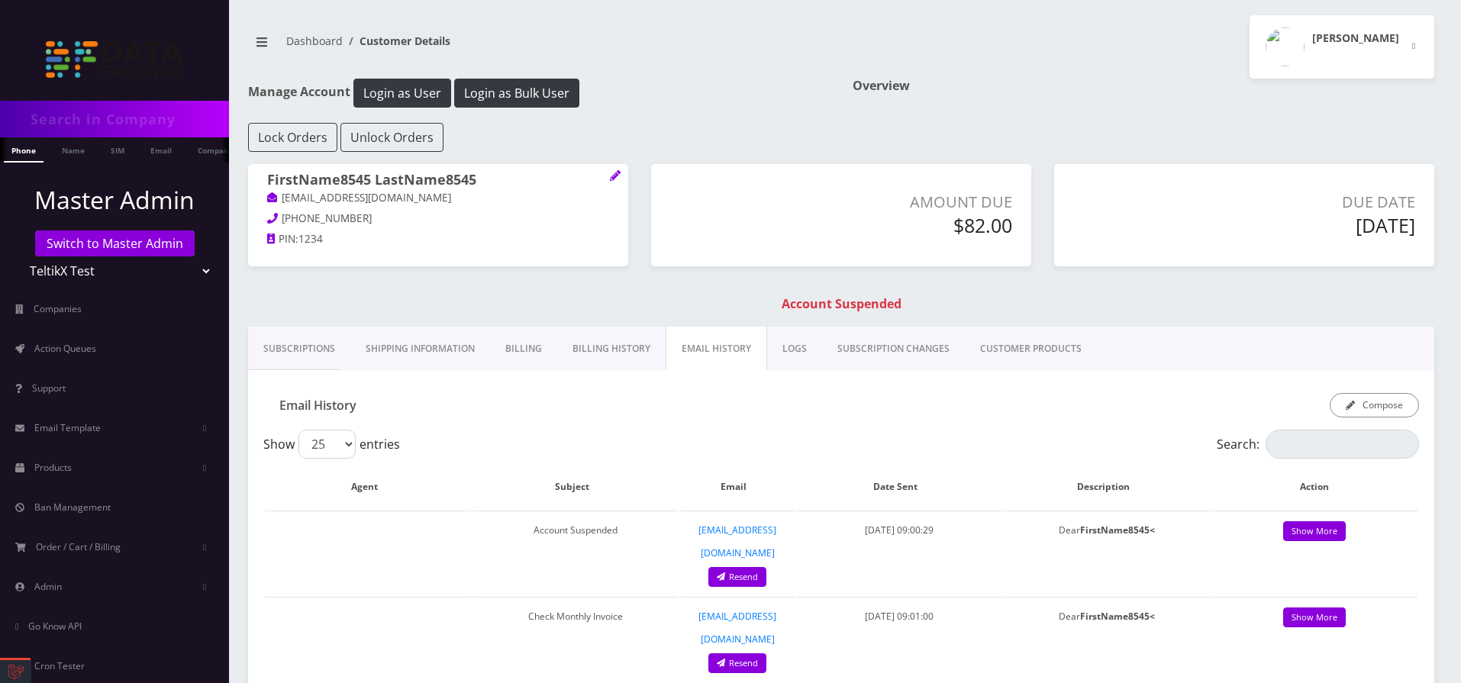
click at [759, 350] on link "EMAIL HISTORY" at bounding box center [717, 349] width 102 height 44
click at [779, 351] on link "LOGS" at bounding box center [794, 349] width 55 height 44
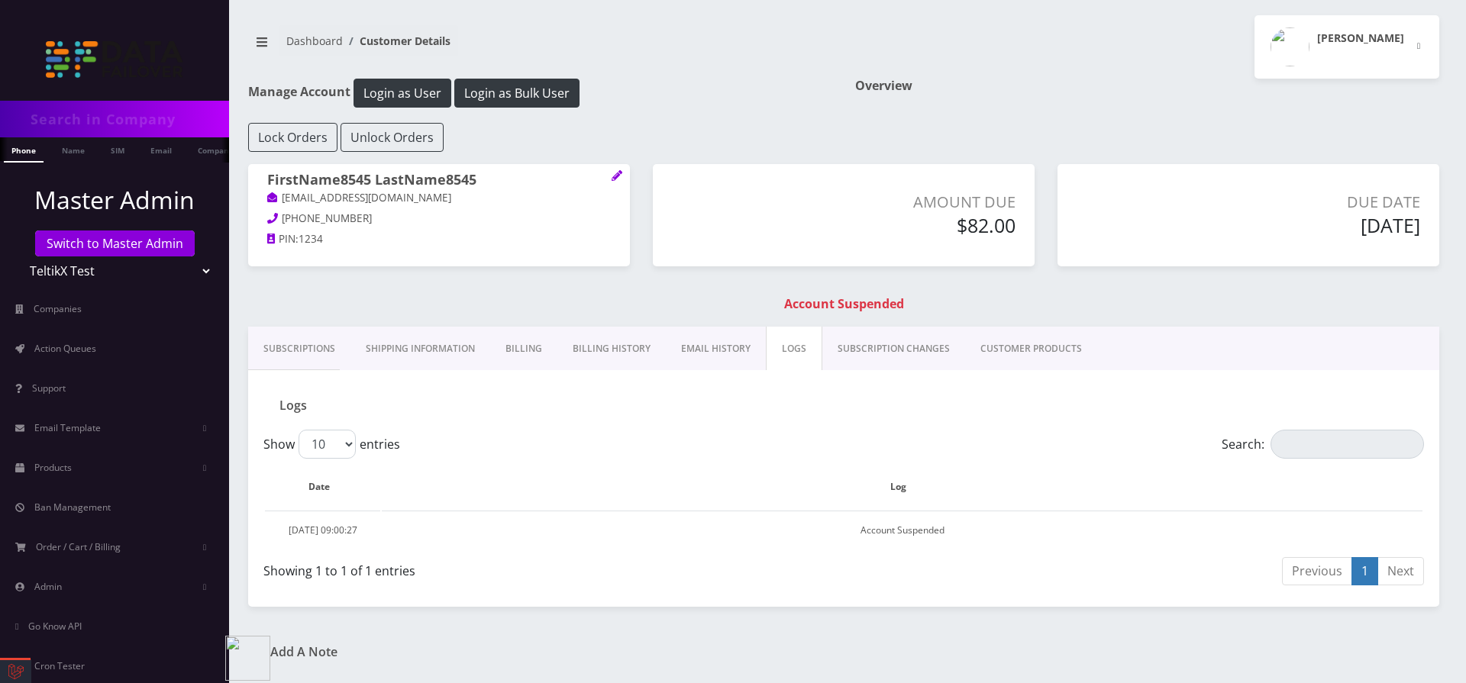
click at [860, 347] on link "SUBSCRIPTION CHANGES" at bounding box center [893, 349] width 143 height 44
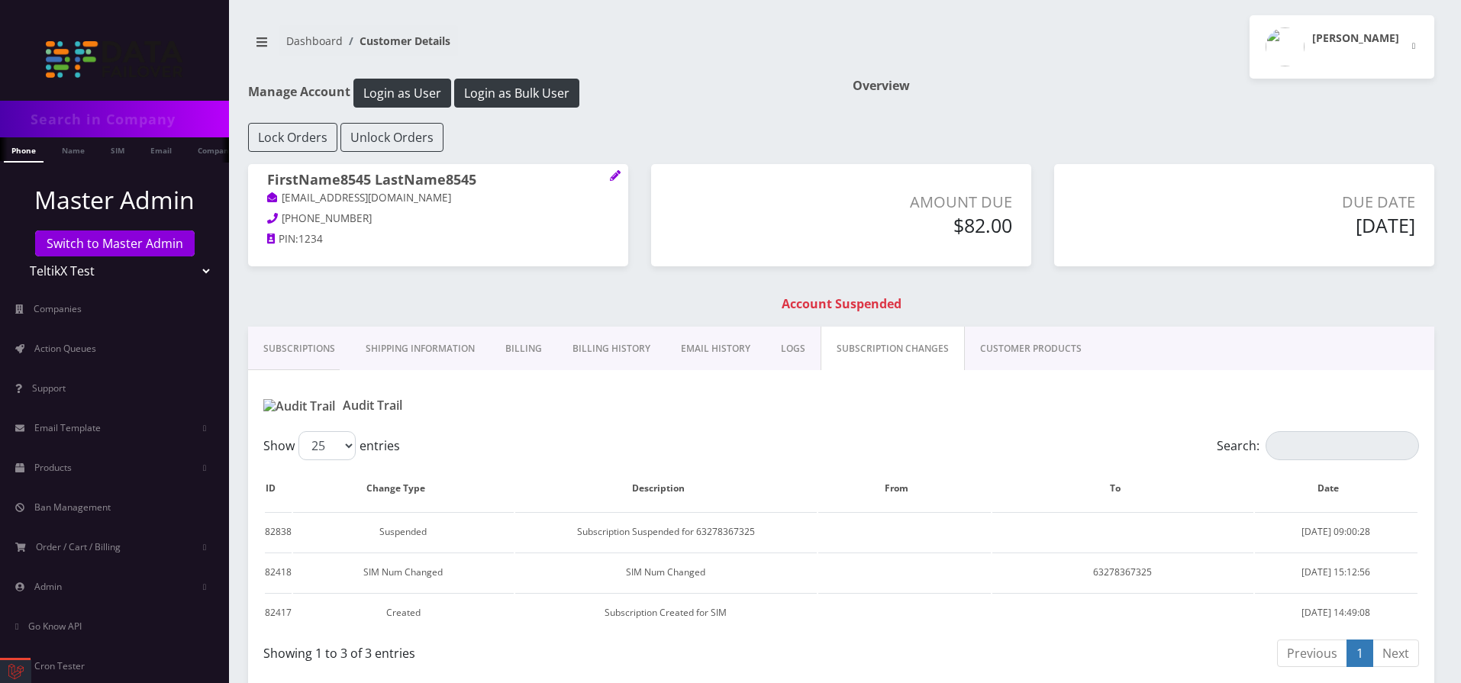
click at [965, 349] on link "CUSTOMER PRODUCTS" at bounding box center [1031, 349] width 132 height 44
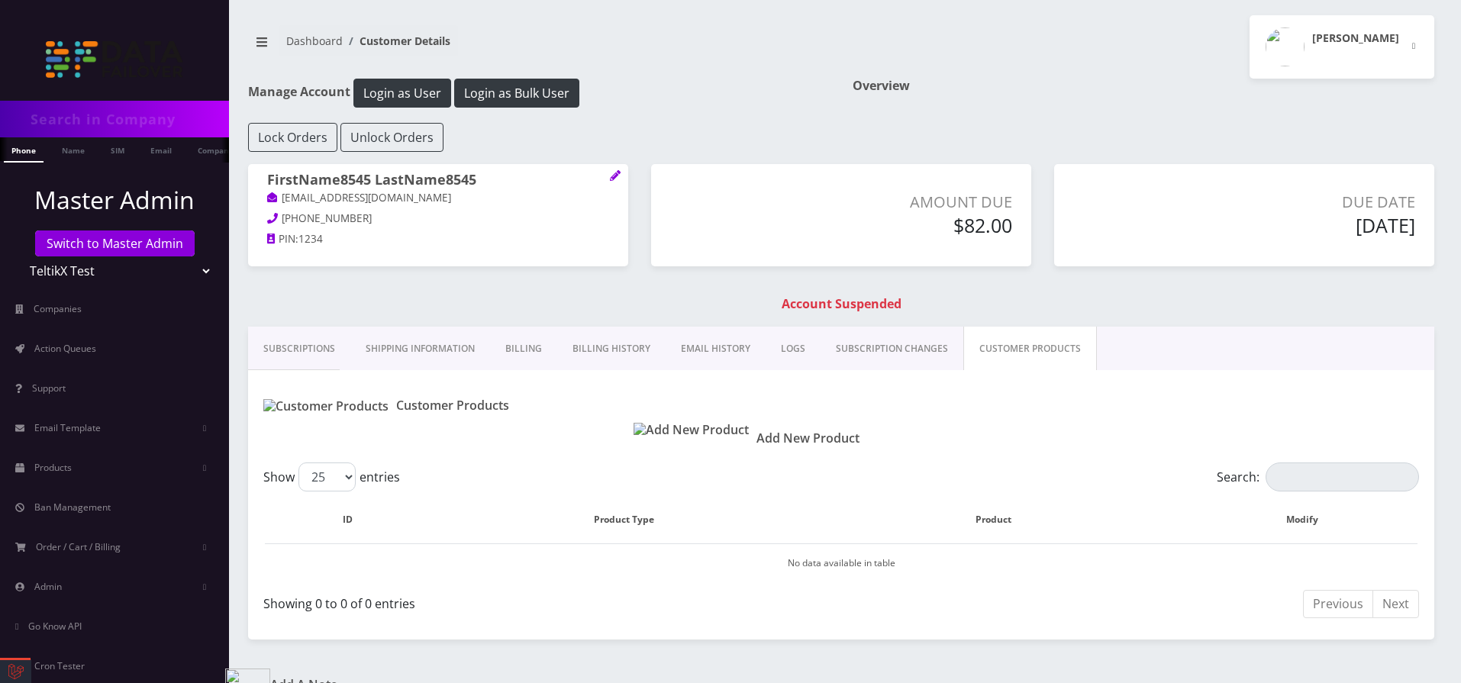
click at [895, 347] on link "SUBSCRIPTION CHANGES" at bounding box center [892, 349] width 143 height 44
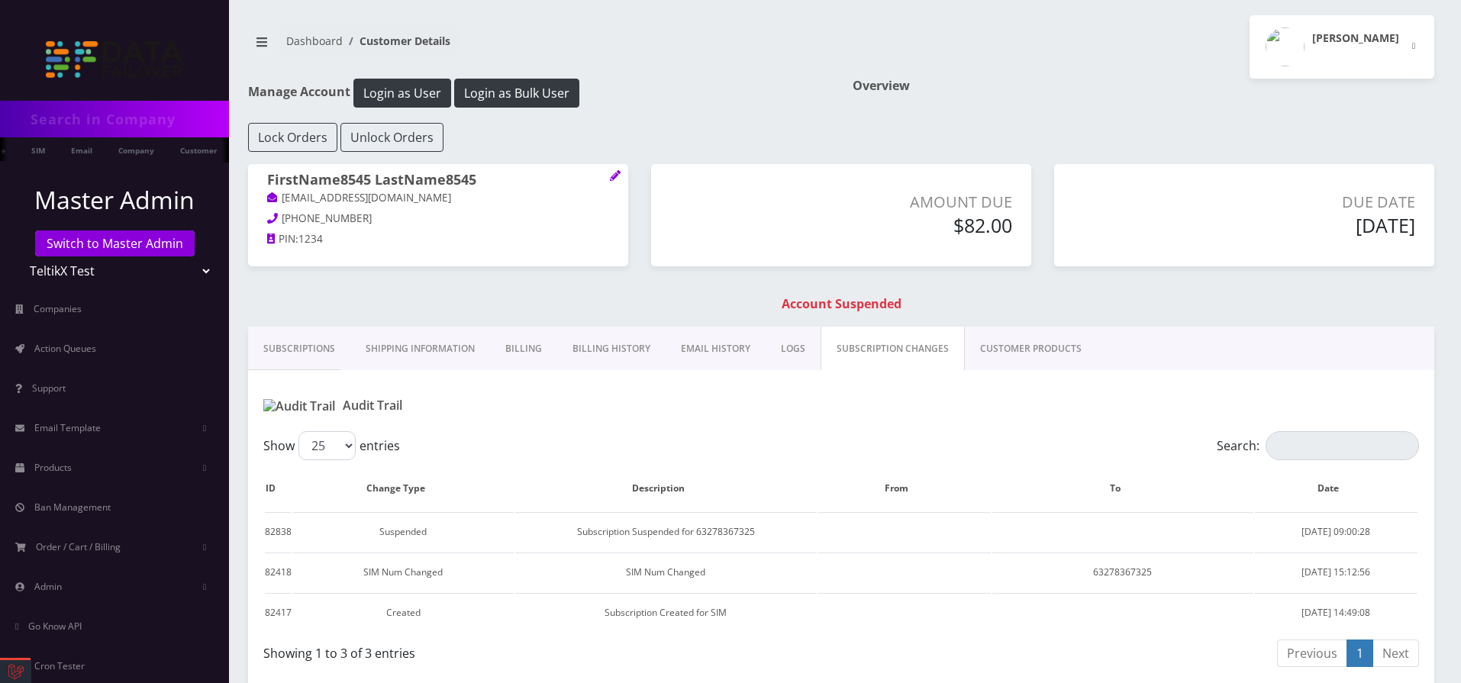
drag, startPoint x: 845, startPoint y: 81, endPoint x: 1429, endPoint y: 224, distance: 601.4
click at [1429, 224] on div "Manage Account Login as User Login as Bulk User Overview Lock Orders Unlock Ord…" at bounding box center [841, 384] width 1209 height 610
click at [520, 126] on div "Lock Orders Unlock Orders" at bounding box center [841, 137] width 1209 height 29
drag, startPoint x: 277, startPoint y: 34, endPoint x: 1421, endPoint y: 233, distance: 1161.6
click at [1421, 233] on div "Phone Name SIM Email Company Customer Dashboard Customer Details Moshe Gorin" at bounding box center [841, 381] width 1240 height 763
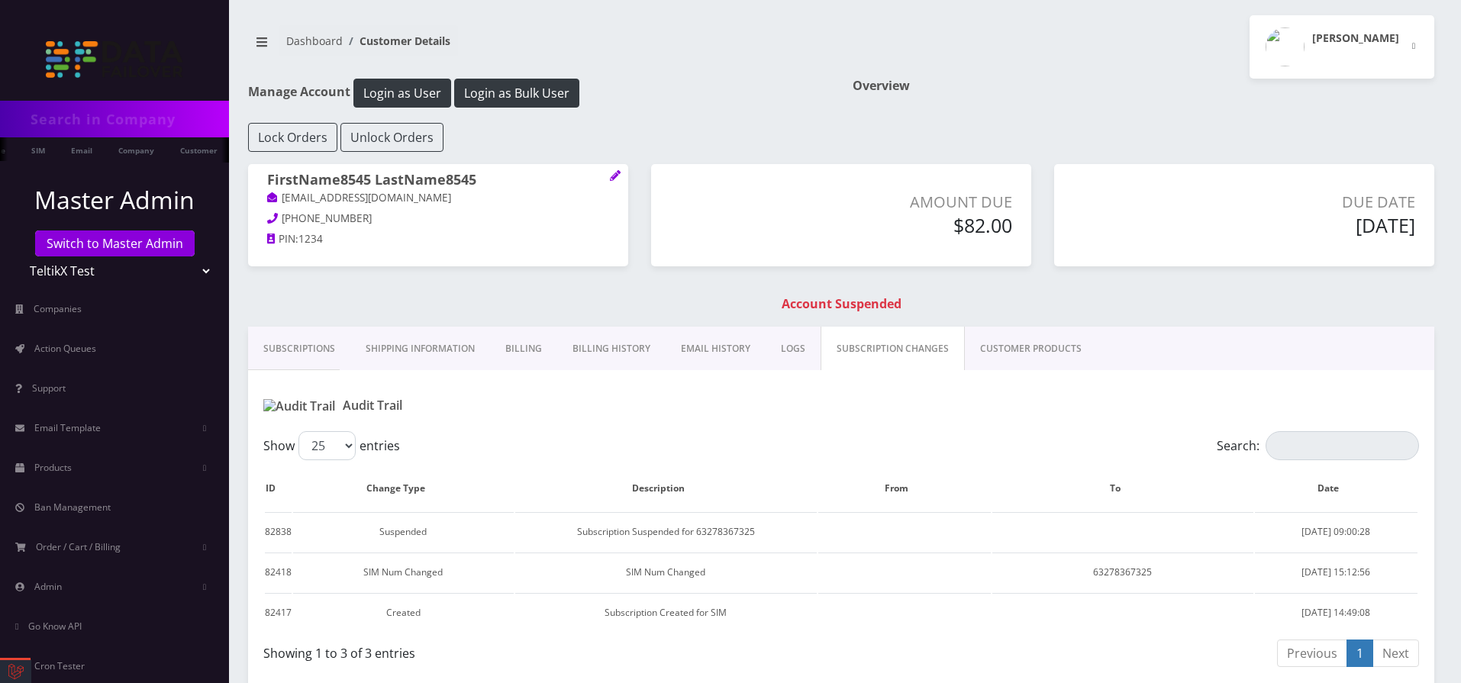
drag, startPoint x: 1422, startPoint y: 233, endPoint x: 331, endPoint y: 172, distance: 1092.6
click at [266, 164] on div "FirstName8545 LastName8545 testuser+92izii@gmail.com 583-648-8279 PIN: 1234 Amo…" at bounding box center [841, 245] width 1209 height 163
click at [846, 176] on div "Amount Due $82.00" at bounding box center [841, 215] width 380 height 102
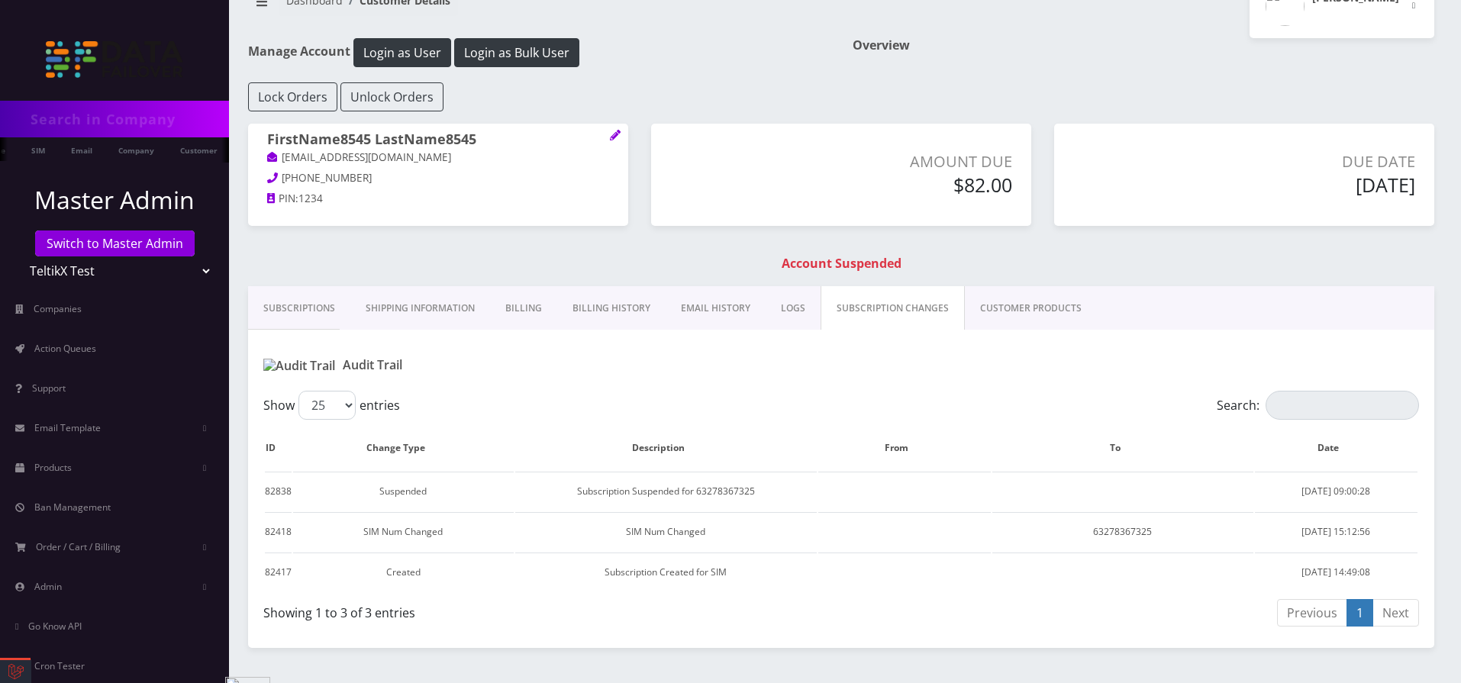
scroll to position [79, 0]
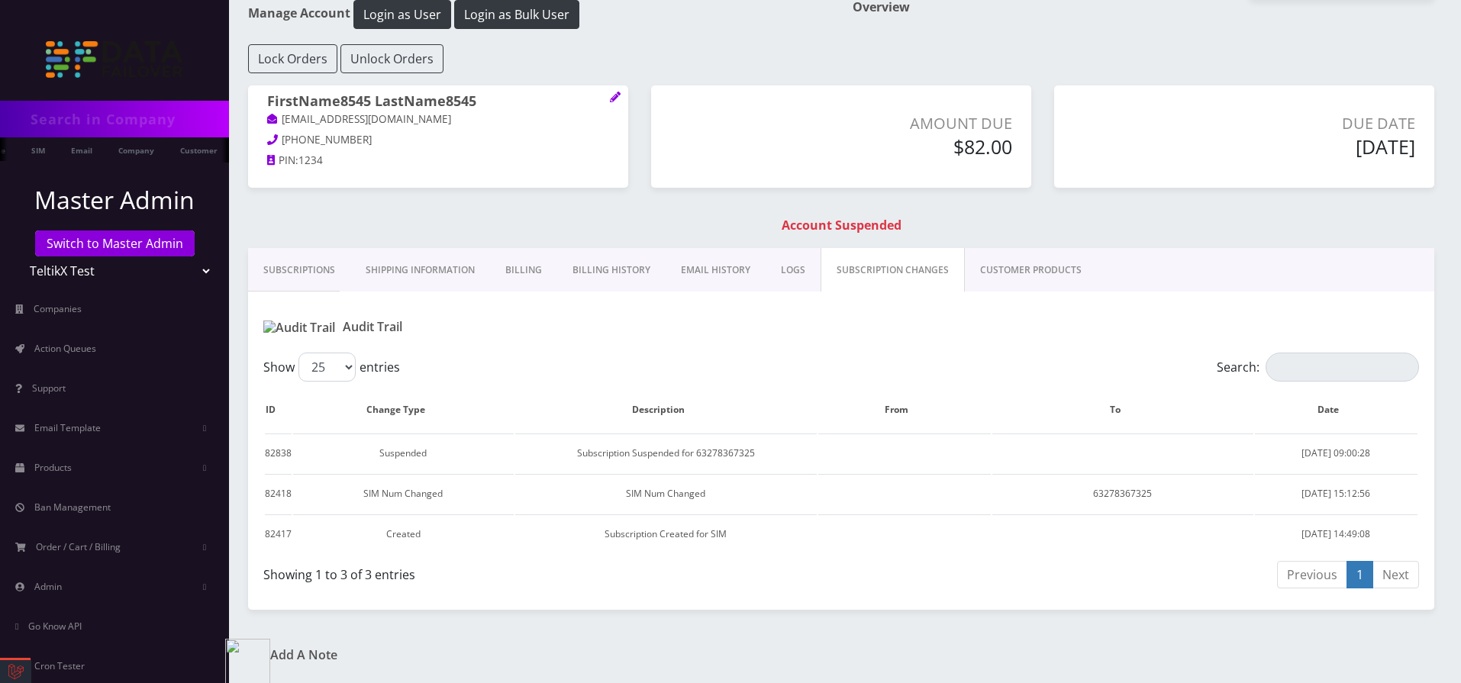
click at [829, 227] on h1 "Account Suspended" at bounding box center [841, 225] width 1179 height 15
click at [1154, 219] on h1 "Account Suspended" at bounding box center [841, 225] width 1179 height 15
click at [708, 278] on link "EMAIL HISTORY" at bounding box center [716, 270] width 100 height 44
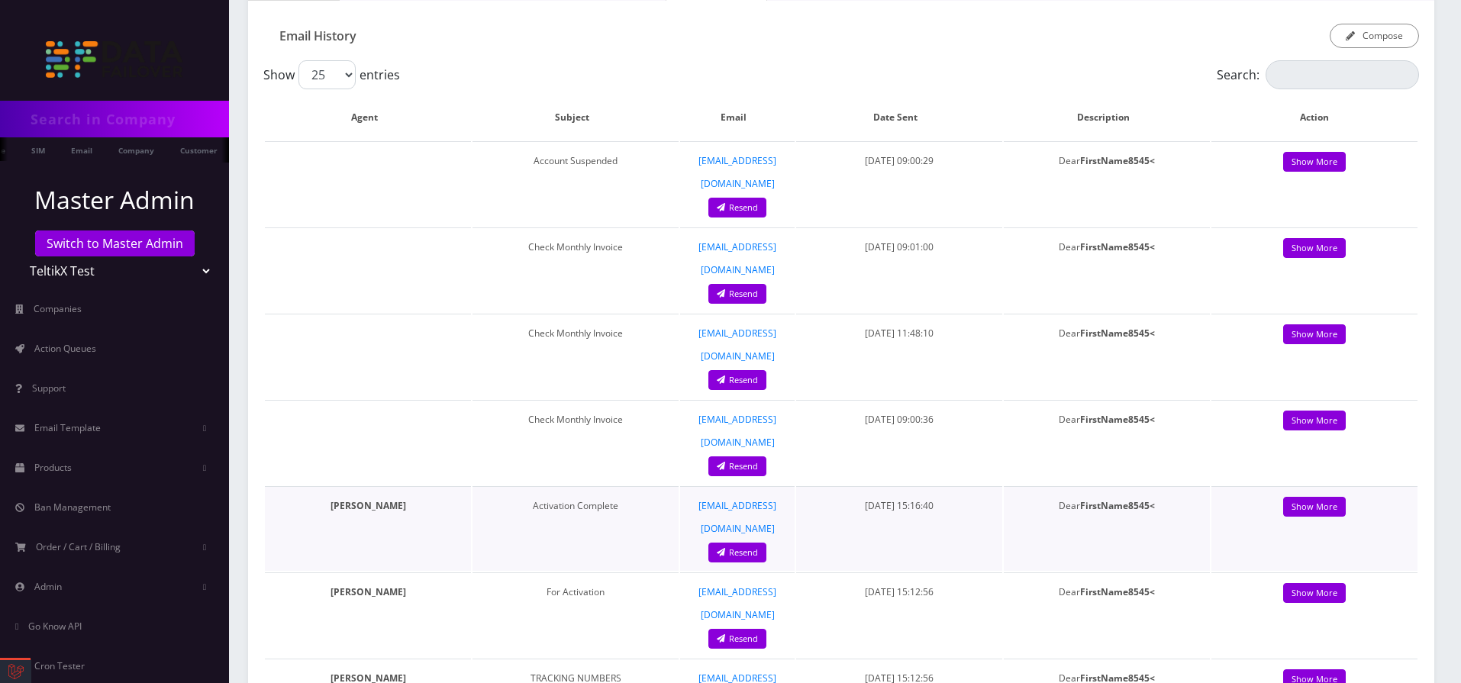
scroll to position [189, 0]
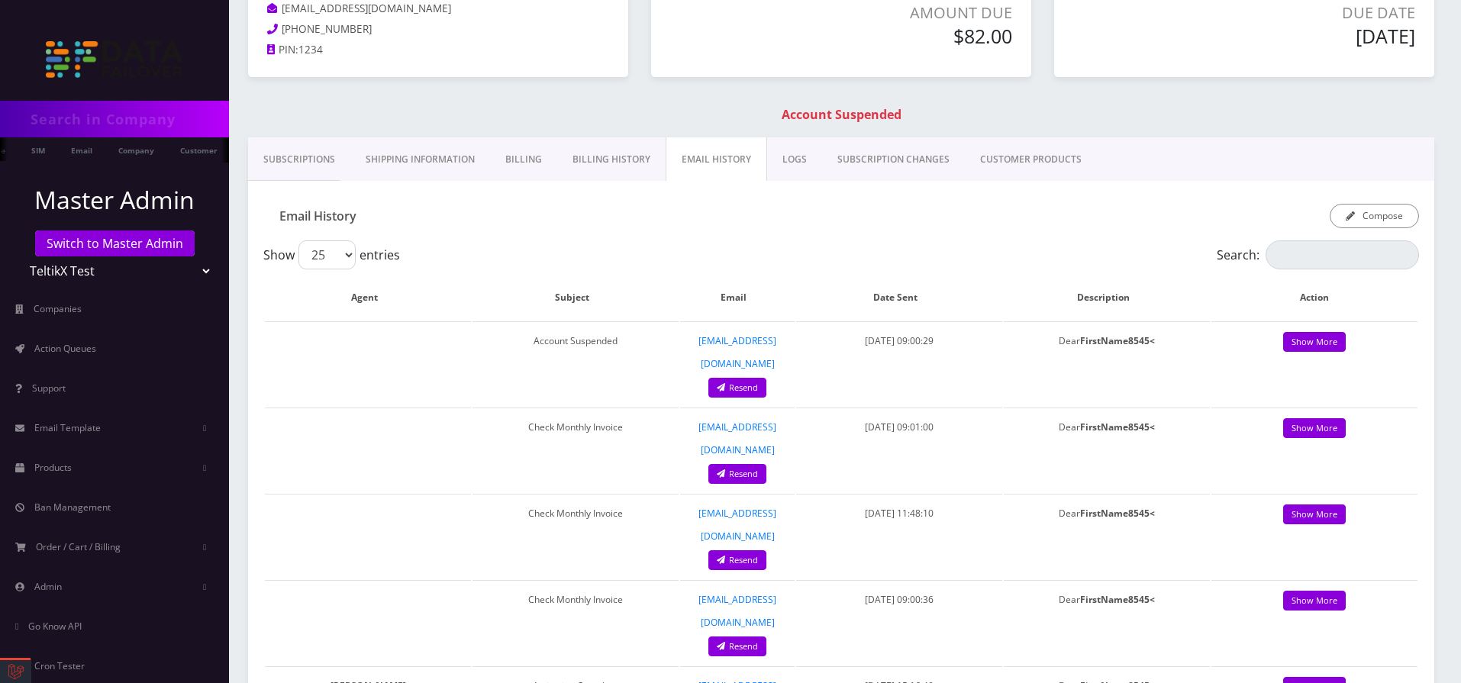
click at [632, 163] on link "Billing History" at bounding box center [611, 159] width 108 height 44
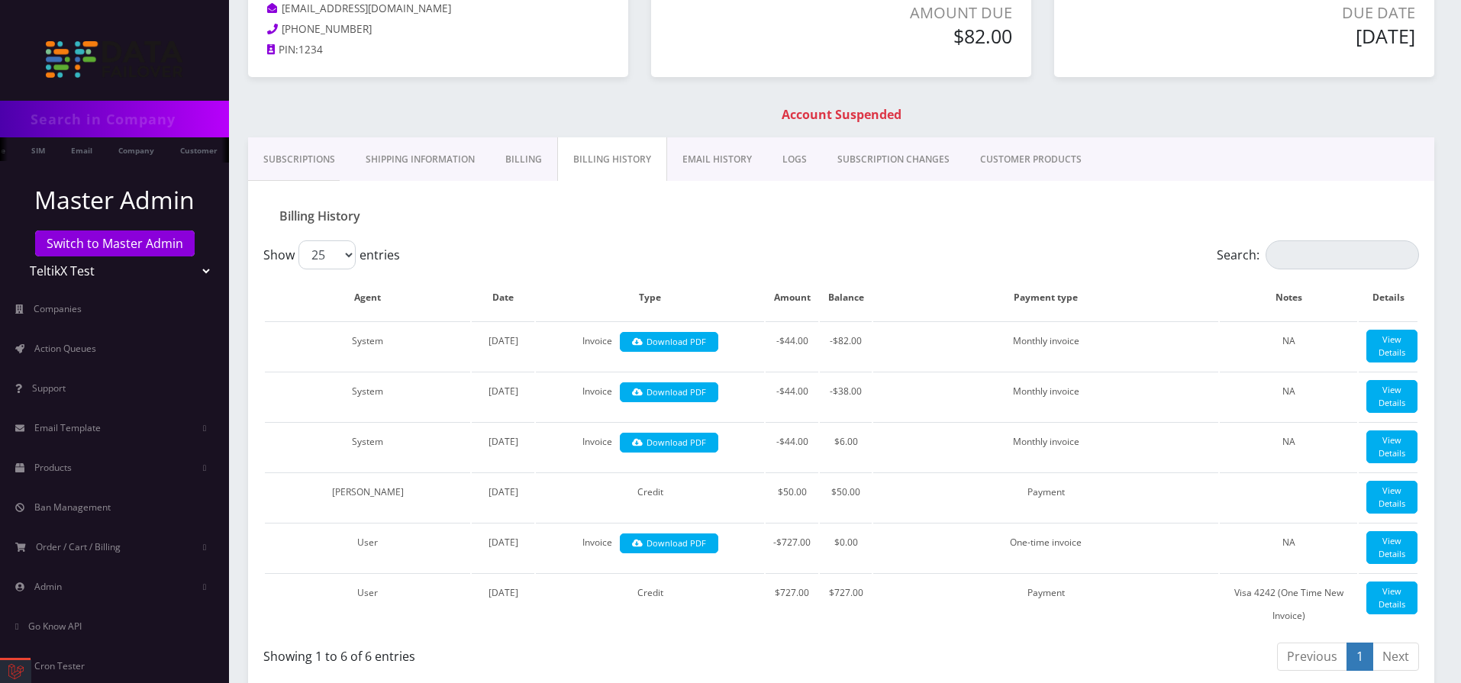
click at [682, 163] on link "EMAIL HISTORY" at bounding box center [717, 159] width 100 height 44
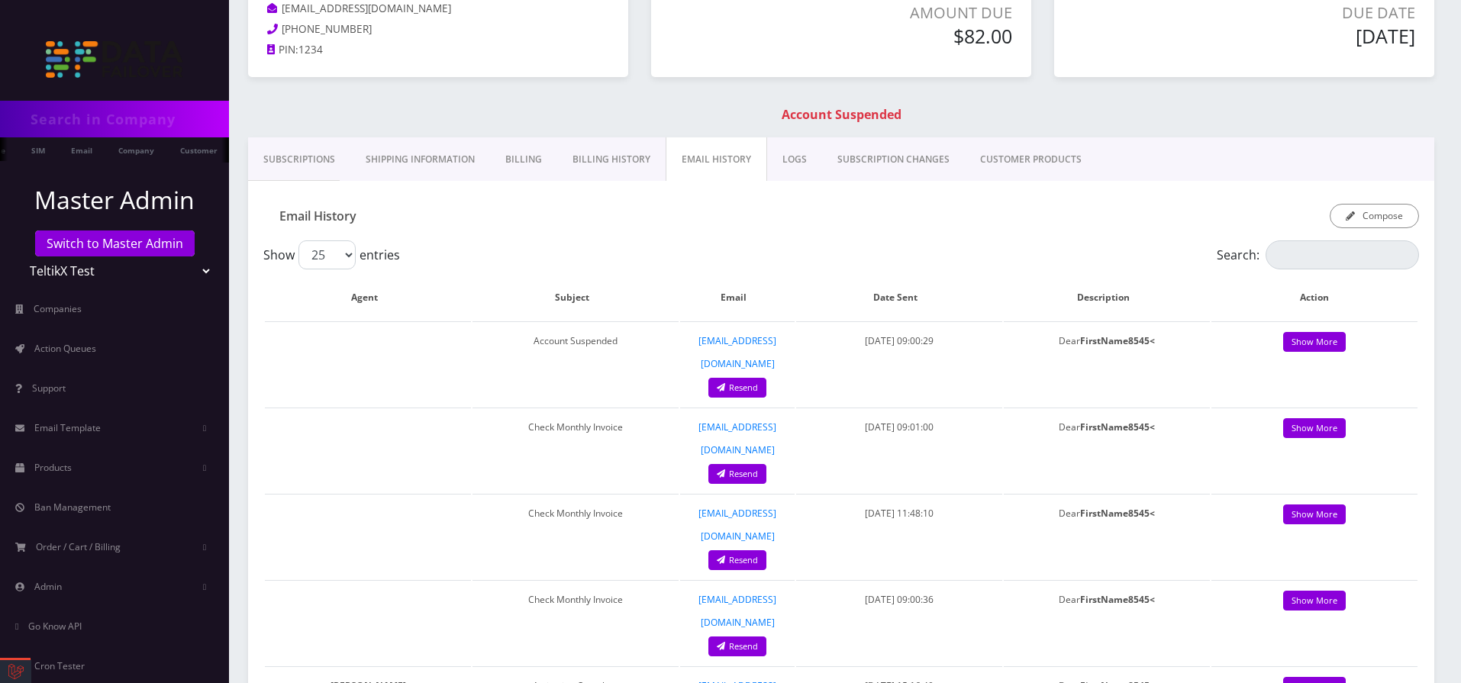
scroll to position [464, 0]
